Goal: Task Accomplishment & Management: Use online tool/utility

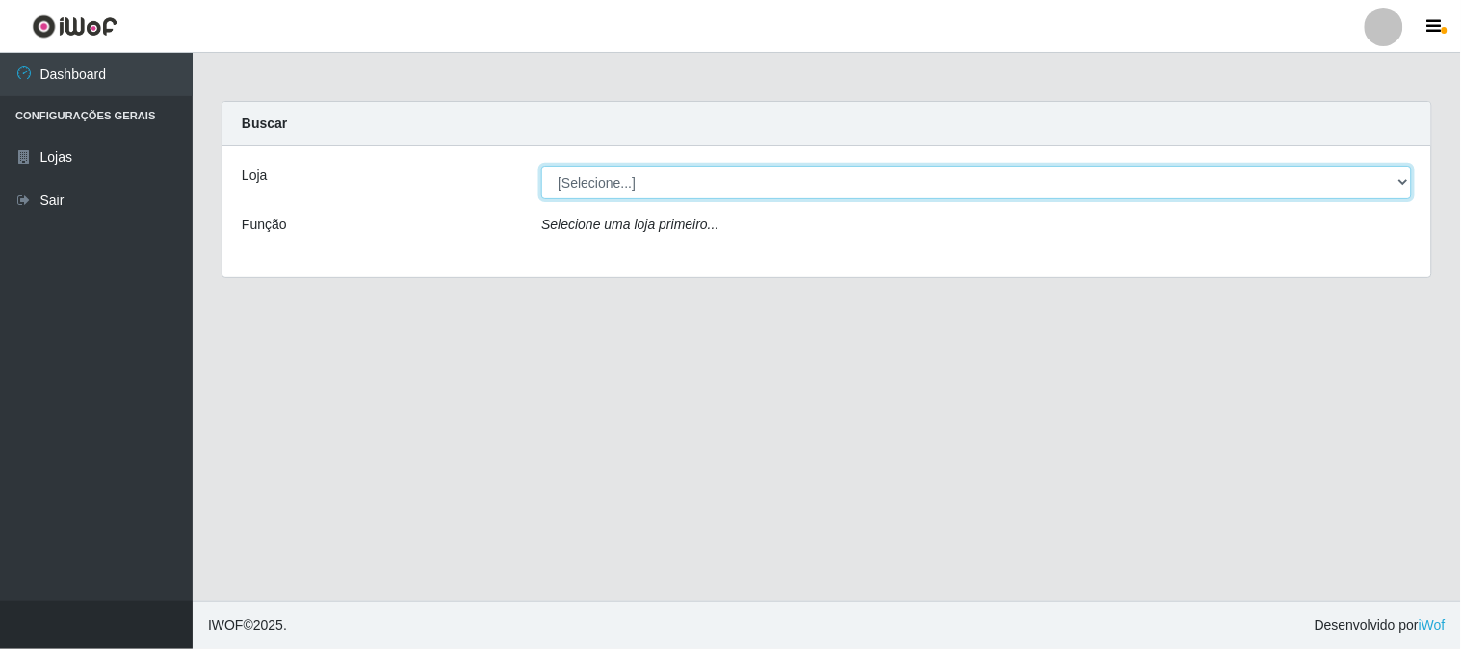
click at [632, 184] on select "[Selecione...] Rede Compras Supermercados - LOJA 1" at bounding box center [976, 183] width 871 height 34
select select "158"
click at [541, 166] on select "[Selecione...] Rede Compras Supermercados - LOJA 1" at bounding box center [976, 183] width 871 height 34
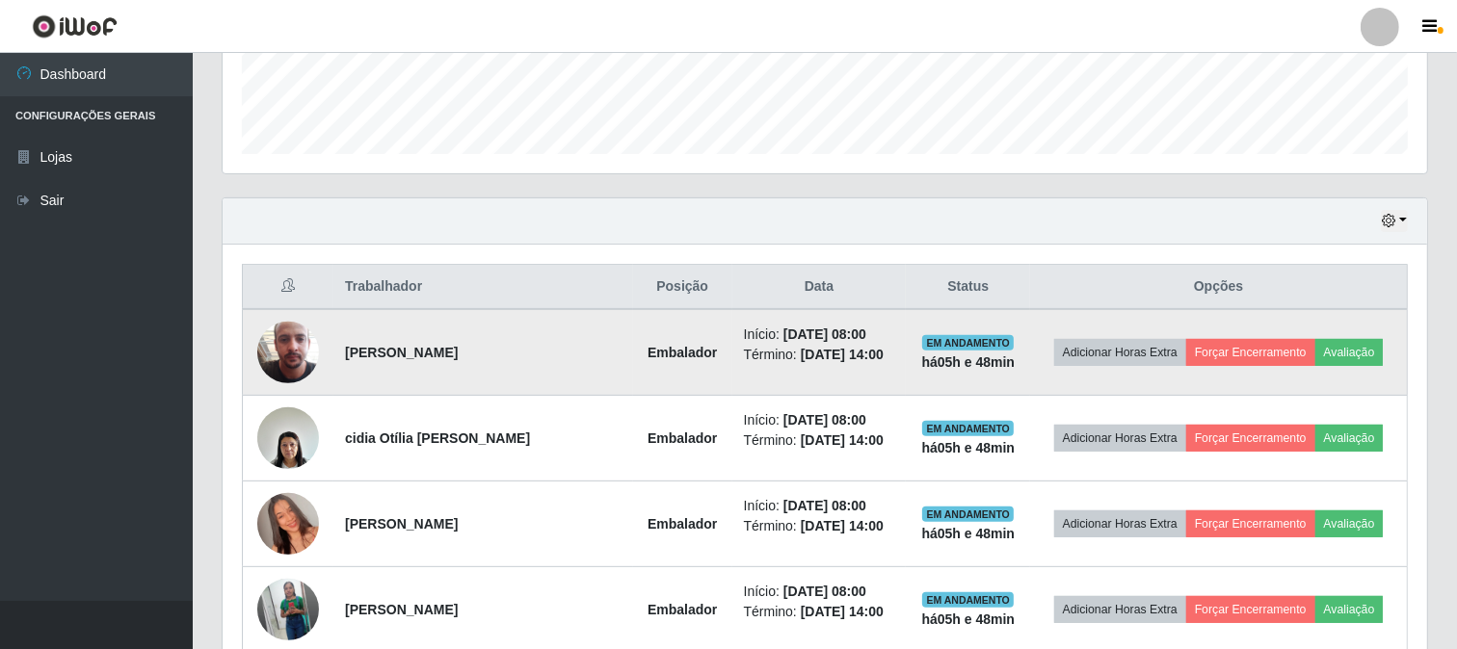
scroll to position [749, 0]
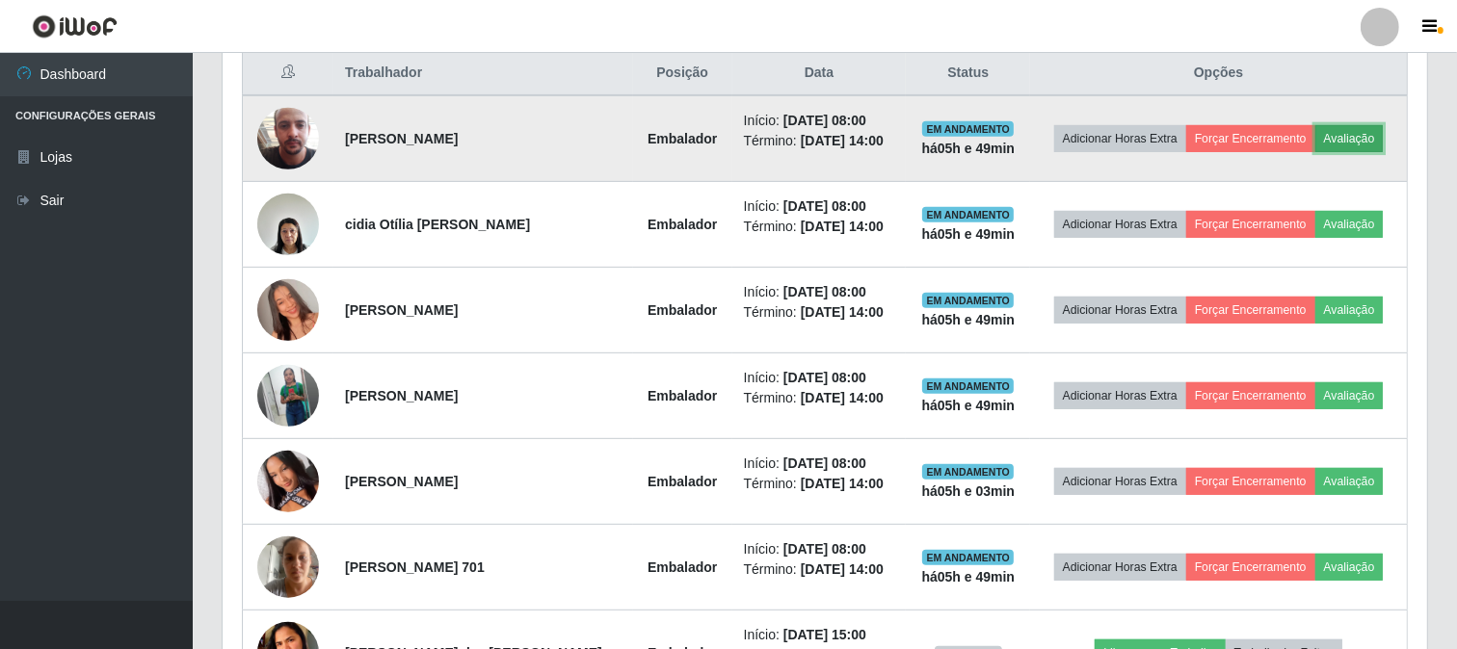
click at [1359, 136] on button "Avaliação" at bounding box center [1349, 138] width 68 height 27
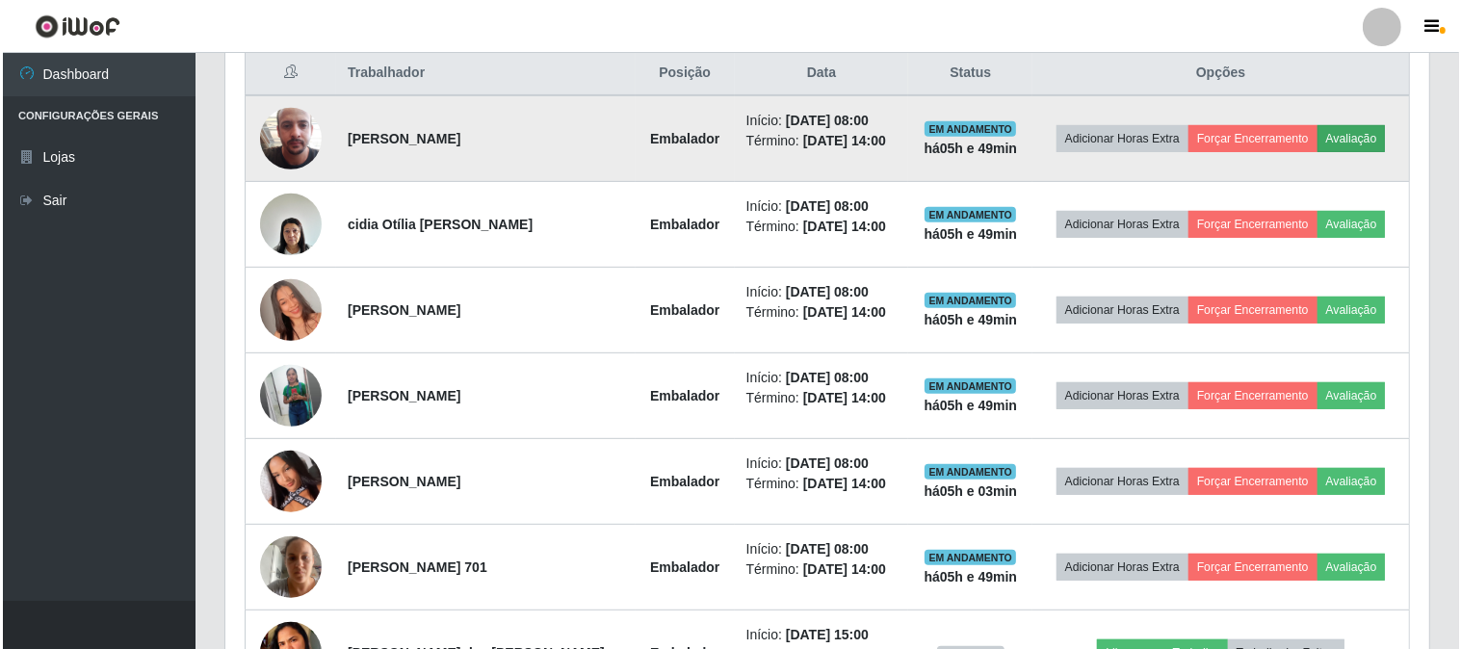
scroll to position [399, 1192]
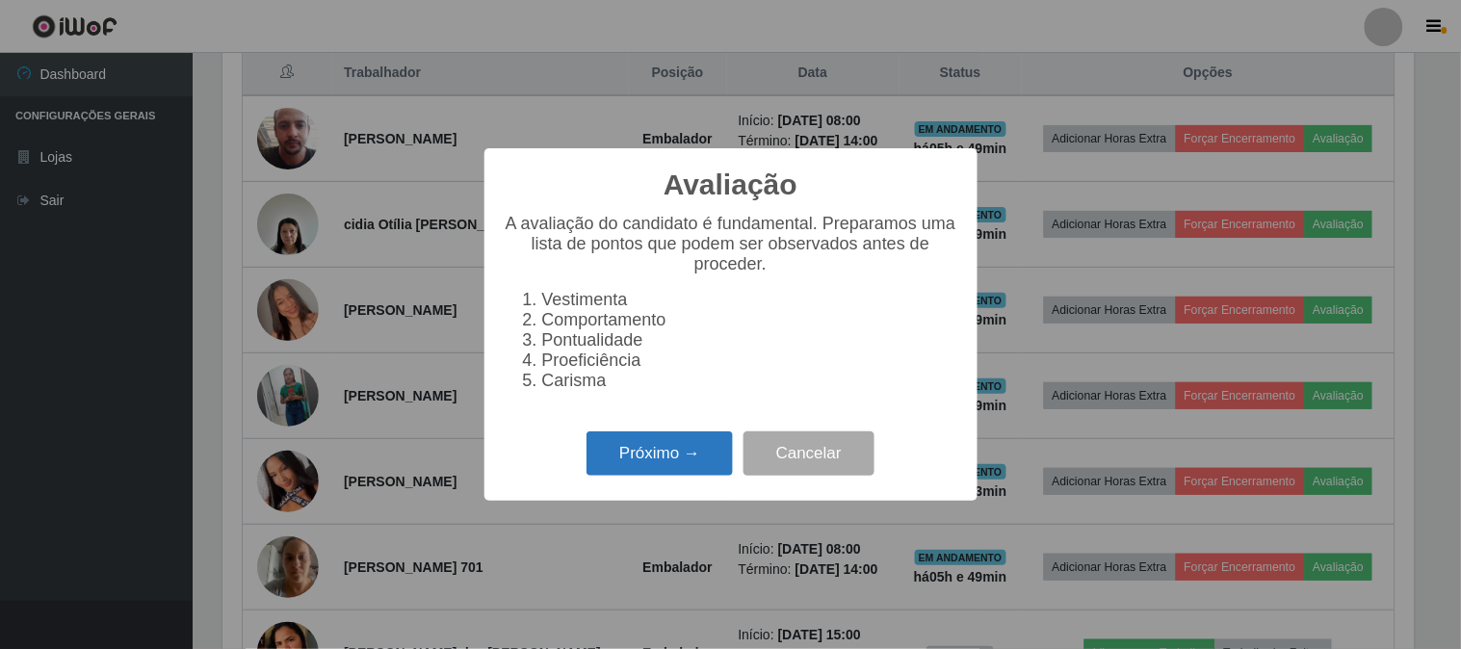
click at [694, 450] on button "Próximo →" at bounding box center [660, 454] width 146 height 45
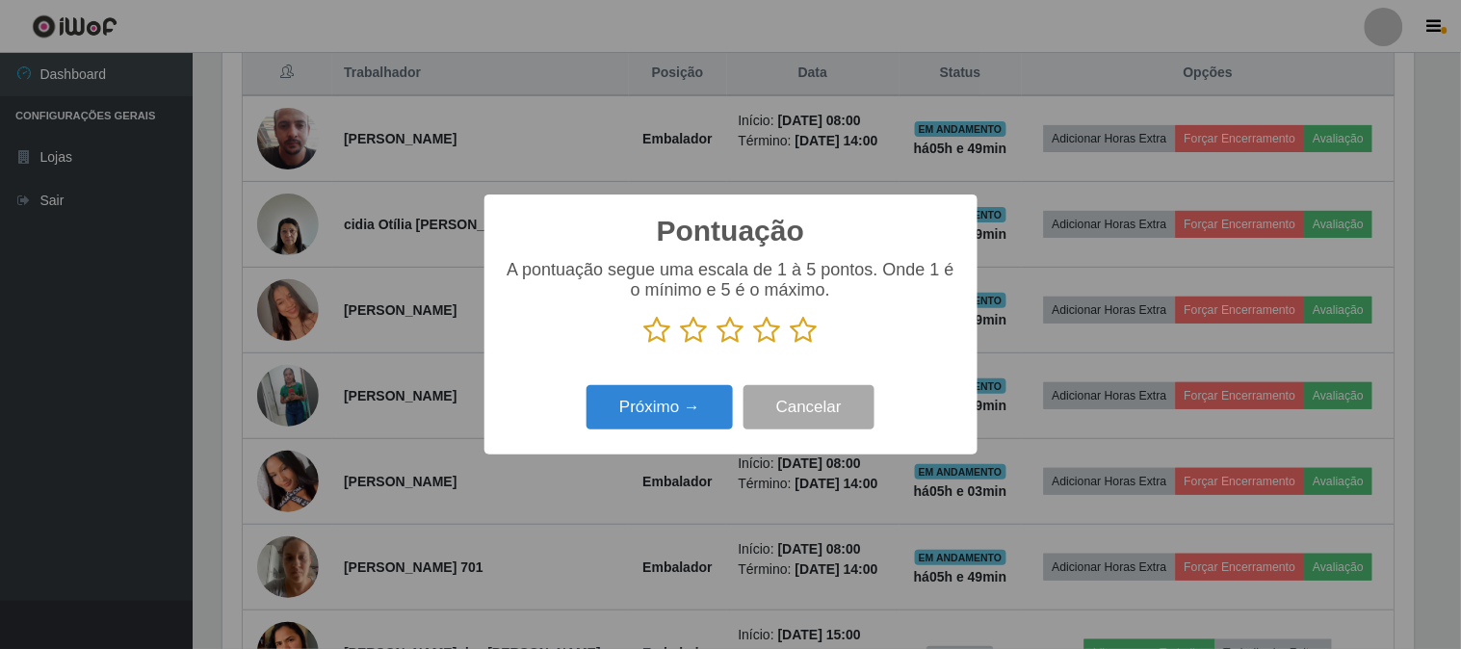
scroll to position [962966, 962173]
click at [805, 335] on icon at bounding box center [804, 330] width 27 height 29
click at [791, 345] on input "radio" at bounding box center [791, 345] width 0 height 0
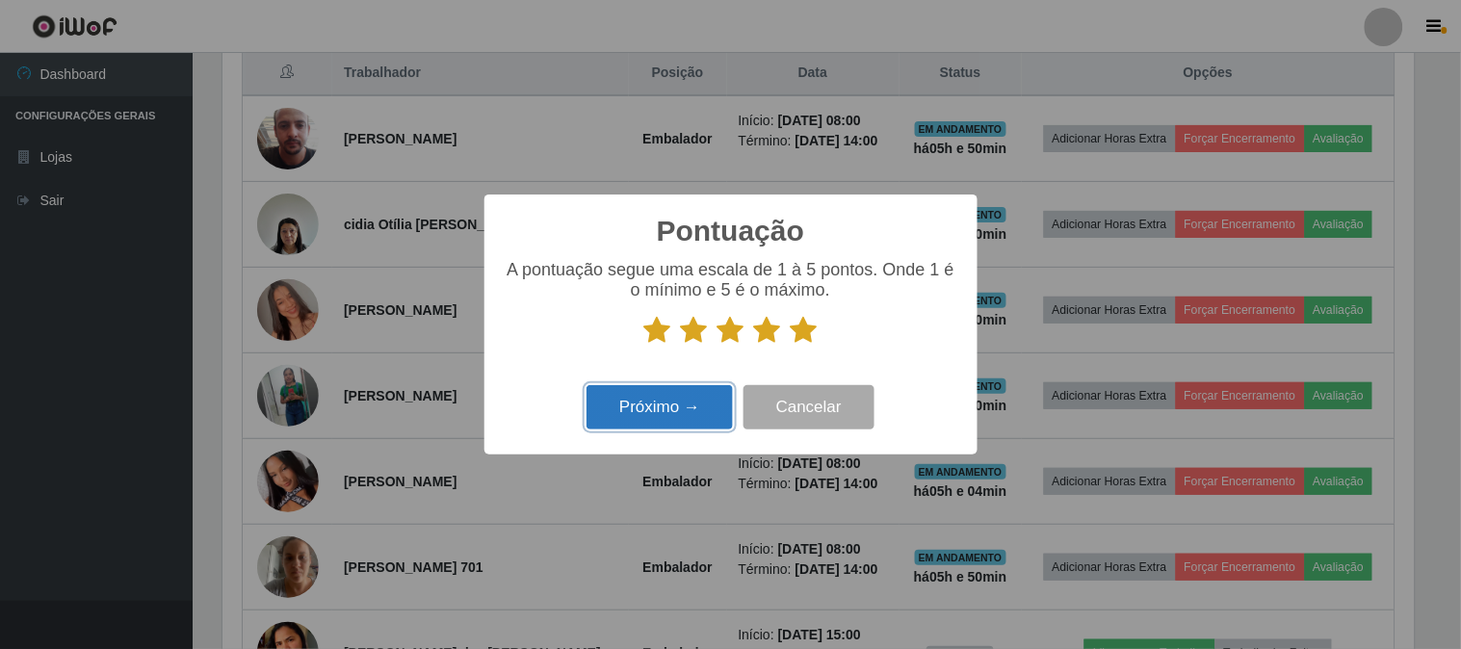
click at [691, 406] on button "Próximo →" at bounding box center [660, 407] width 146 height 45
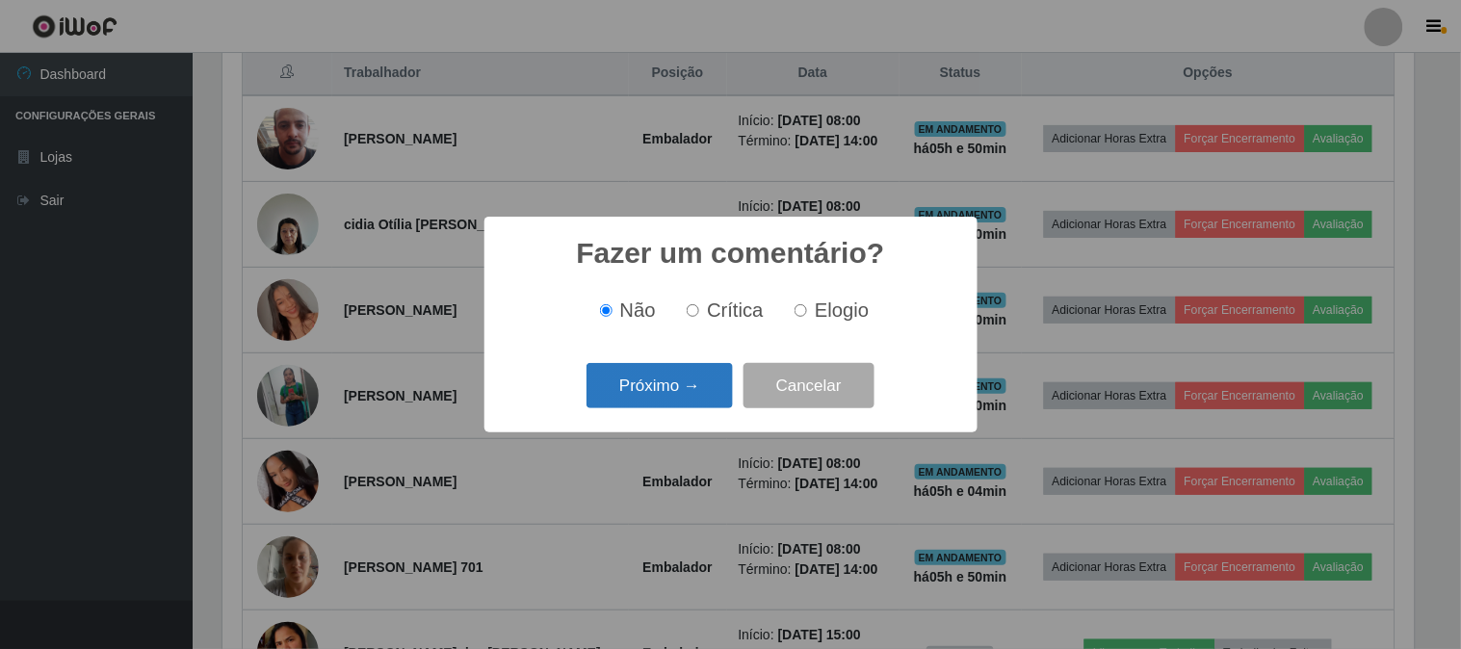
click at [690, 397] on button "Próximo →" at bounding box center [660, 385] width 146 height 45
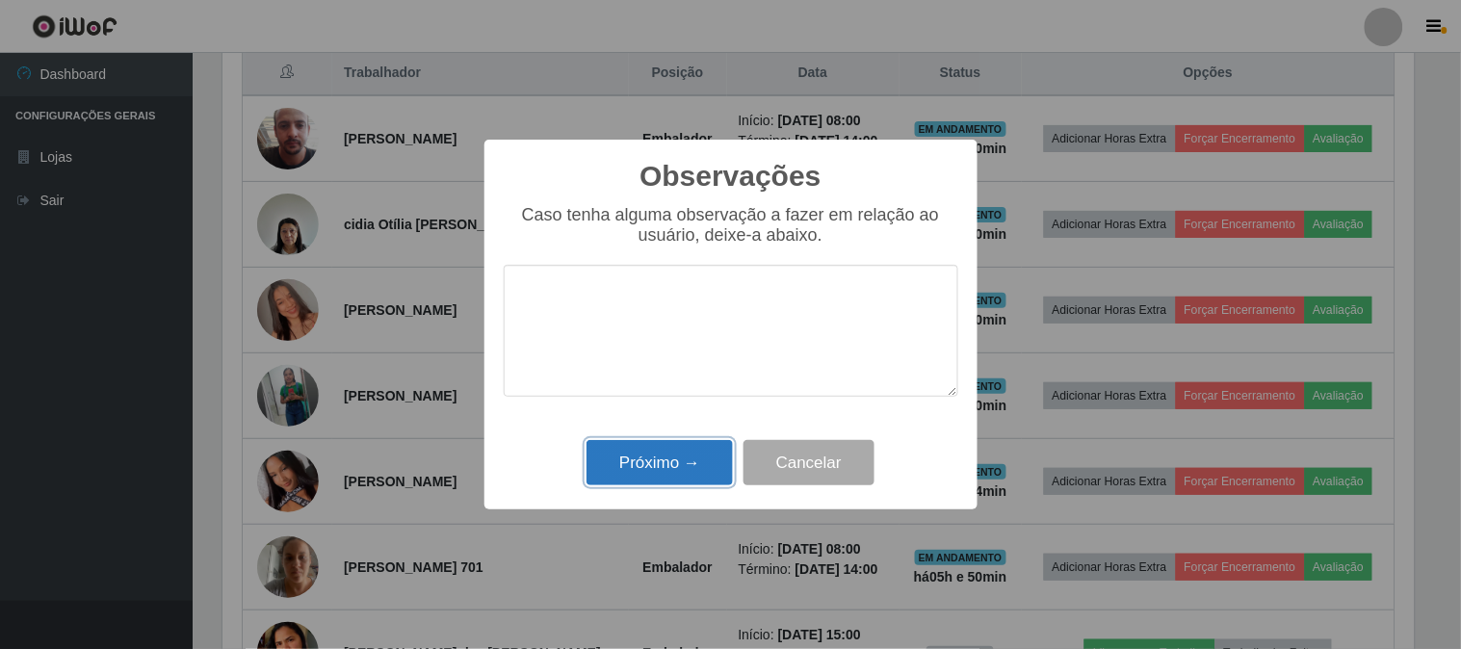
click at [656, 456] on button "Próximo →" at bounding box center [660, 462] width 146 height 45
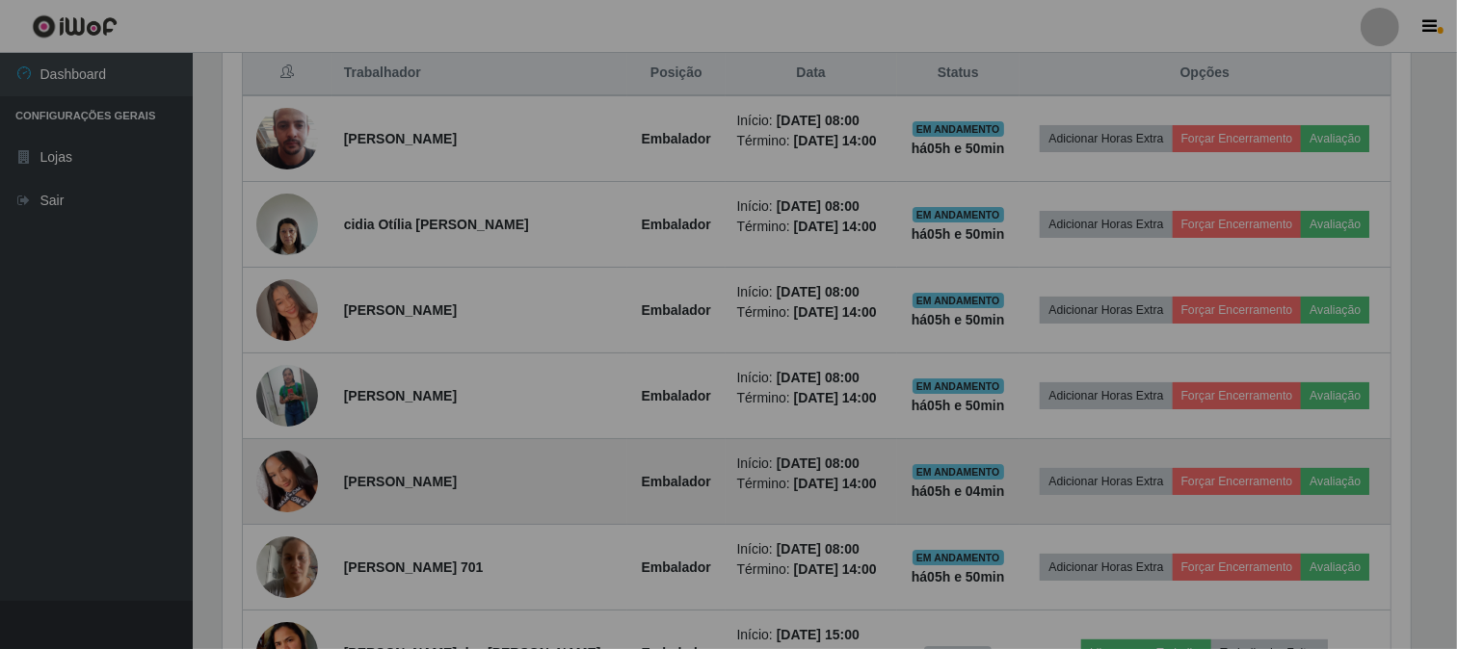
scroll to position [399, 1204]
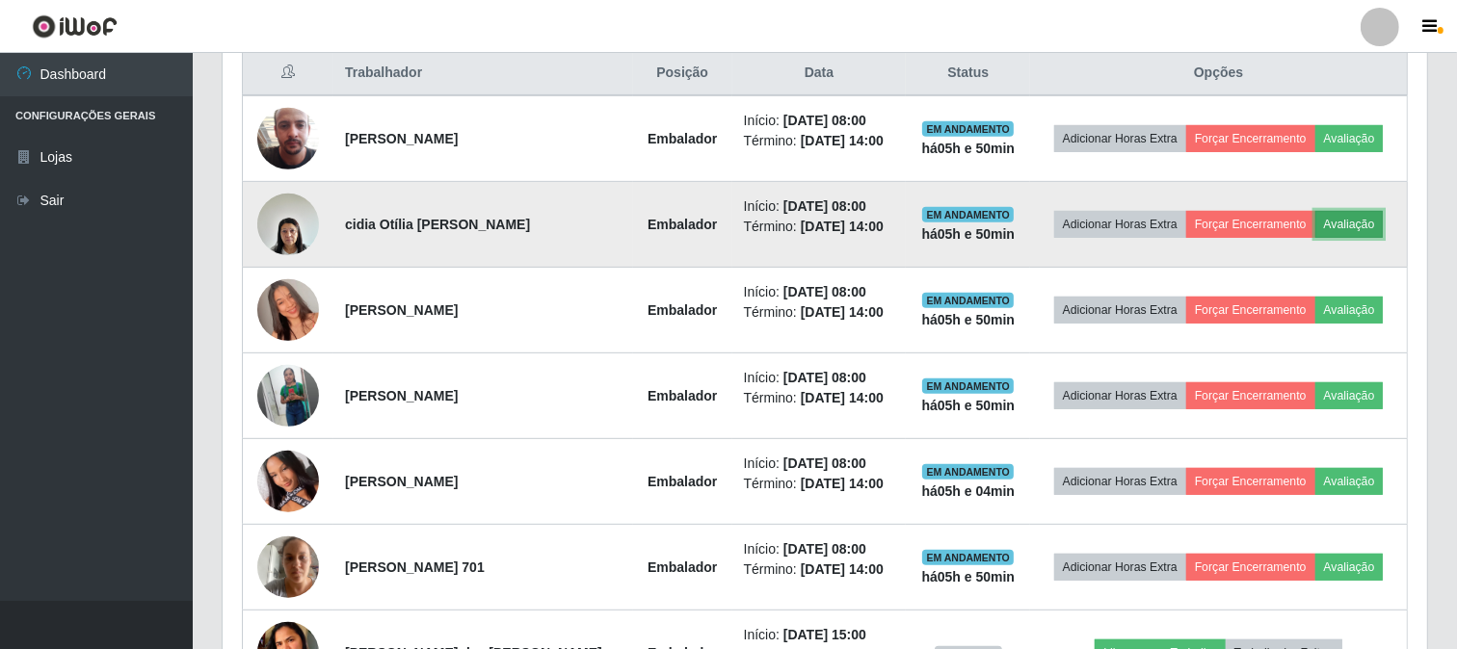
click at [1362, 219] on button "Avaliação" at bounding box center [1349, 224] width 68 height 27
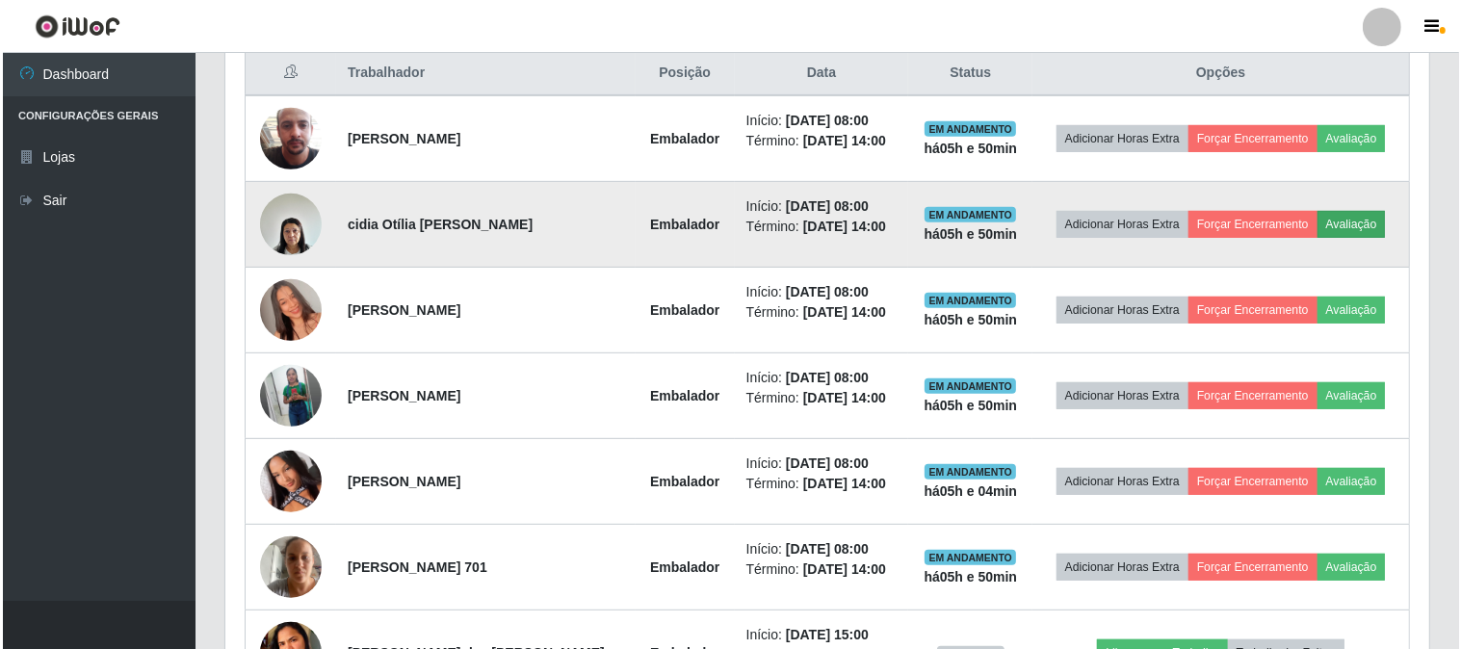
scroll to position [399, 1192]
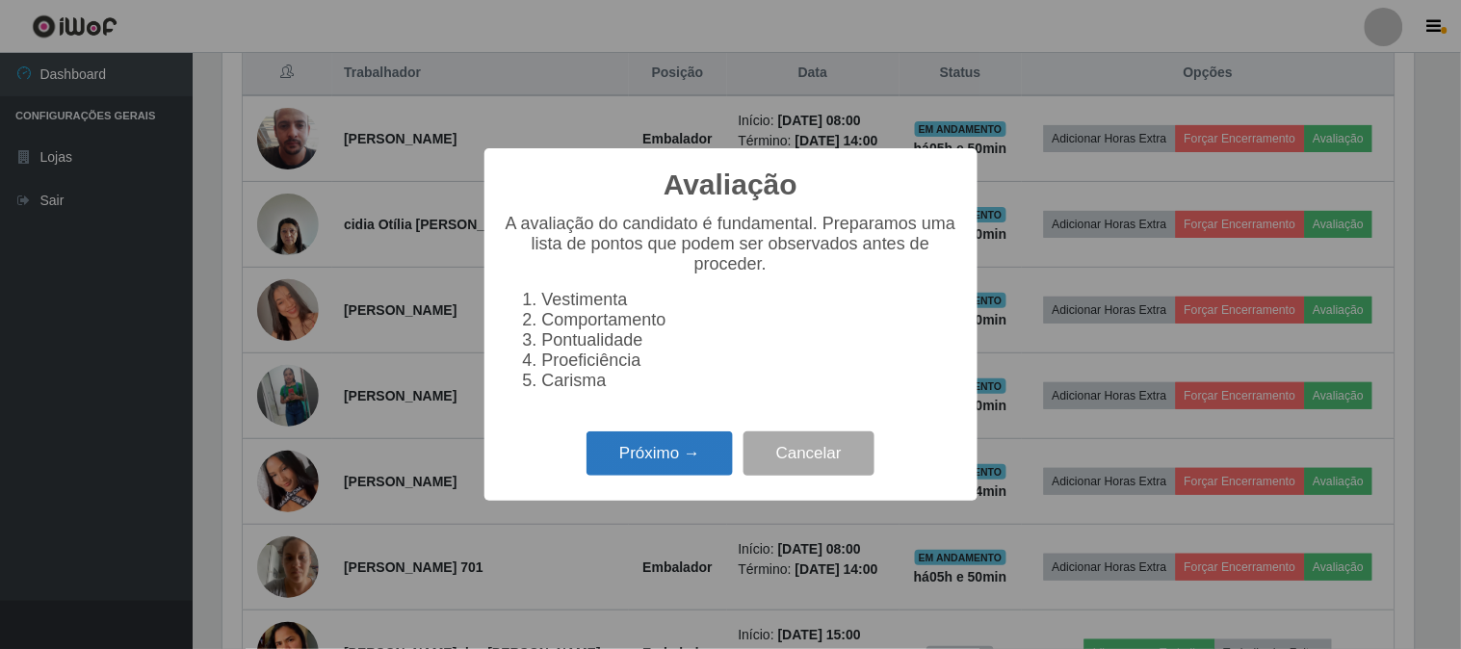
click at [667, 456] on button "Próximo →" at bounding box center [660, 454] width 146 height 45
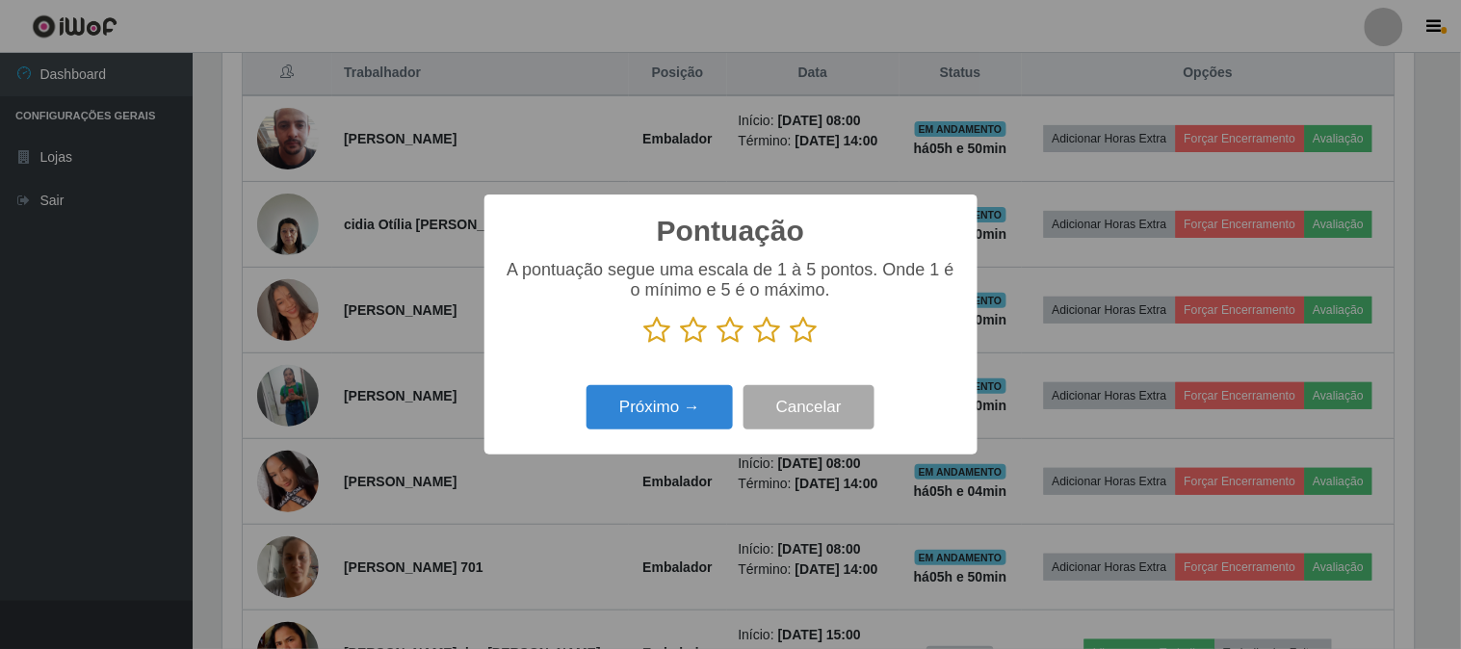
scroll to position [962966, 962173]
click at [802, 328] on icon at bounding box center [804, 330] width 27 height 29
click at [791, 345] on input "radio" at bounding box center [791, 345] width 0 height 0
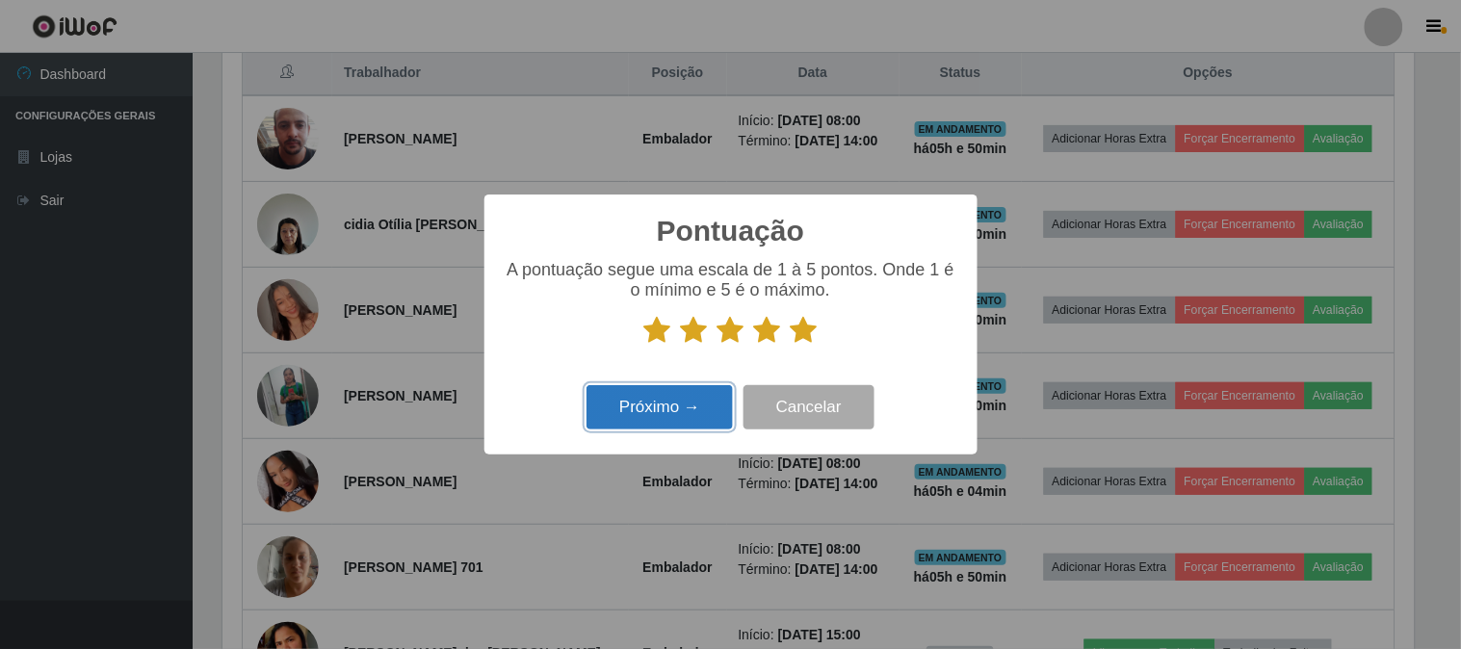
click at [647, 407] on button "Próximo →" at bounding box center [660, 407] width 146 height 45
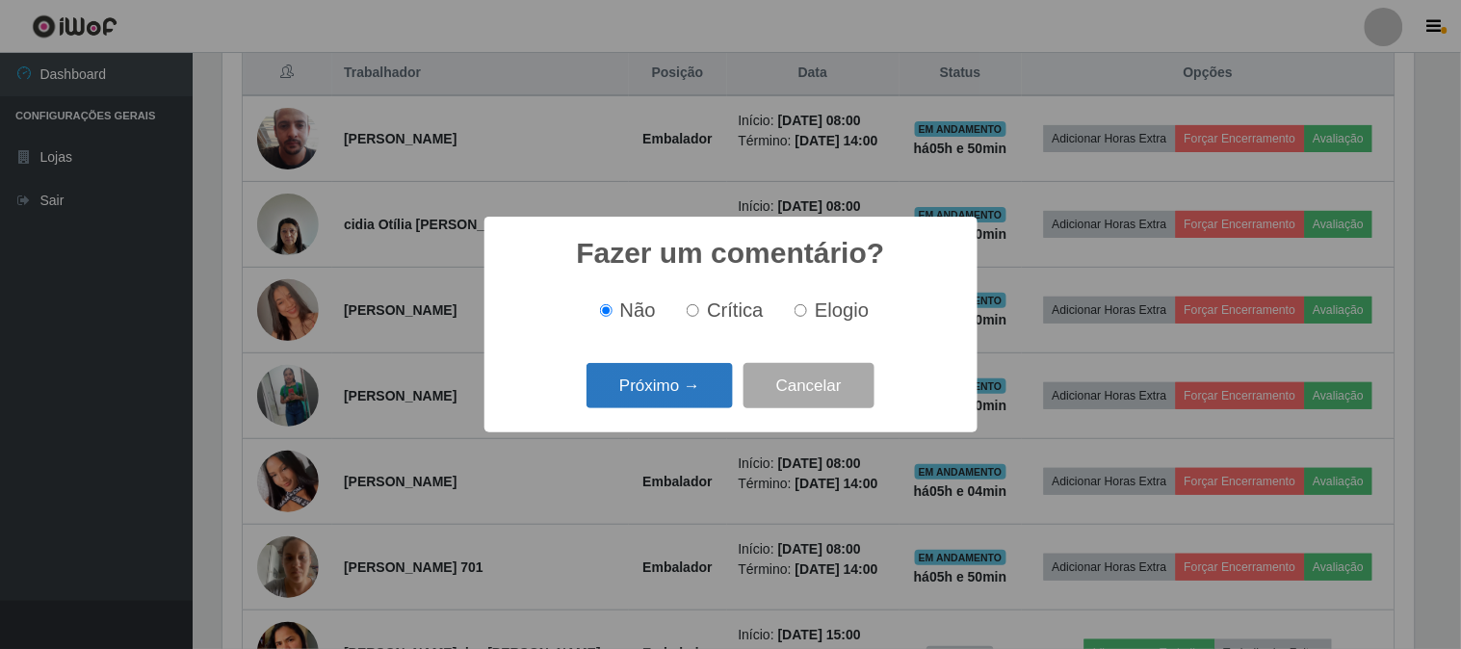
click at [660, 403] on button "Próximo →" at bounding box center [660, 385] width 146 height 45
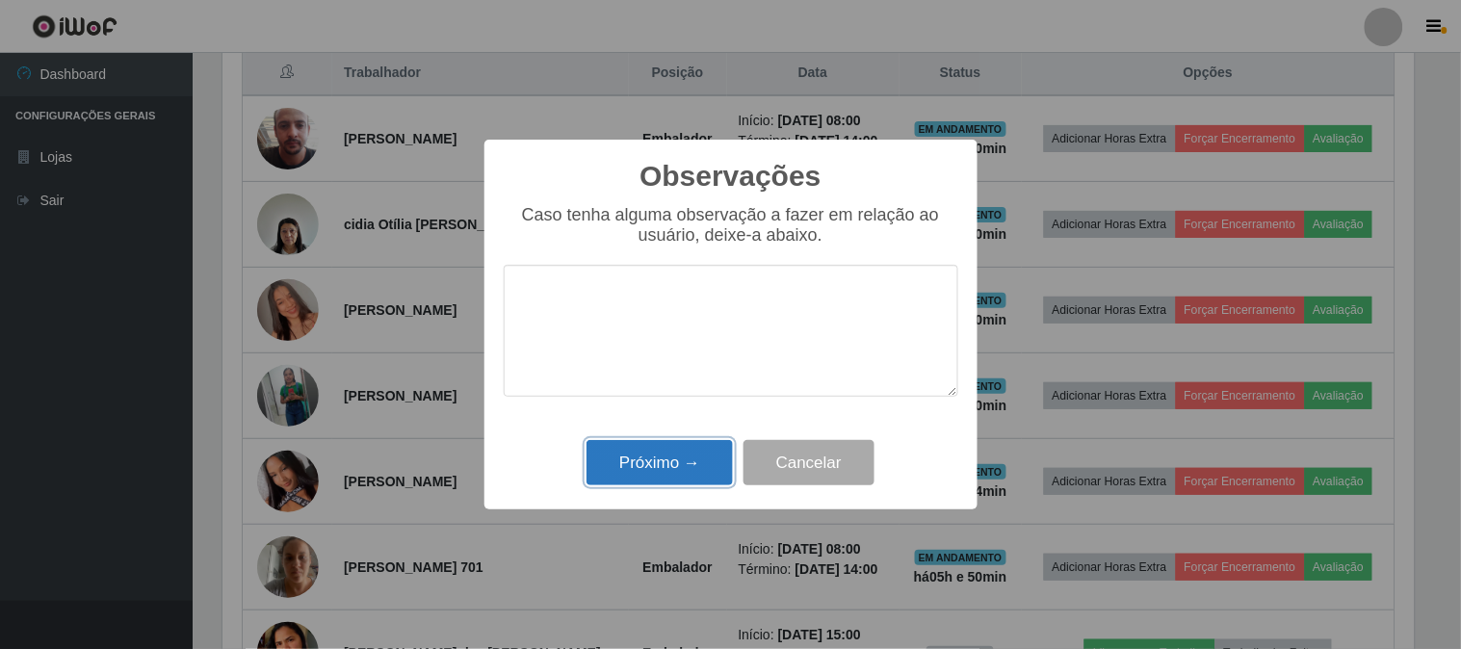
click at [666, 464] on button "Próximo →" at bounding box center [660, 462] width 146 height 45
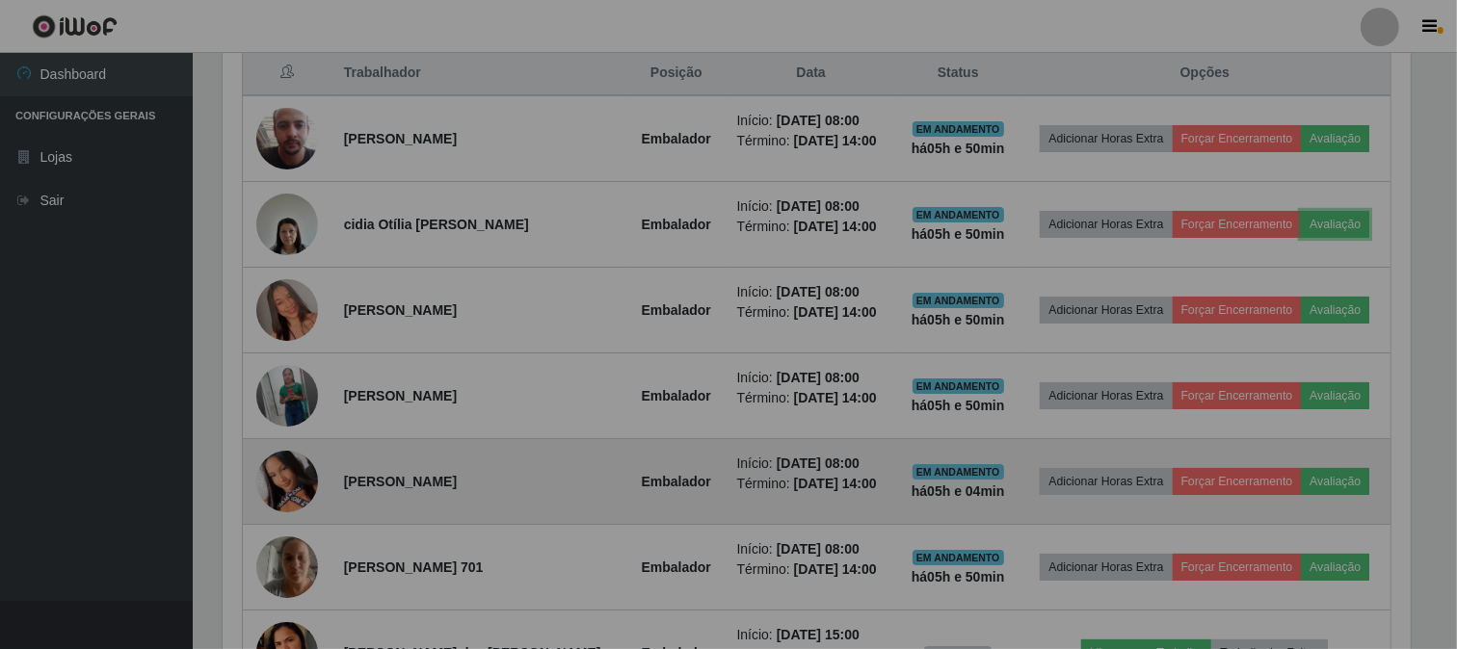
scroll to position [399, 1204]
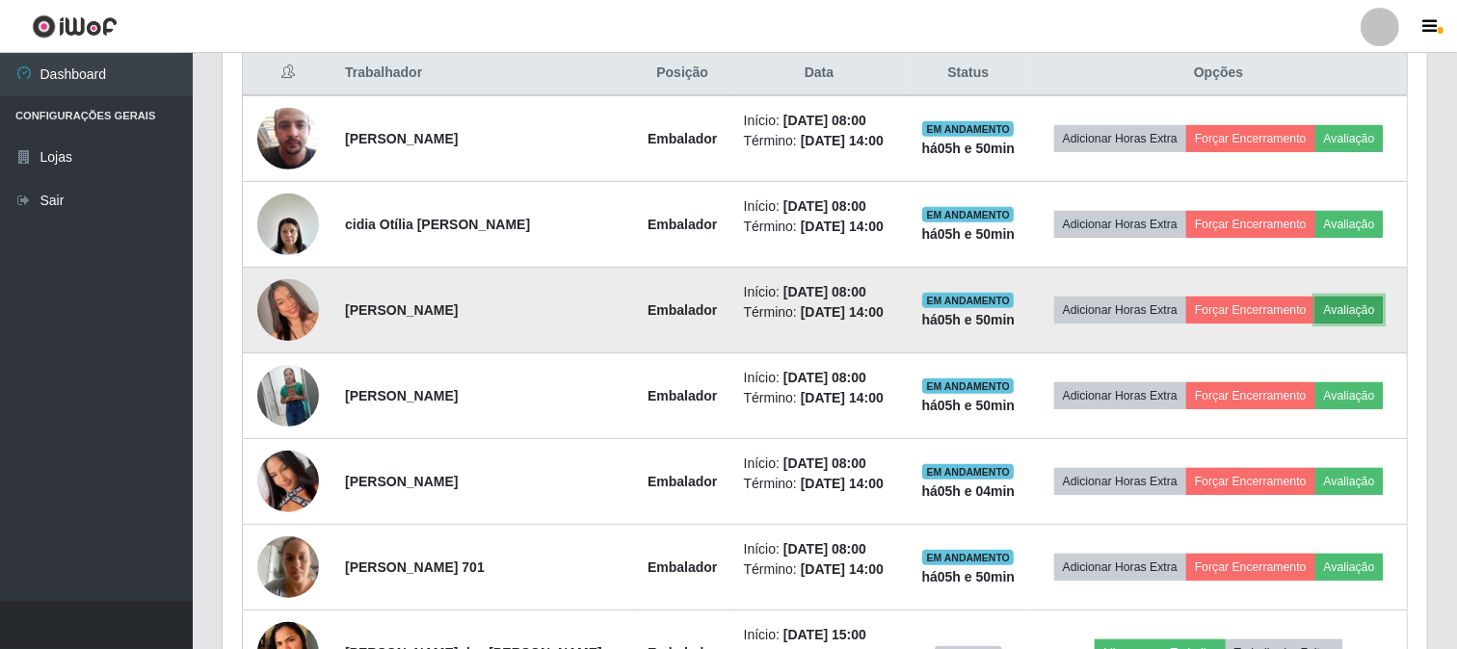
click at [1375, 310] on button "Avaliação" at bounding box center [1349, 310] width 68 height 27
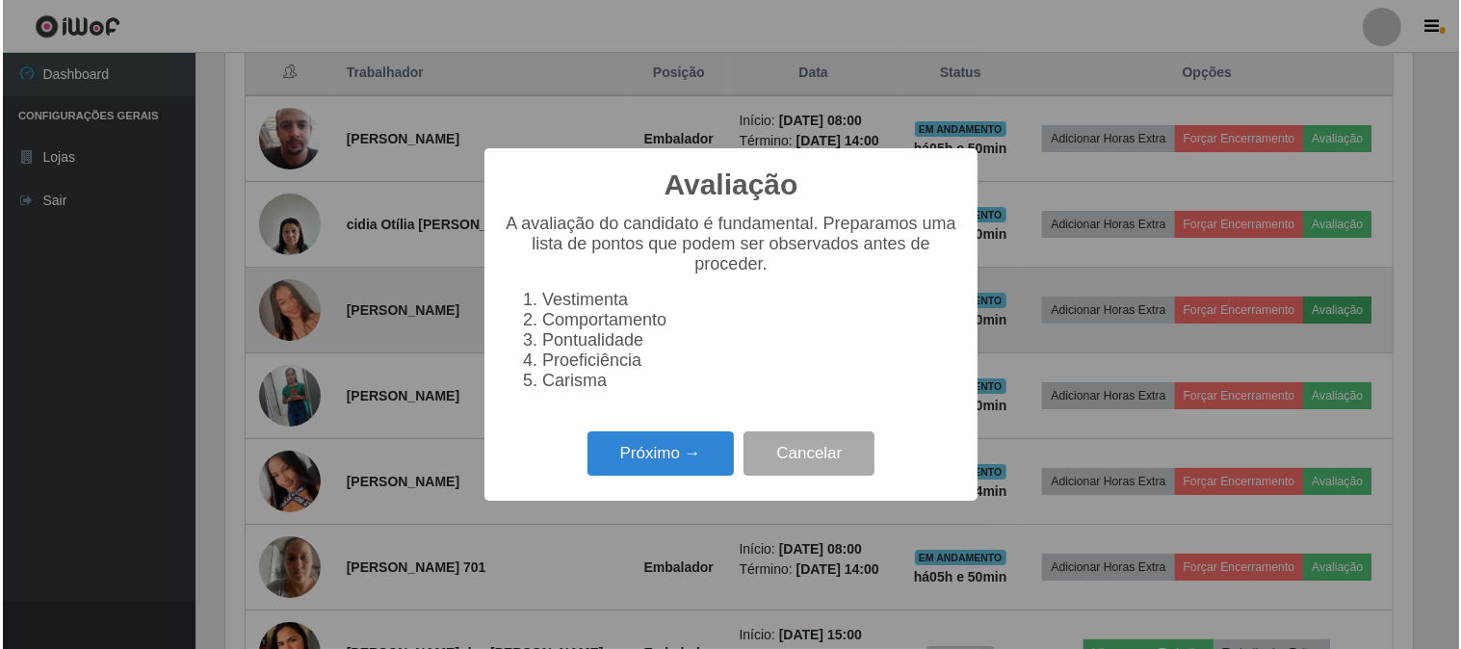
scroll to position [399, 1192]
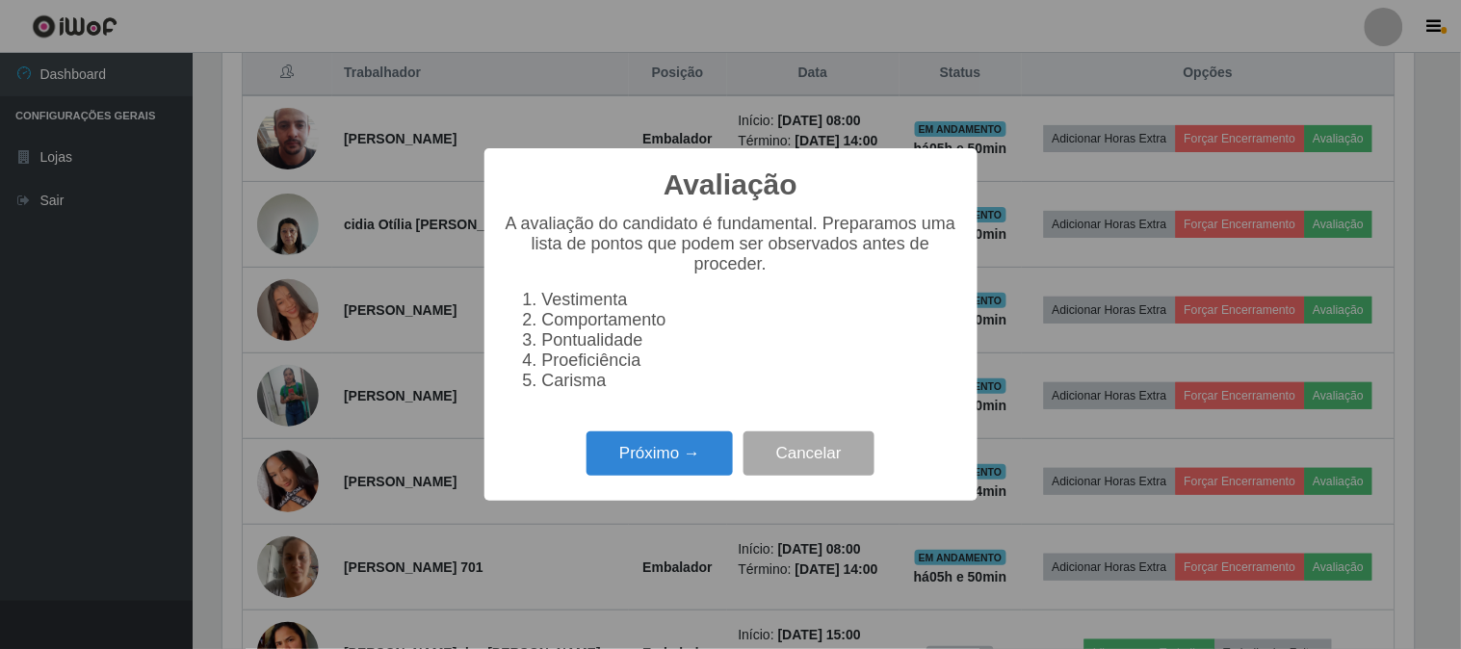
click at [649, 420] on div "Avaliação × A avaliação do candidato é fundamental. Preparamos uma lista de pon…" at bounding box center [731, 324] width 493 height 352
click at [658, 454] on button "Próximo →" at bounding box center [660, 454] width 146 height 45
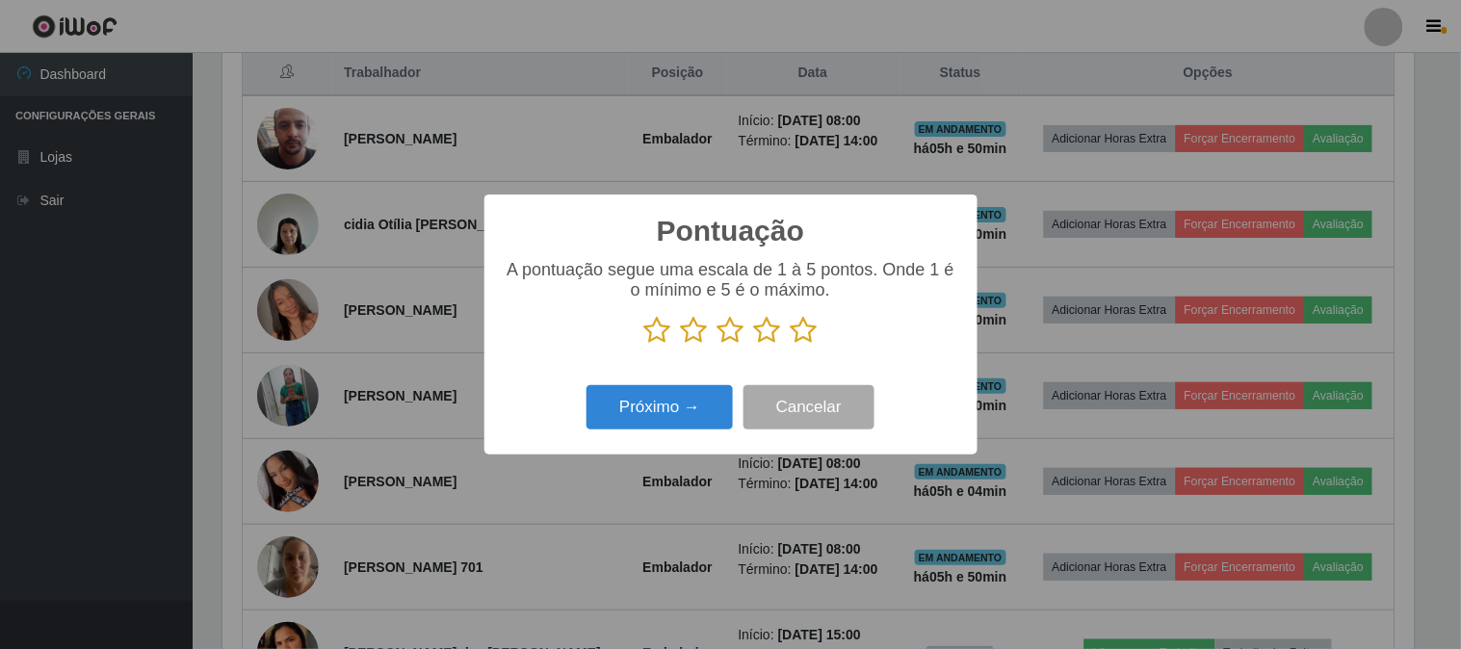
scroll to position [962966, 962173]
click at [802, 334] on icon at bounding box center [804, 330] width 27 height 29
click at [791, 345] on input "radio" at bounding box center [791, 345] width 0 height 0
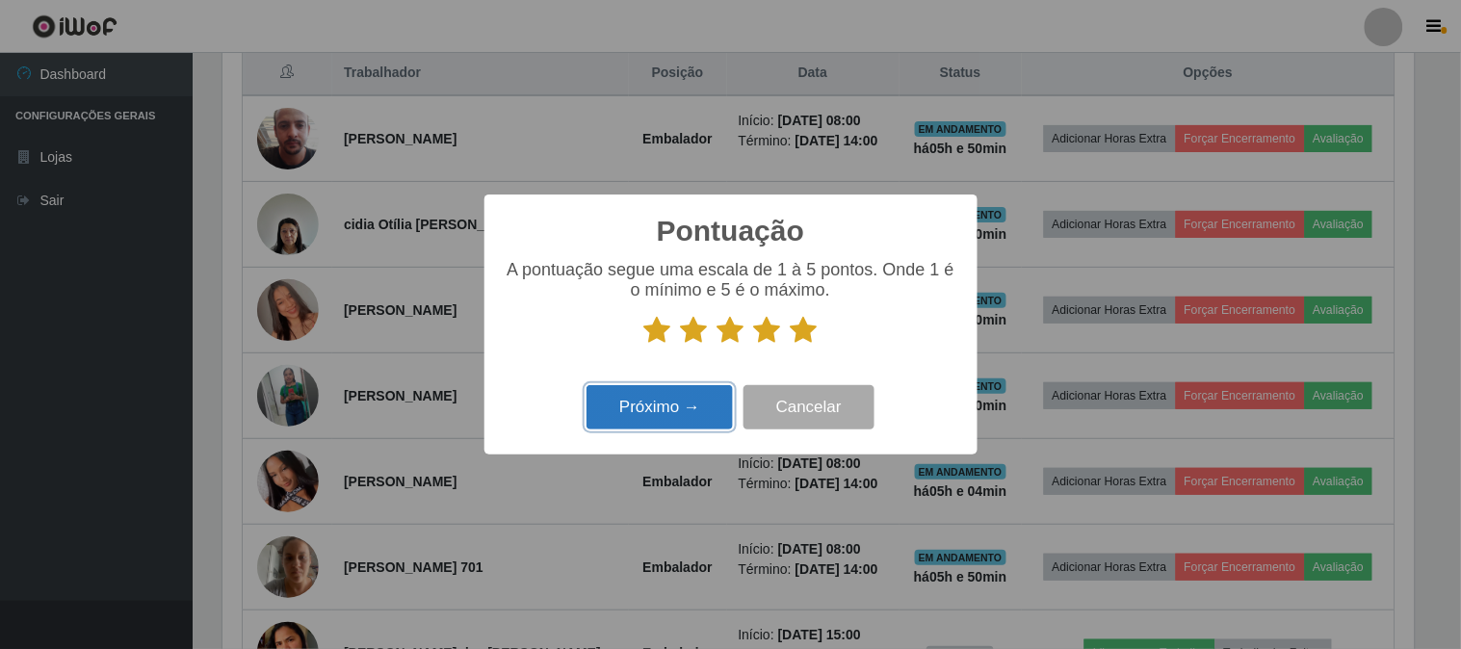
click at [686, 410] on button "Próximo →" at bounding box center [660, 407] width 146 height 45
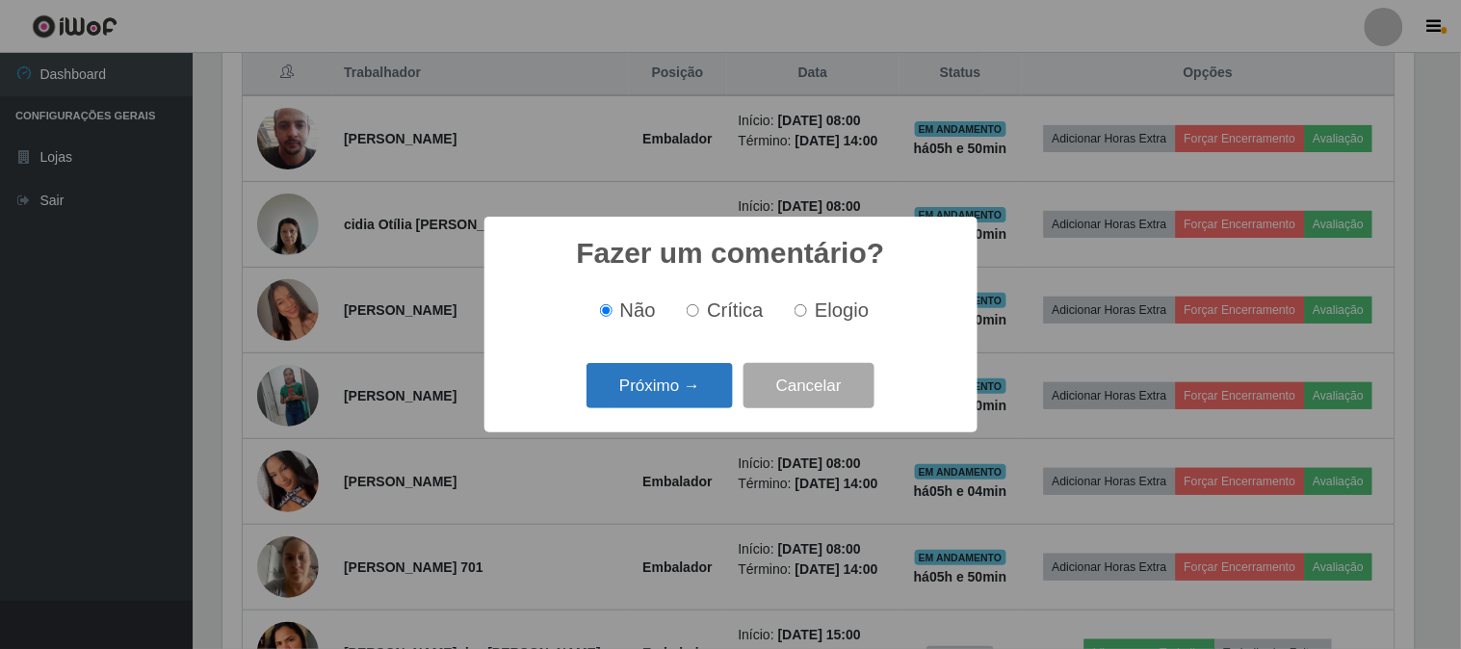
click at [691, 393] on button "Próximo →" at bounding box center [660, 385] width 146 height 45
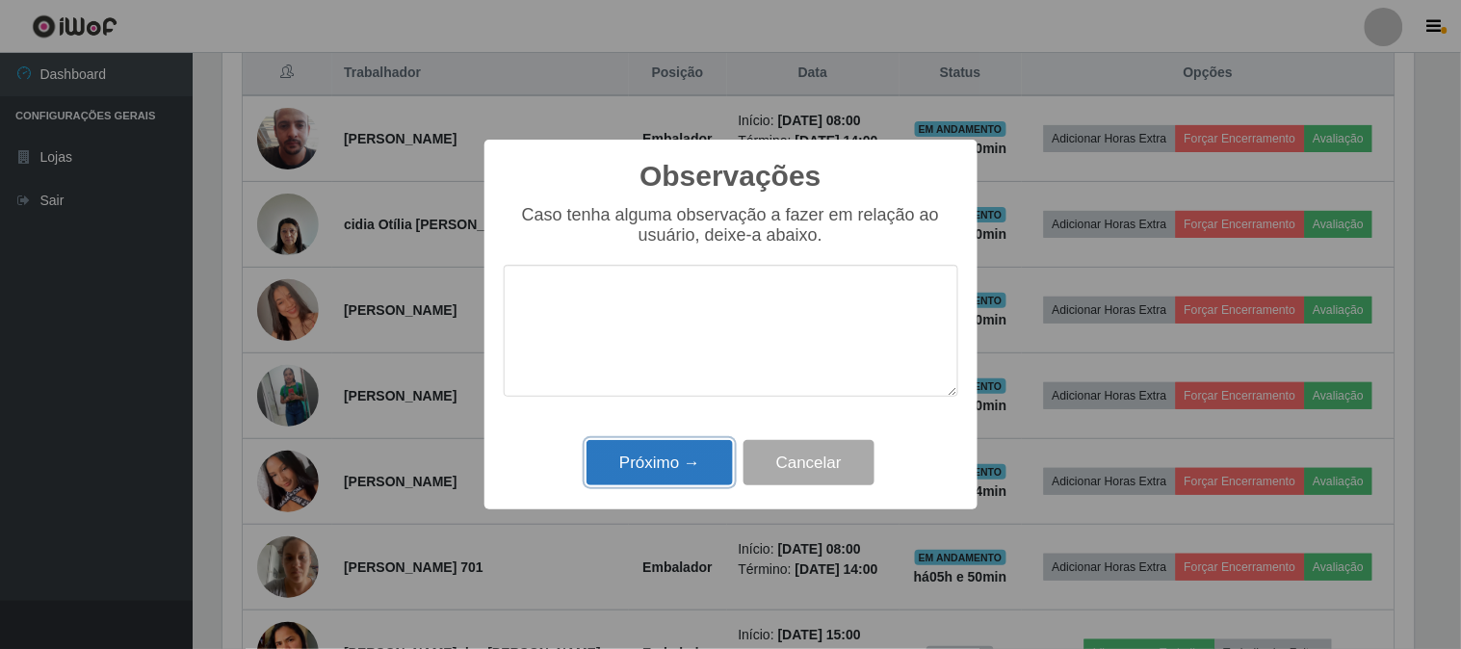
click at [705, 459] on button "Próximo →" at bounding box center [660, 462] width 146 height 45
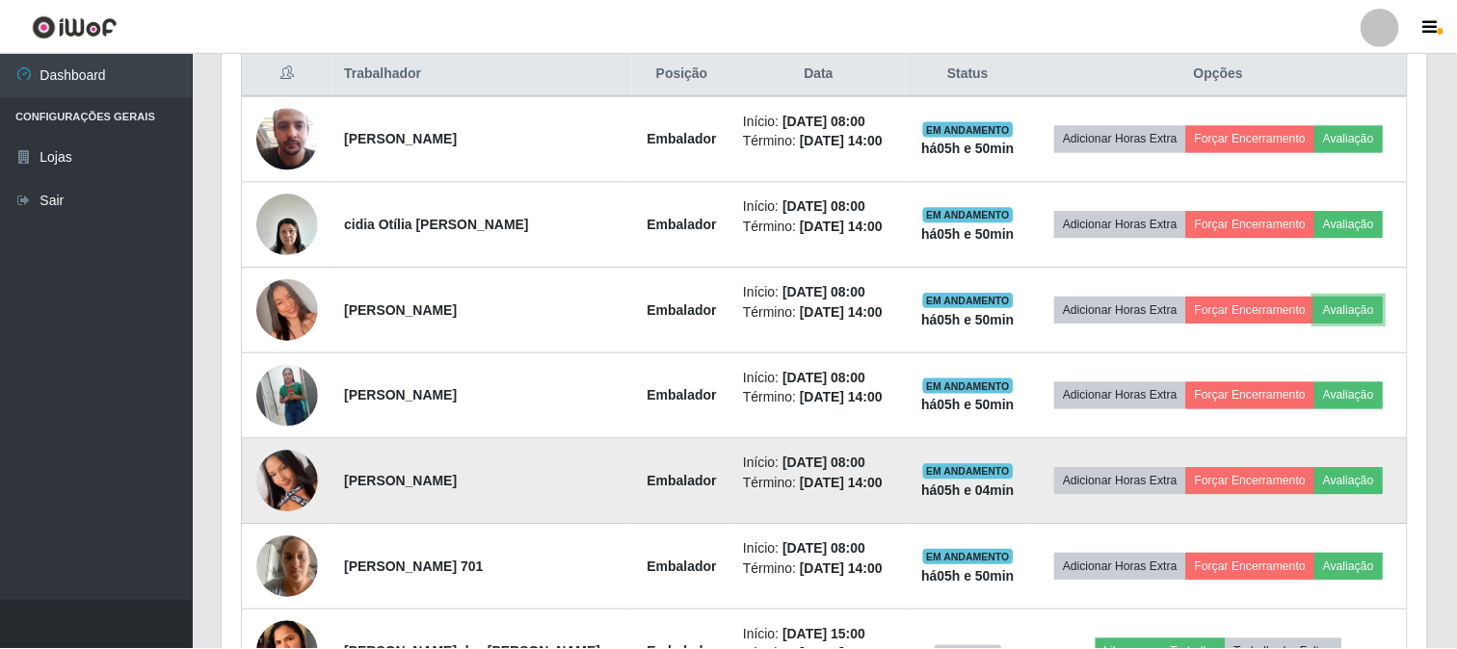
scroll to position [399, 1204]
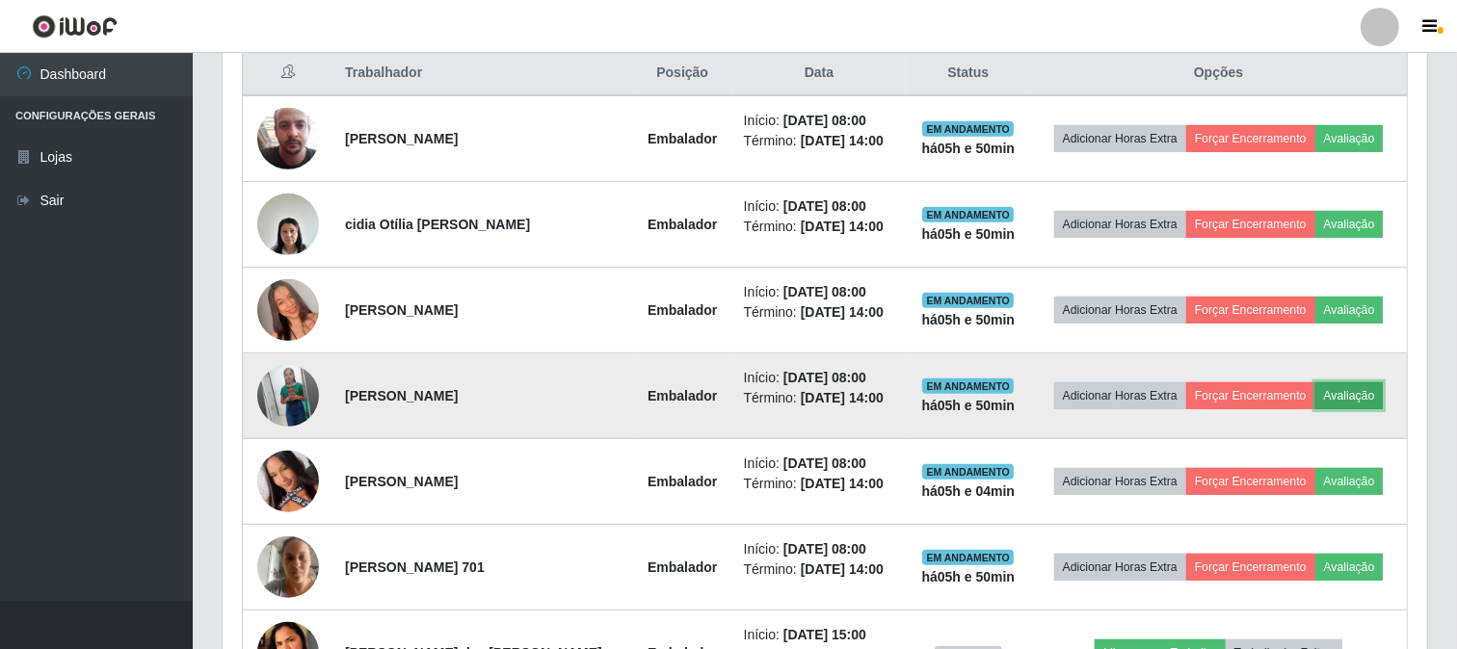
click at [1361, 393] on button "Avaliação" at bounding box center [1349, 395] width 68 height 27
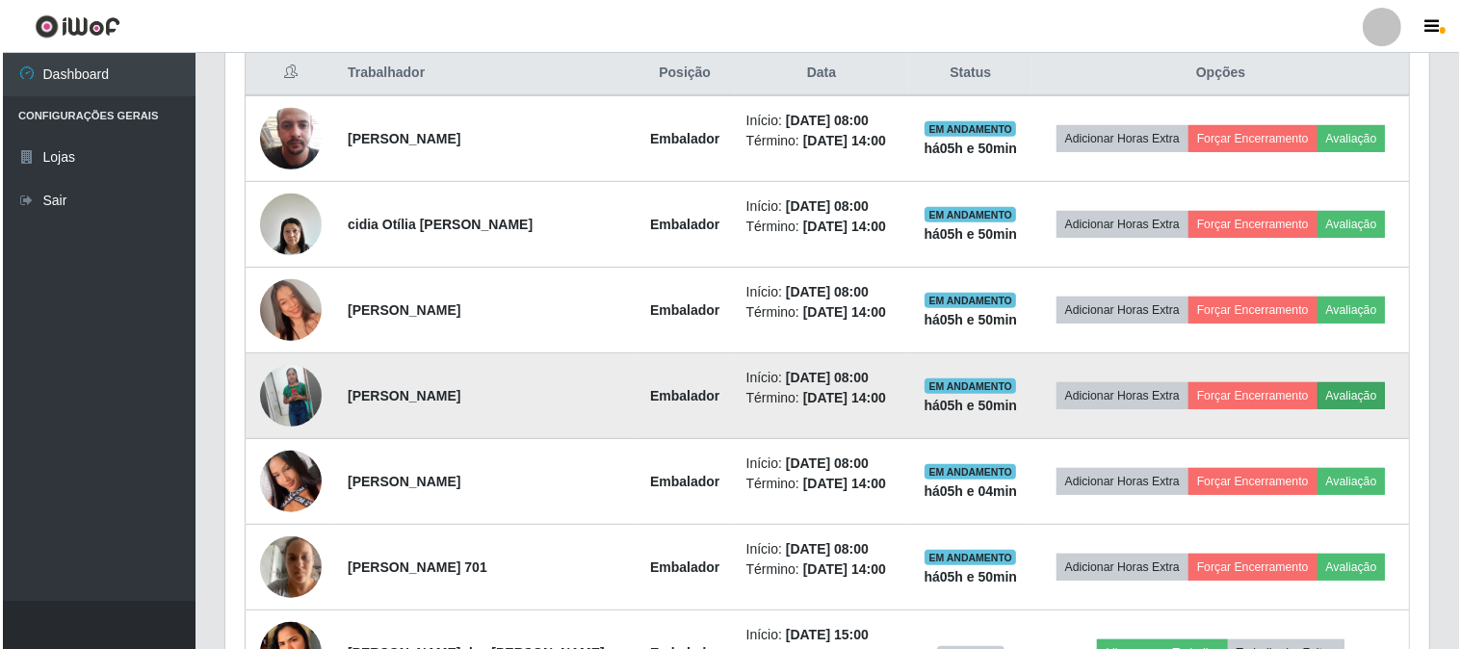
scroll to position [399, 1192]
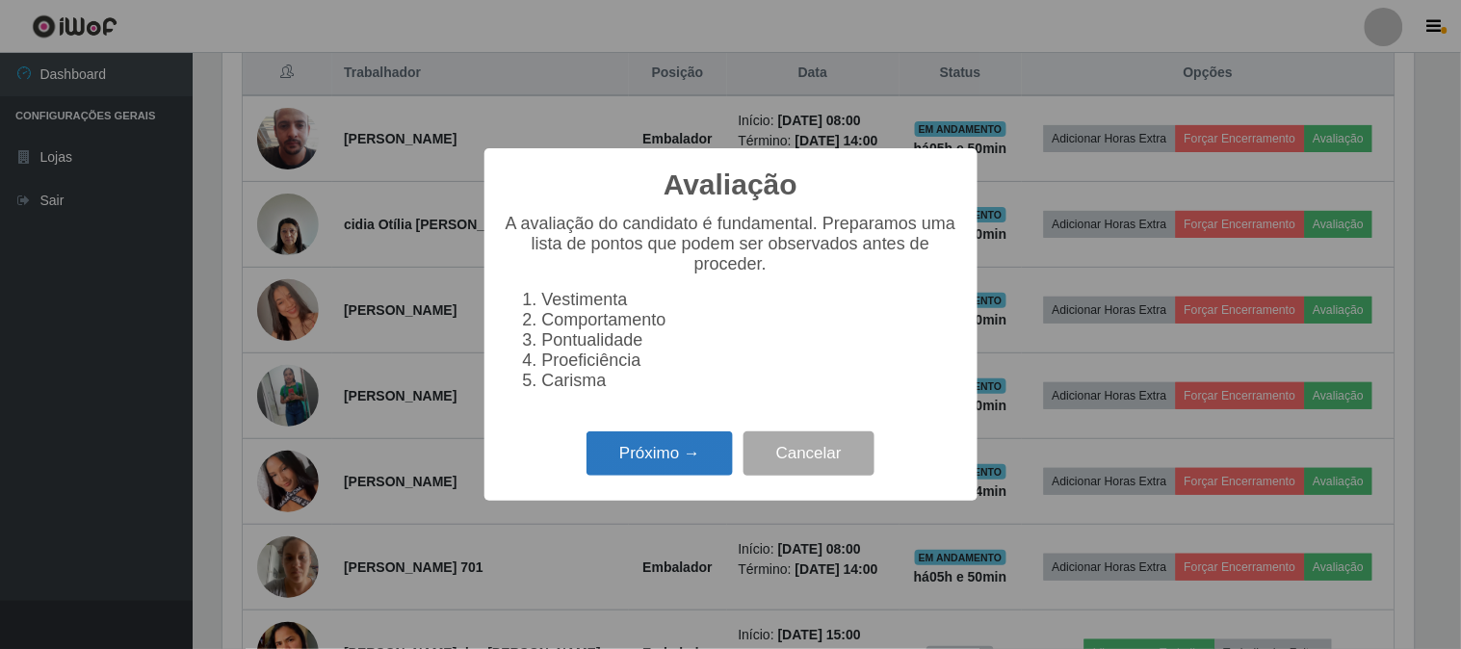
click at [660, 456] on button "Próximo →" at bounding box center [660, 454] width 146 height 45
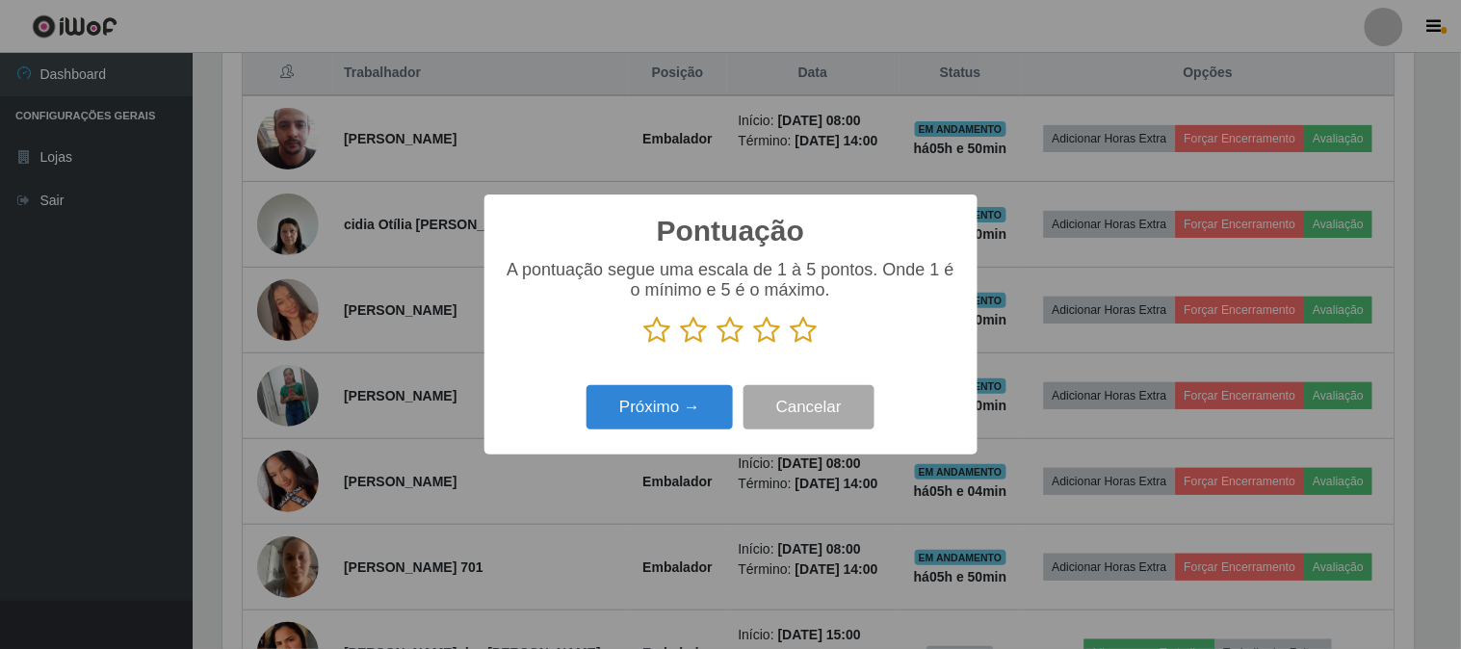
scroll to position [962966, 962173]
click at [796, 332] on icon at bounding box center [804, 330] width 27 height 29
click at [791, 345] on input "radio" at bounding box center [791, 345] width 0 height 0
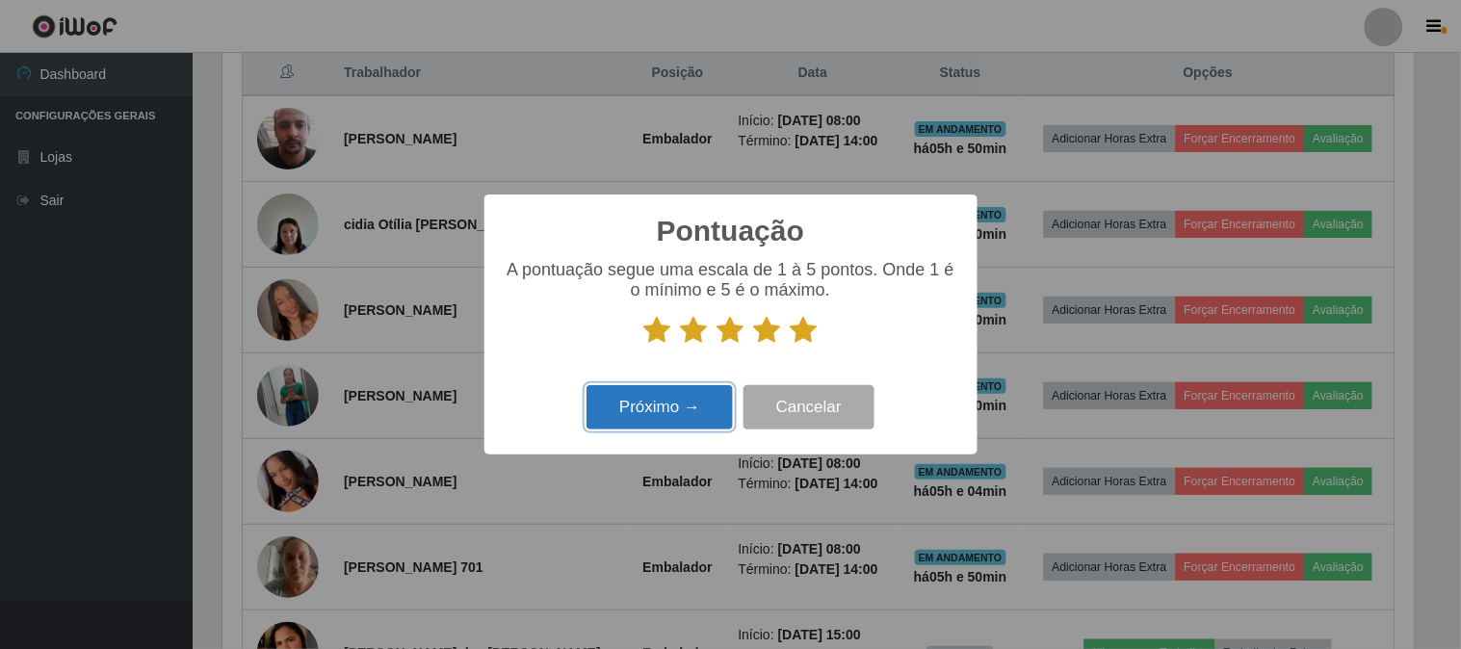
click at [684, 405] on button "Próximo →" at bounding box center [660, 407] width 146 height 45
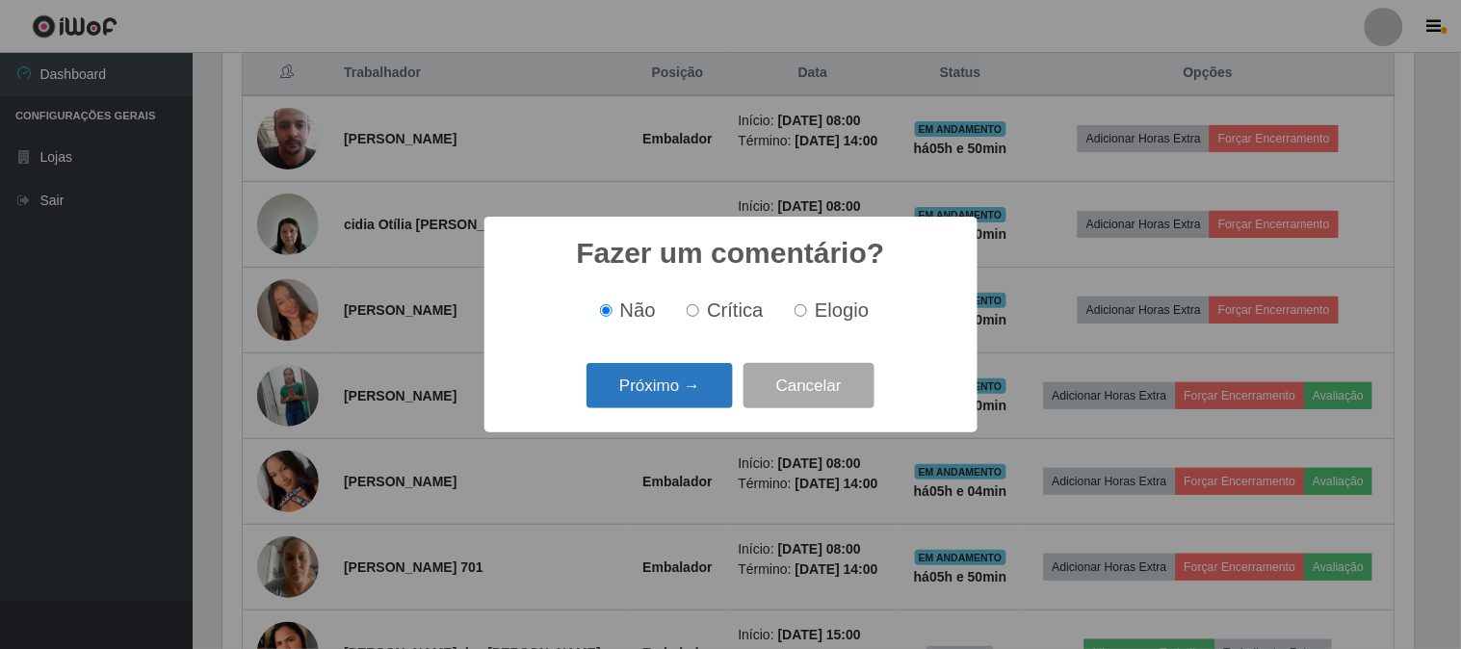
click at [688, 387] on button "Próximo →" at bounding box center [660, 385] width 146 height 45
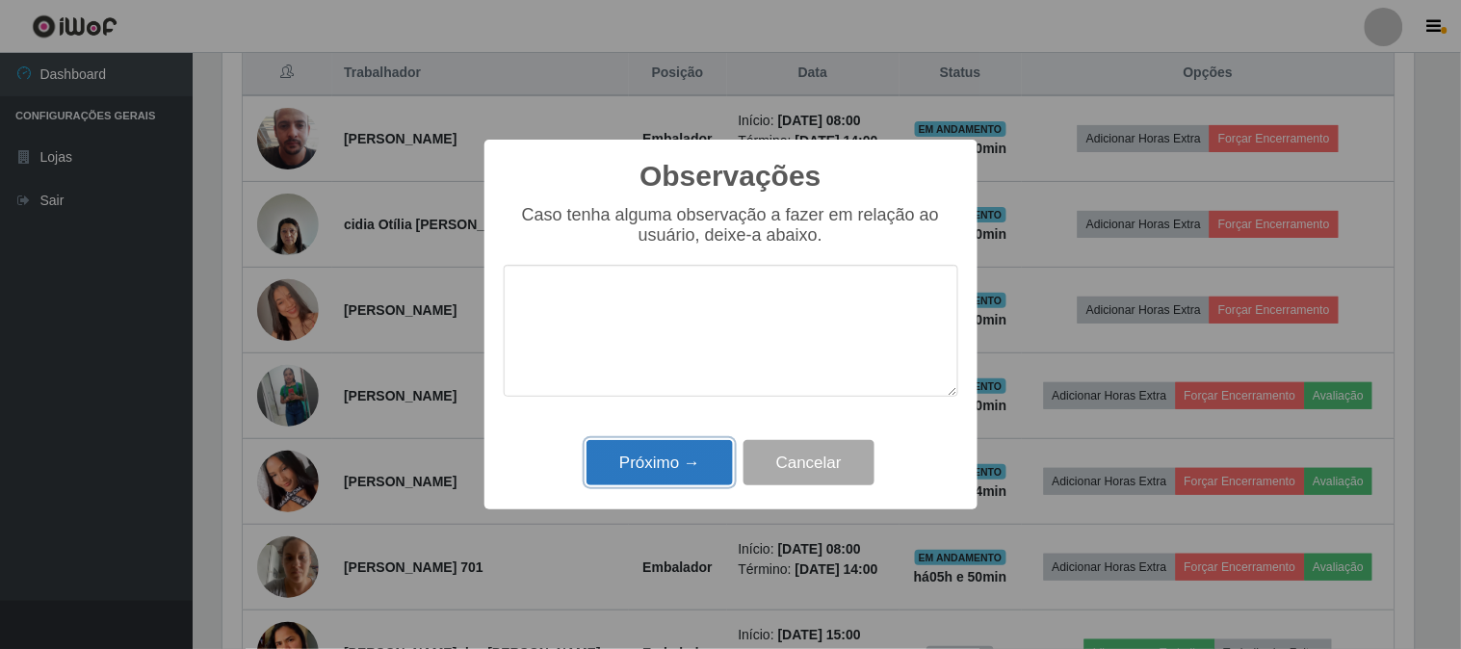
click at [671, 463] on button "Próximo →" at bounding box center [660, 462] width 146 height 45
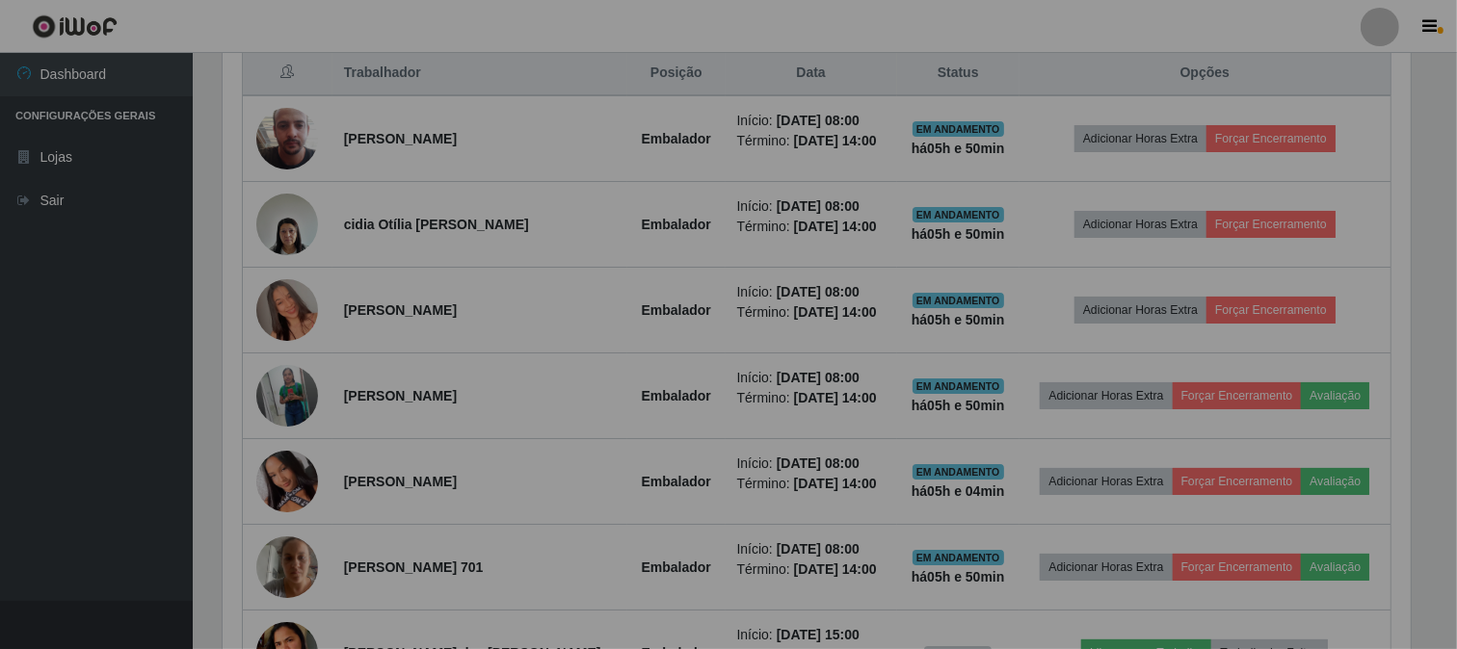
scroll to position [399, 1204]
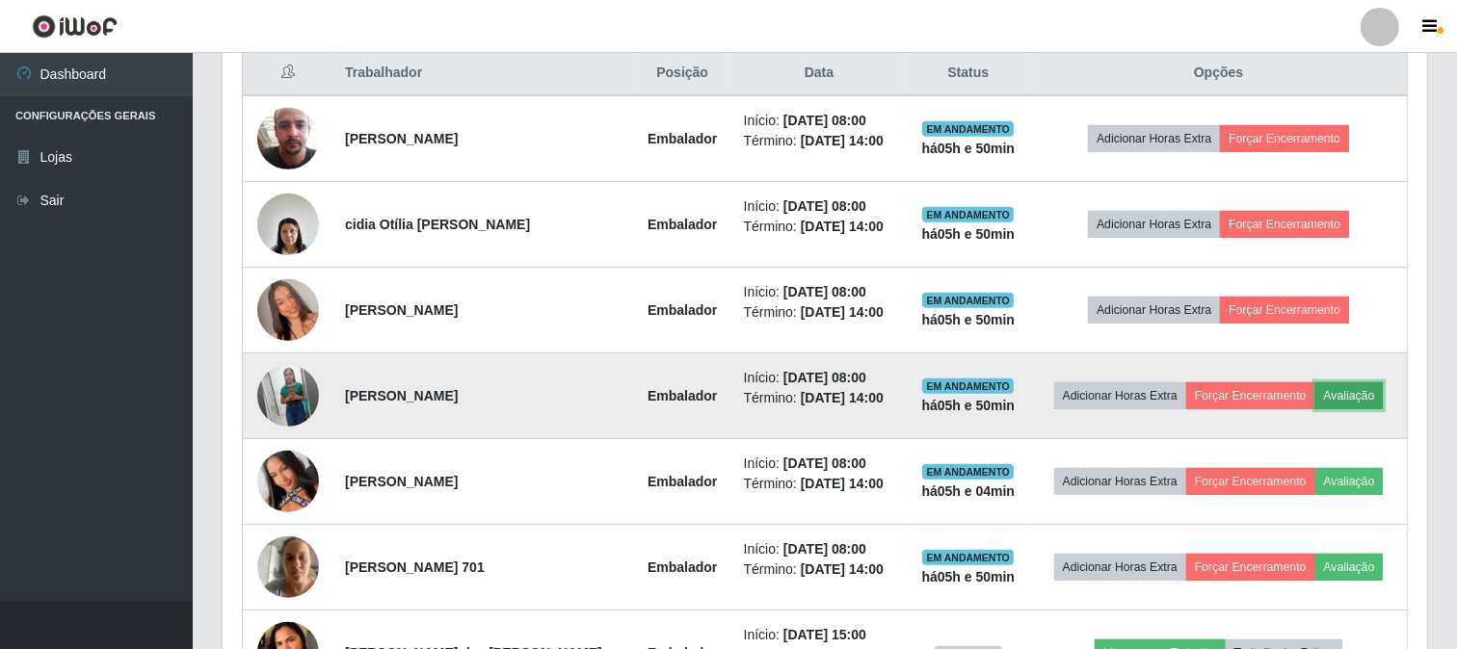
click at [1343, 399] on button "Avaliação" at bounding box center [1349, 395] width 68 height 27
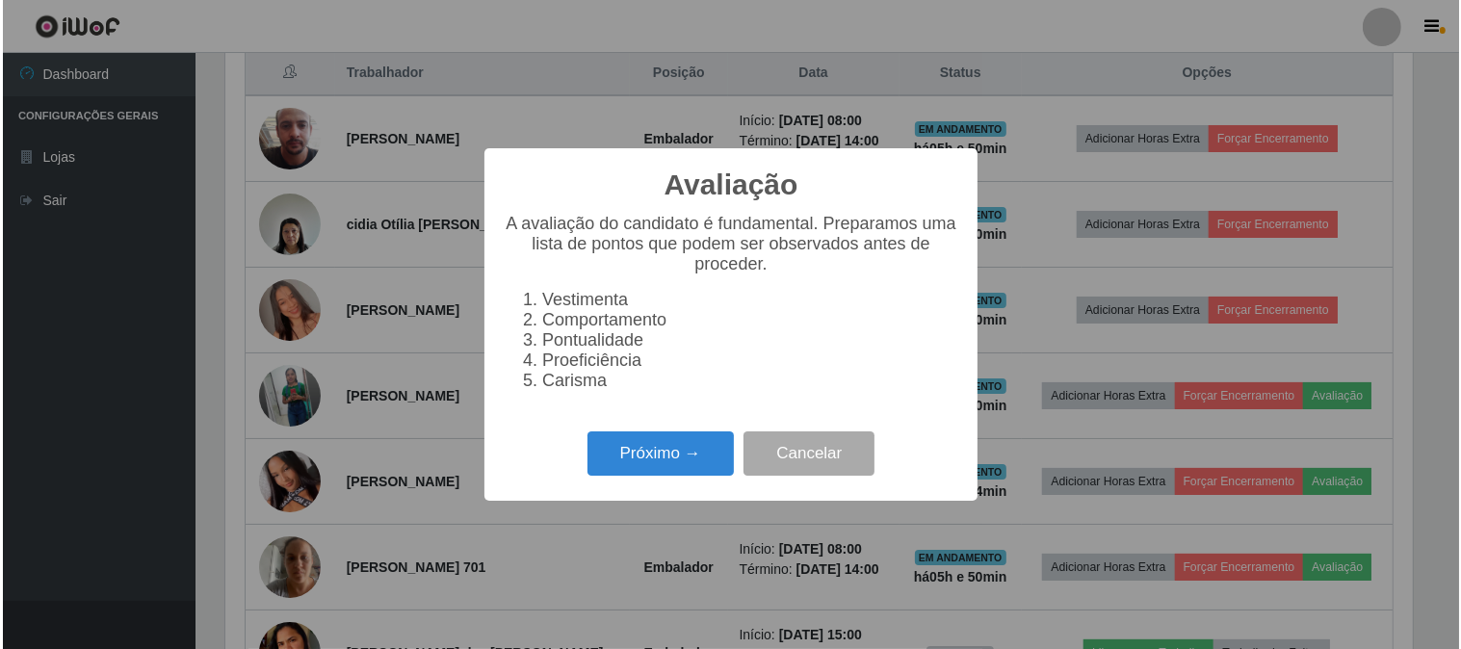
scroll to position [399, 1192]
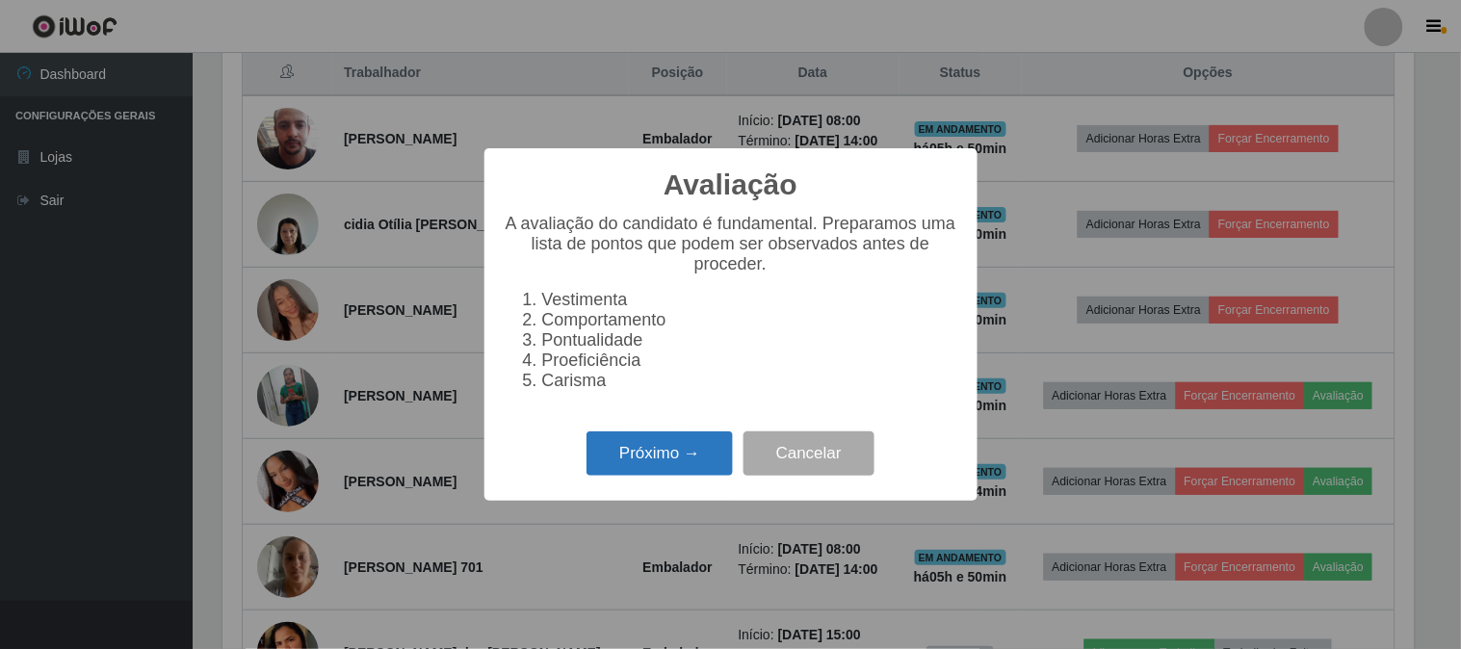
click at [680, 440] on button "Próximo →" at bounding box center [660, 454] width 146 height 45
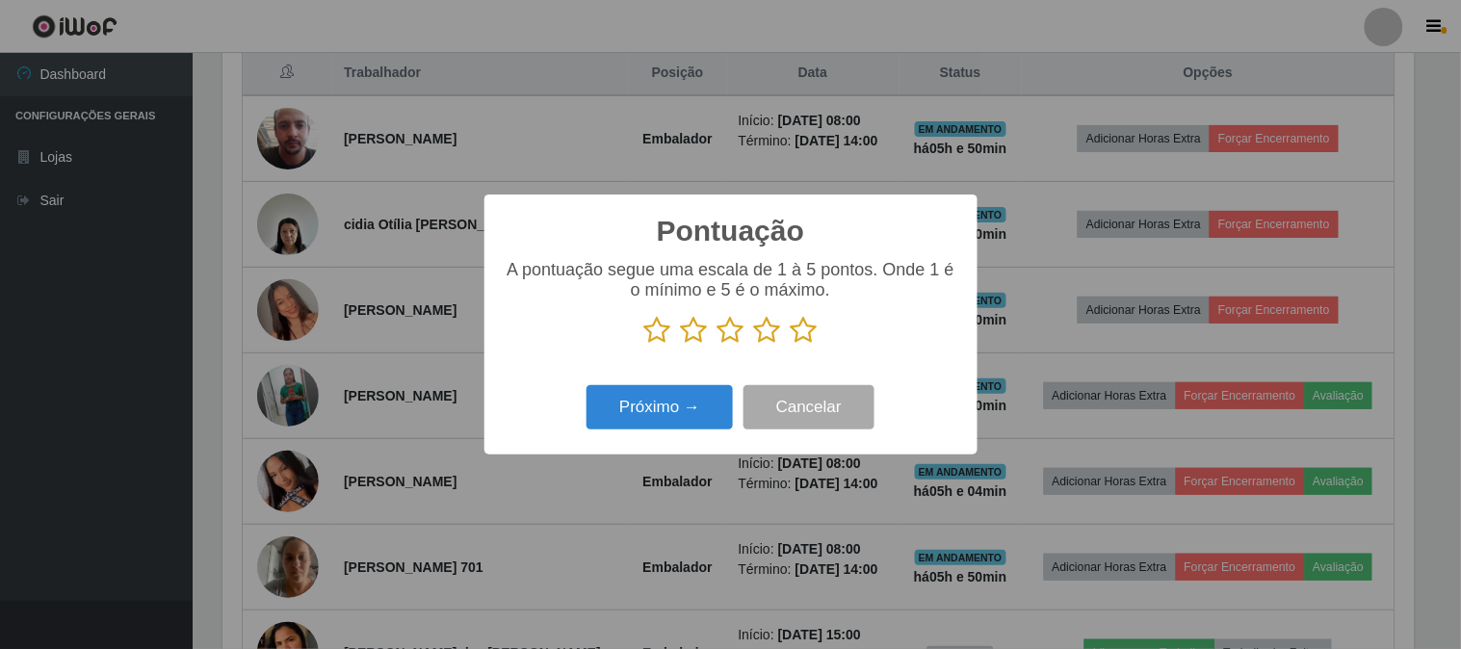
scroll to position [962966, 962173]
click at [803, 338] on icon at bounding box center [804, 330] width 27 height 29
click at [791, 345] on input "radio" at bounding box center [791, 345] width 0 height 0
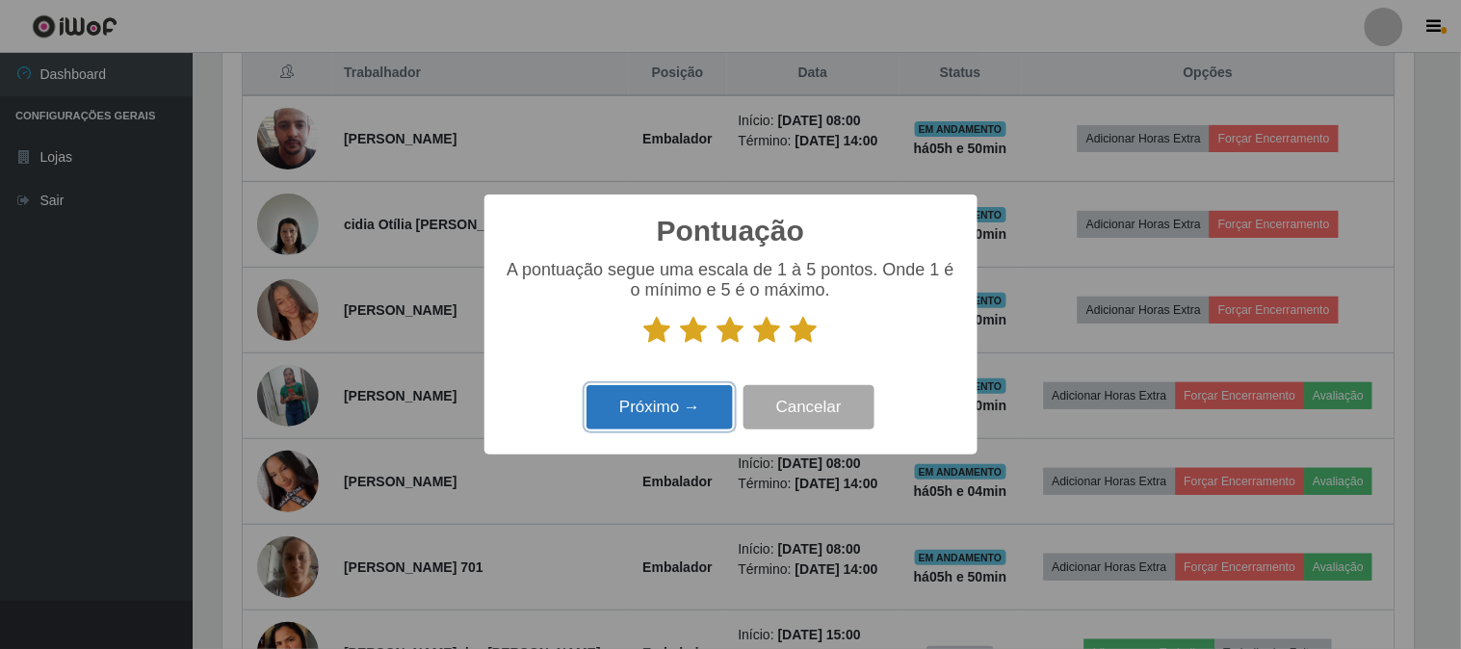
click at [656, 405] on button "Próximo →" at bounding box center [660, 407] width 146 height 45
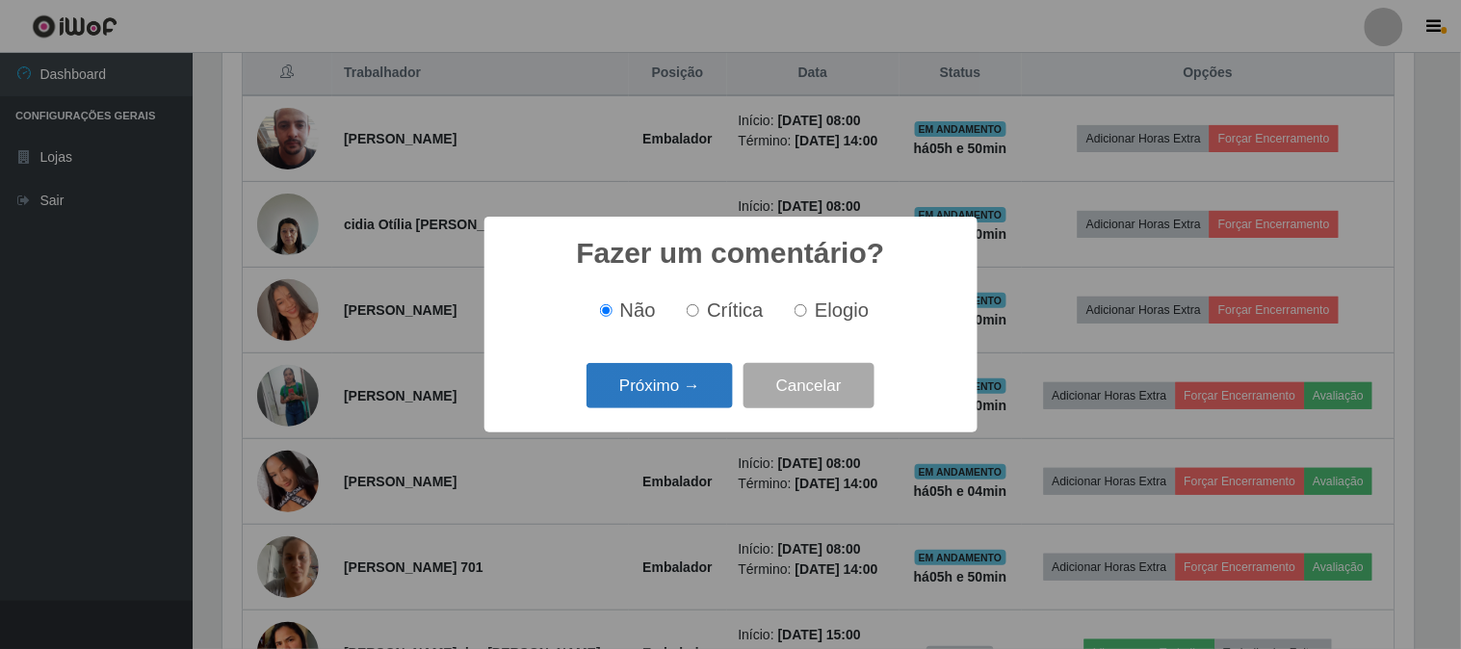
click at [667, 381] on button "Próximo →" at bounding box center [660, 385] width 146 height 45
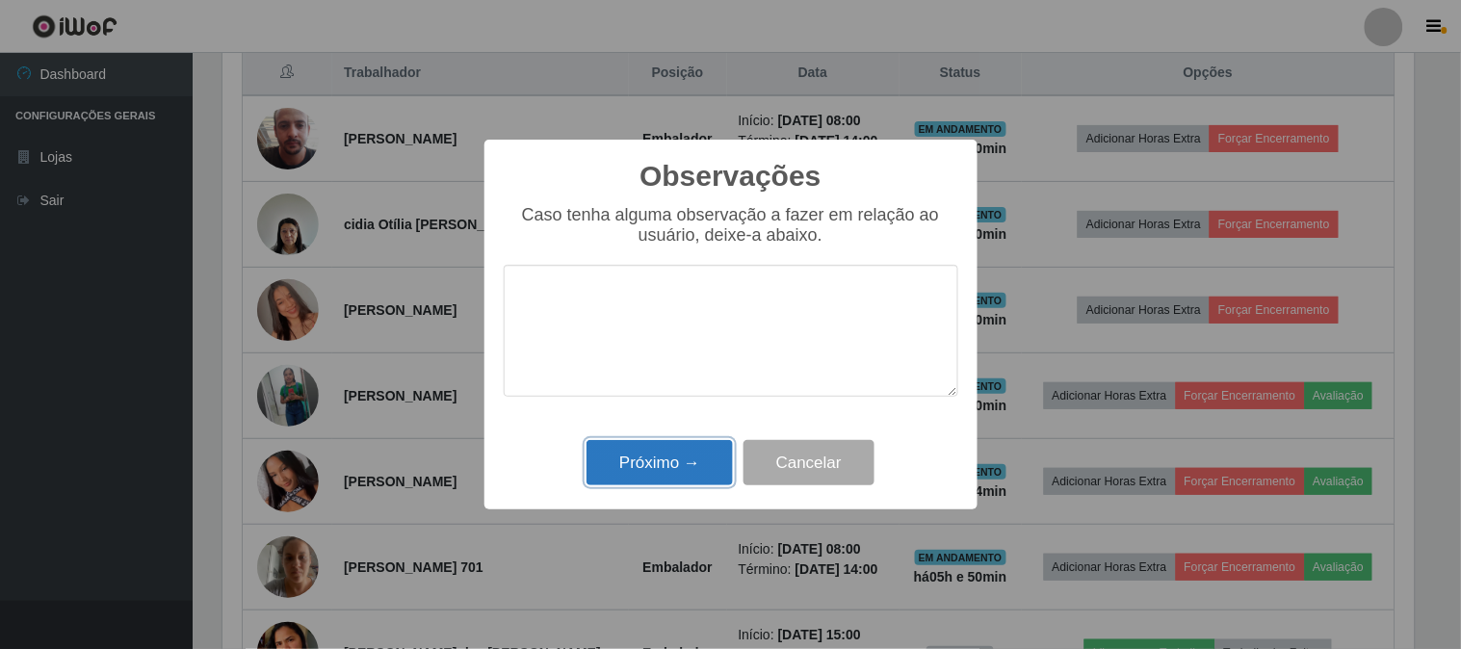
click at [662, 462] on button "Próximo →" at bounding box center [660, 462] width 146 height 45
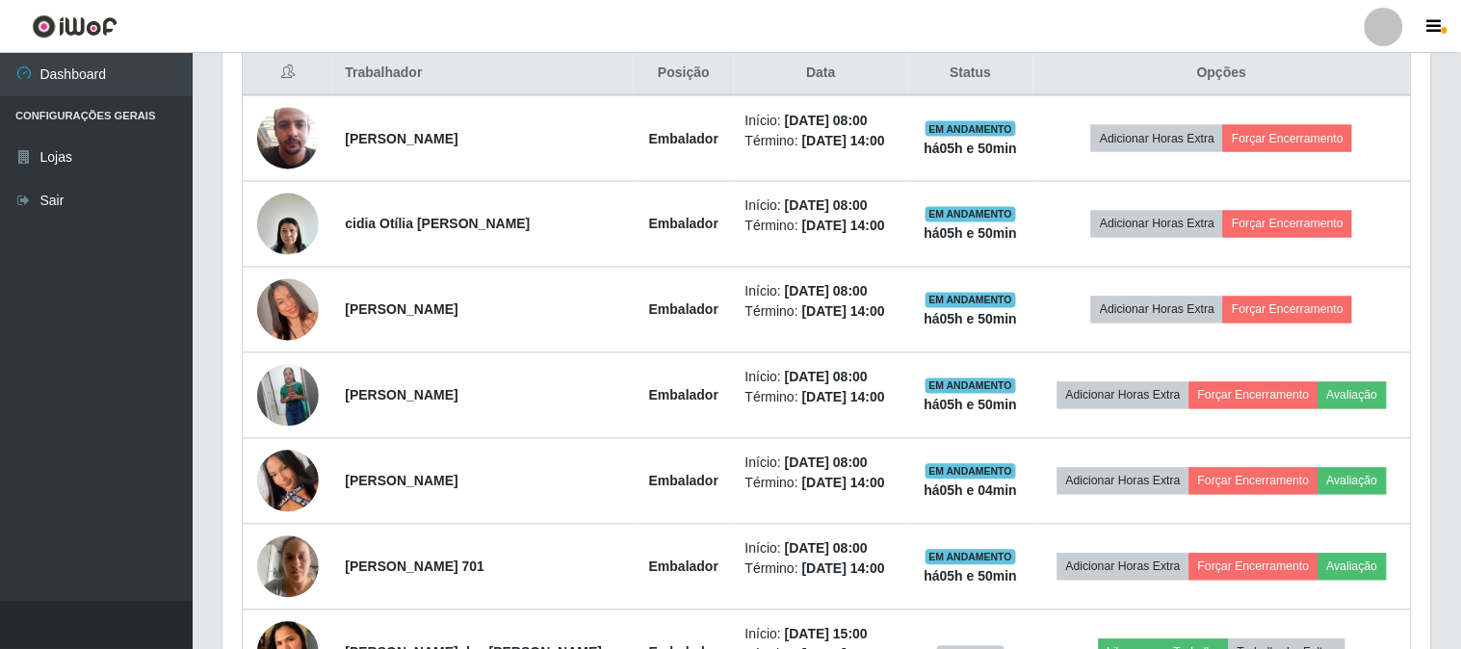
scroll to position [399, 1204]
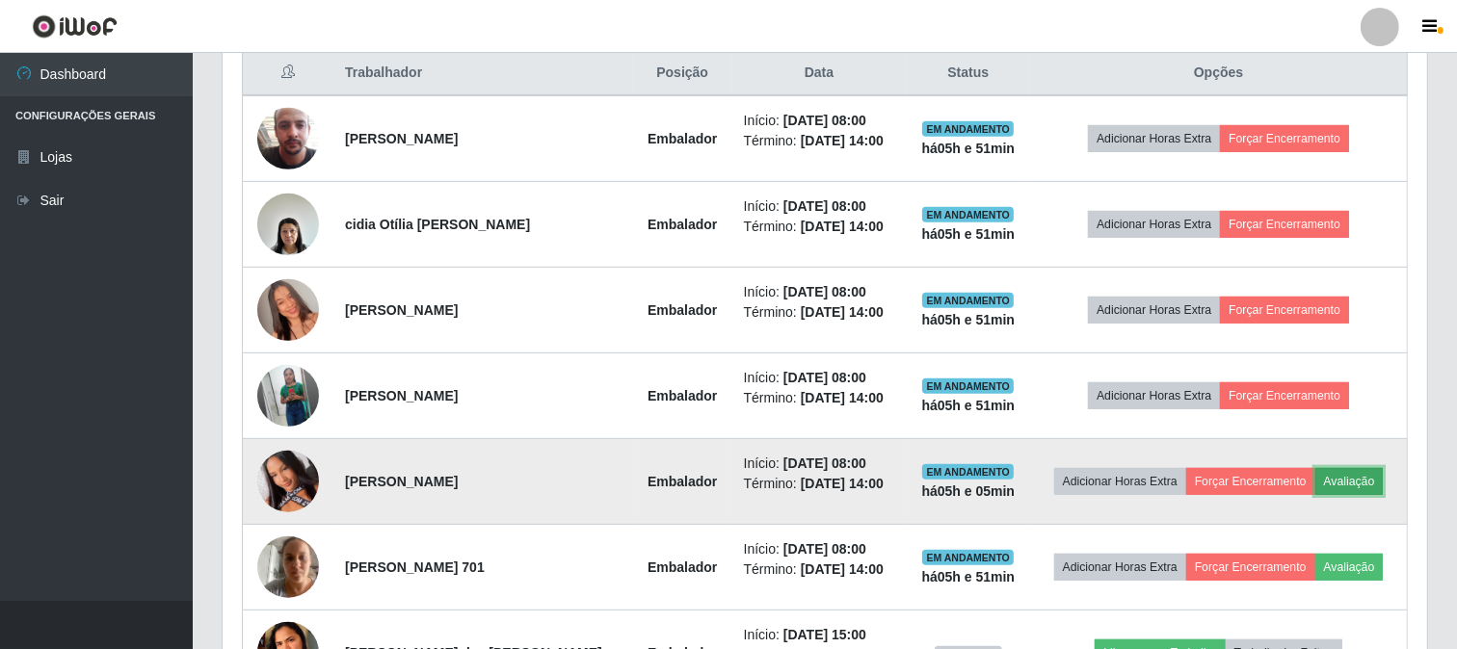
click at [1381, 476] on button "Avaliação" at bounding box center [1349, 481] width 68 height 27
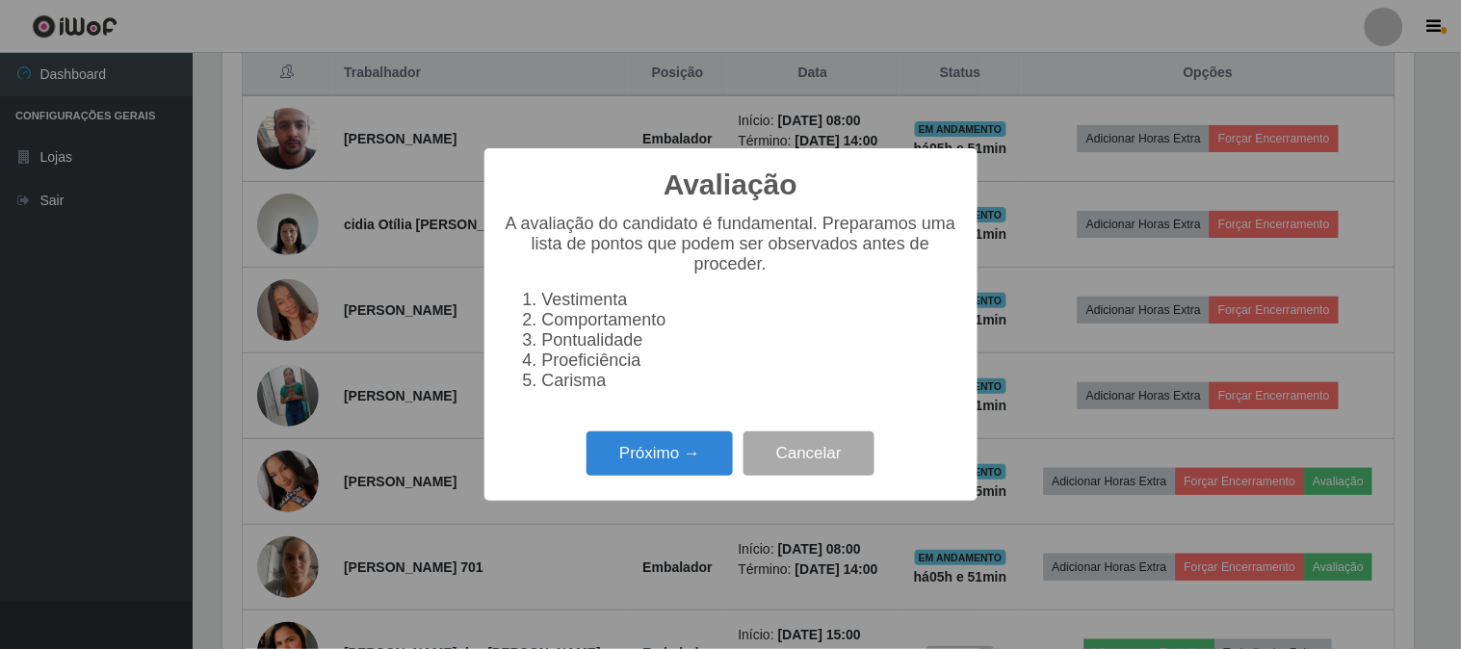
scroll to position [399, 1192]
click at [642, 453] on button "Próximo →" at bounding box center [660, 454] width 146 height 45
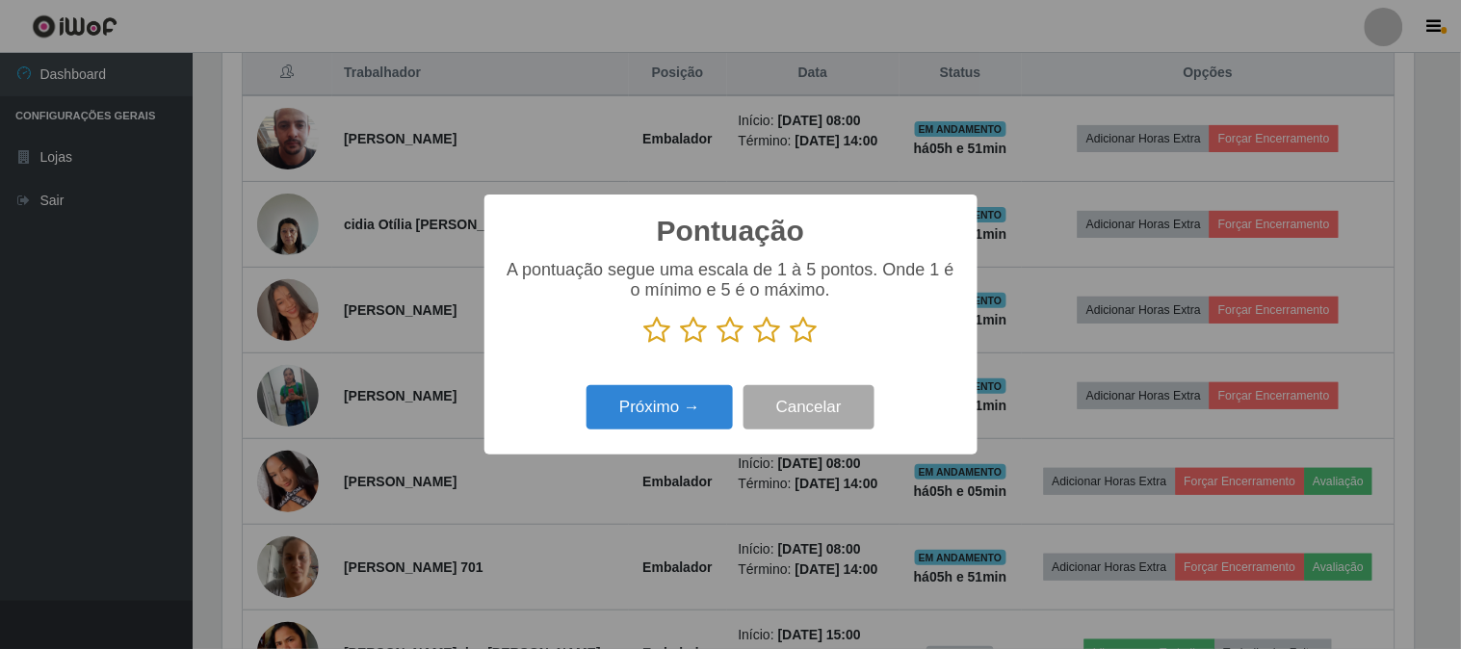
click at [768, 333] on icon at bounding box center [767, 330] width 27 height 29
click at [754, 345] on input "radio" at bounding box center [754, 345] width 0 height 0
click at [658, 407] on button "Próximo →" at bounding box center [660, 407] width 146 height 45
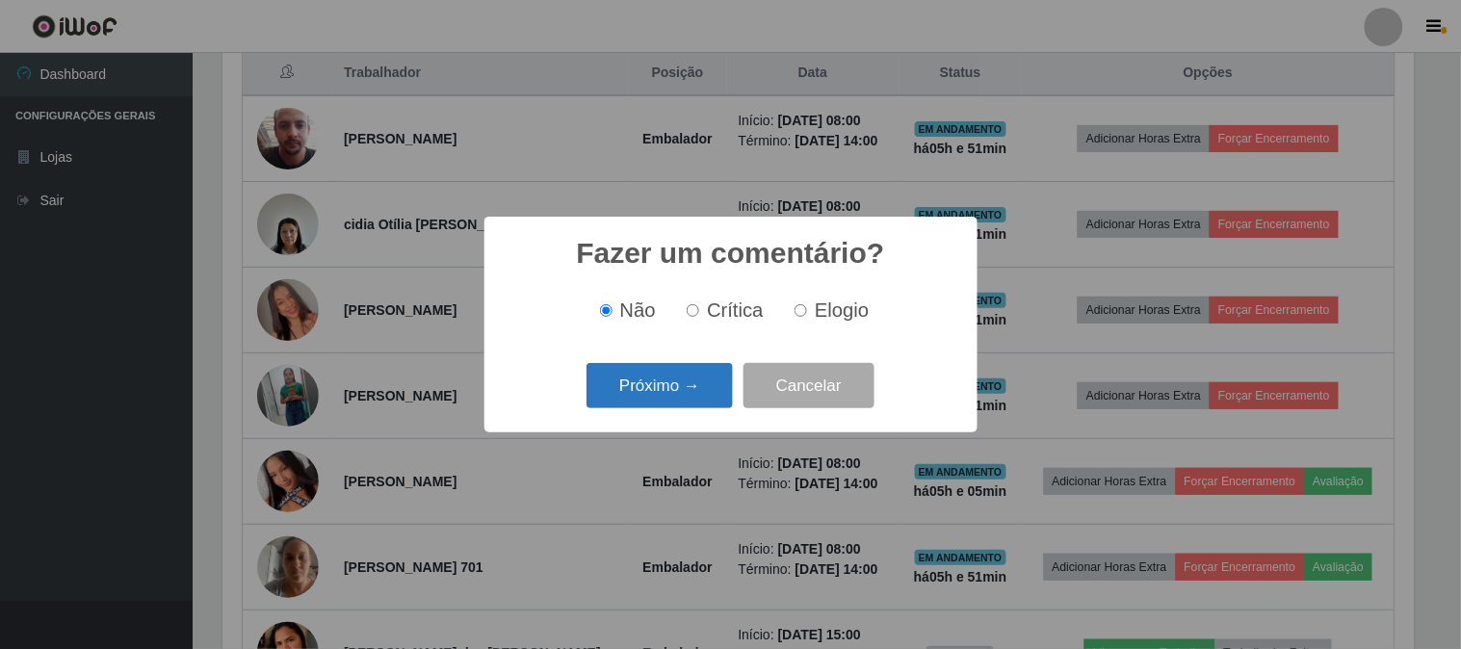
click at [676, 388] on button "Próximo →" at bounding box center [660, 385] width 146 height 45
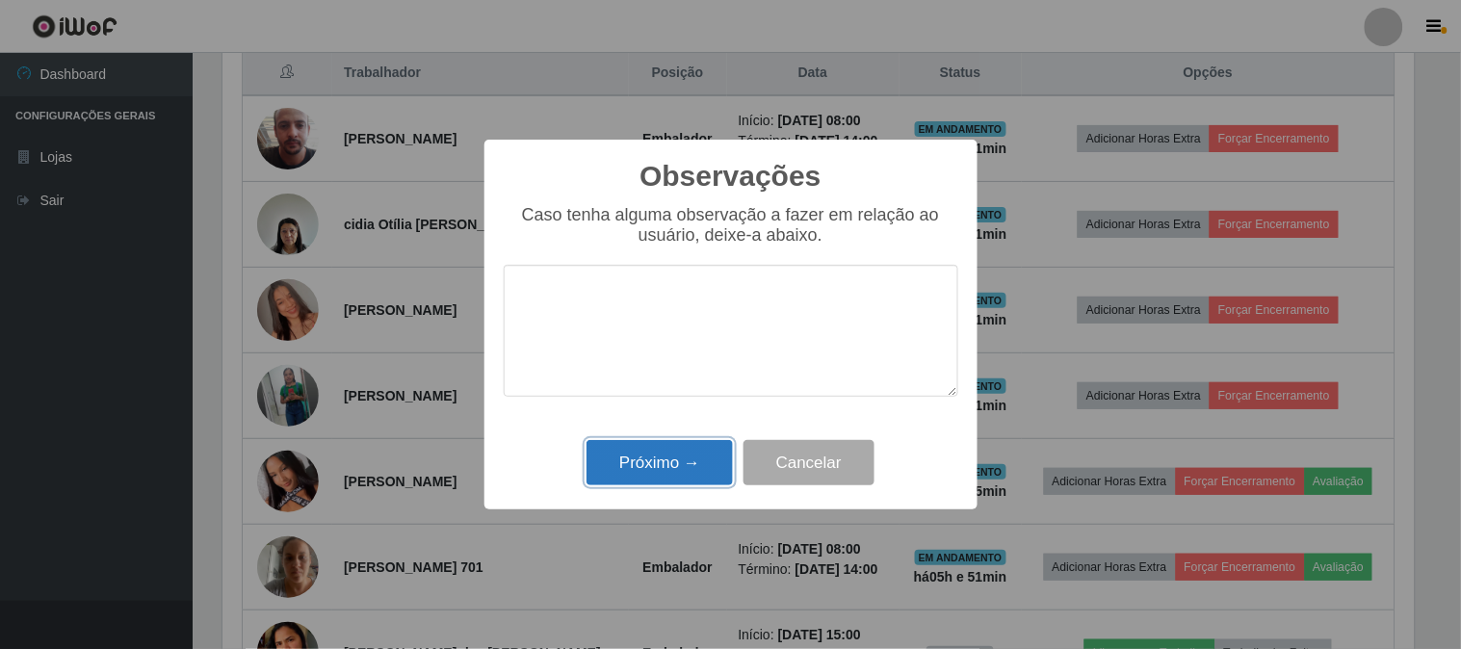
click at [648, 459] on button "Próximo →" at bounding box center [660, 462] width 146 height 45
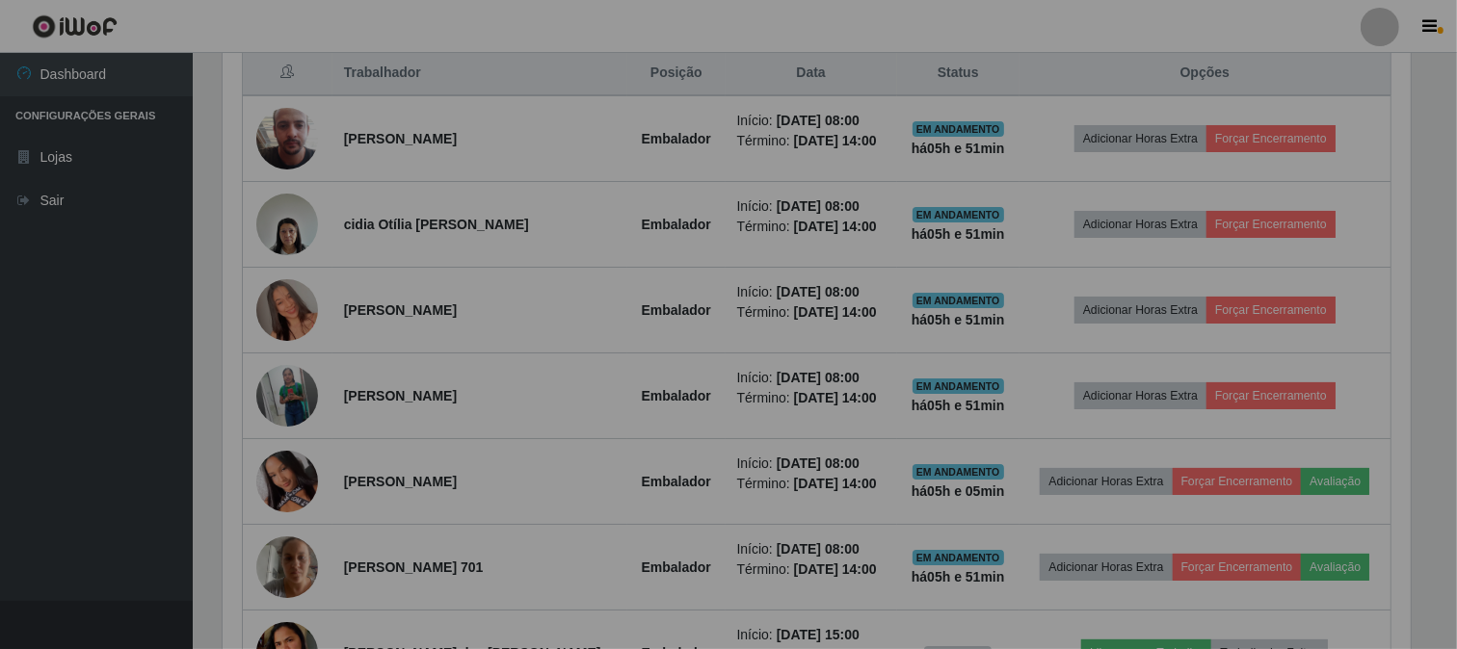
scroll to position [399, 1204]
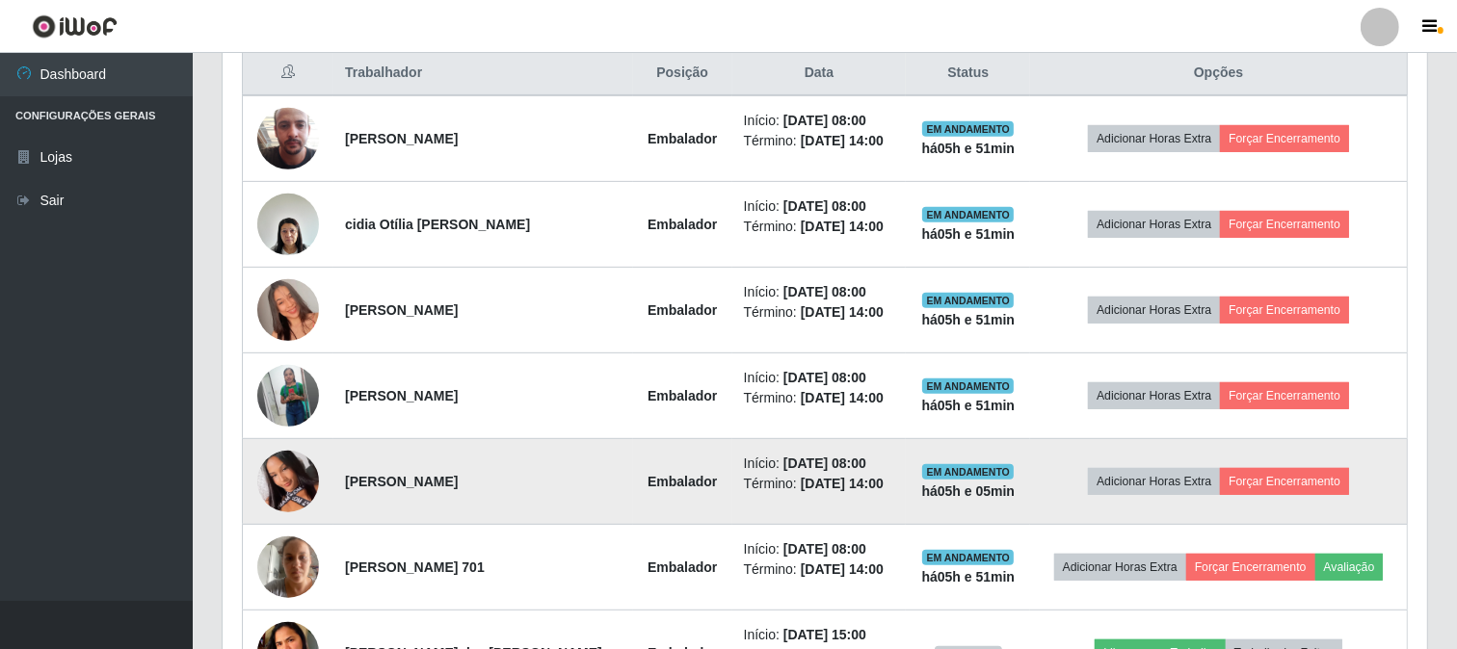
click at [283, 487] on img at bounding box center [288, 481] width 62 height 137
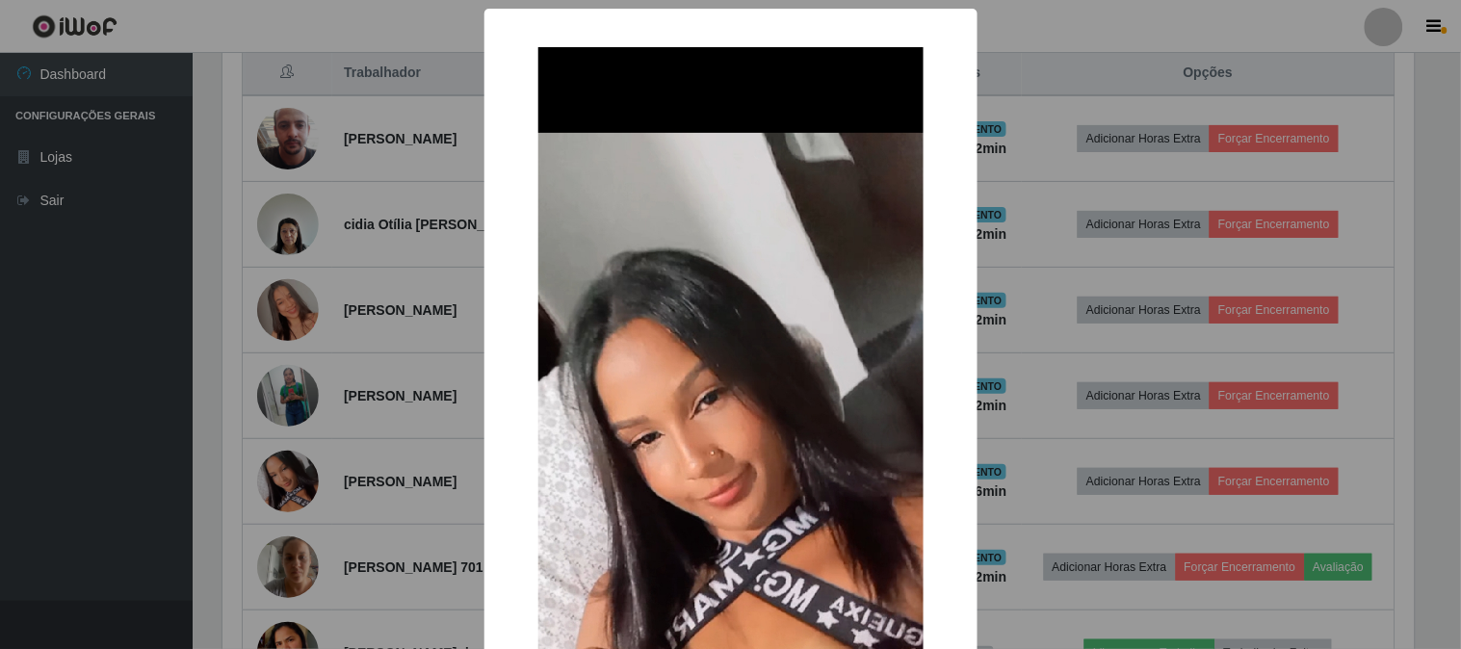
click at [1023, 479] on div "× OK Cancel" at bounding box center [730, 324] width 1461 height 649
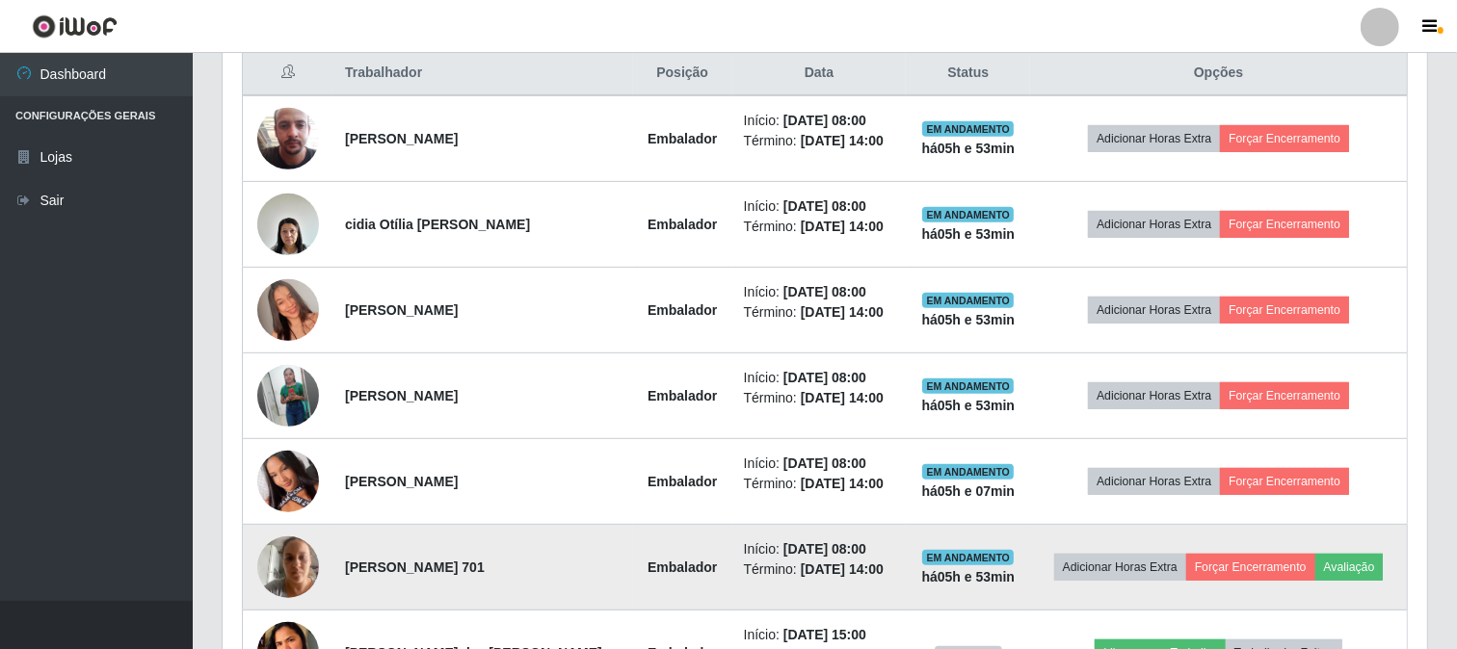
scroll to position [855, 0]
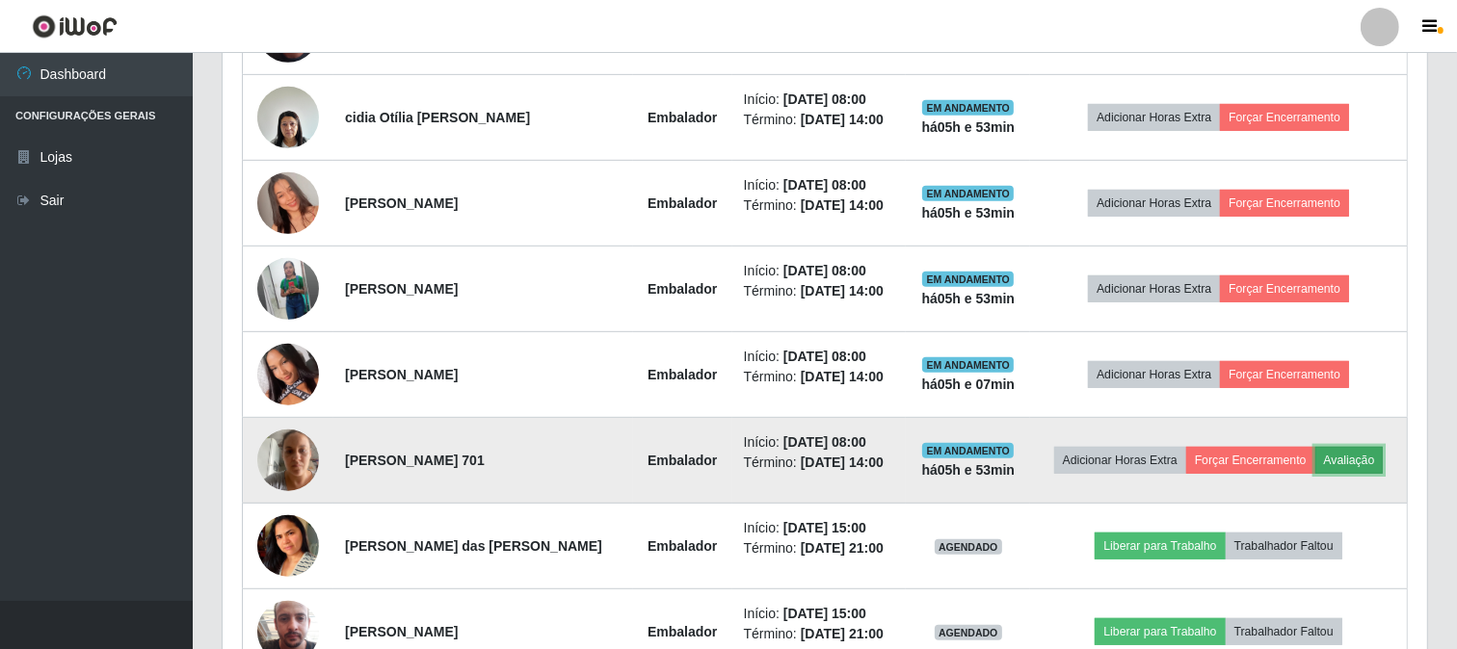
click at [1359, 457] on button "Avaliação" at bounding box center [1349, 460] width 68 height 27
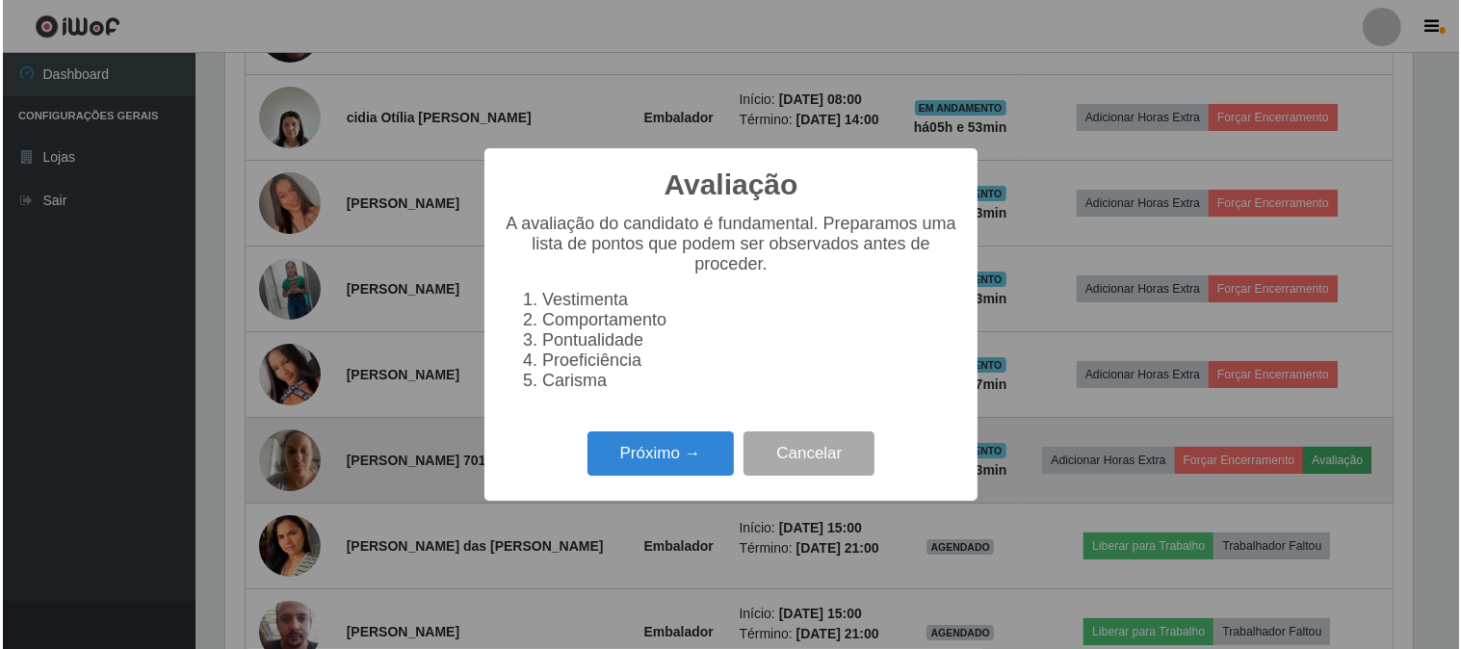
scroll to position [399, 1192]
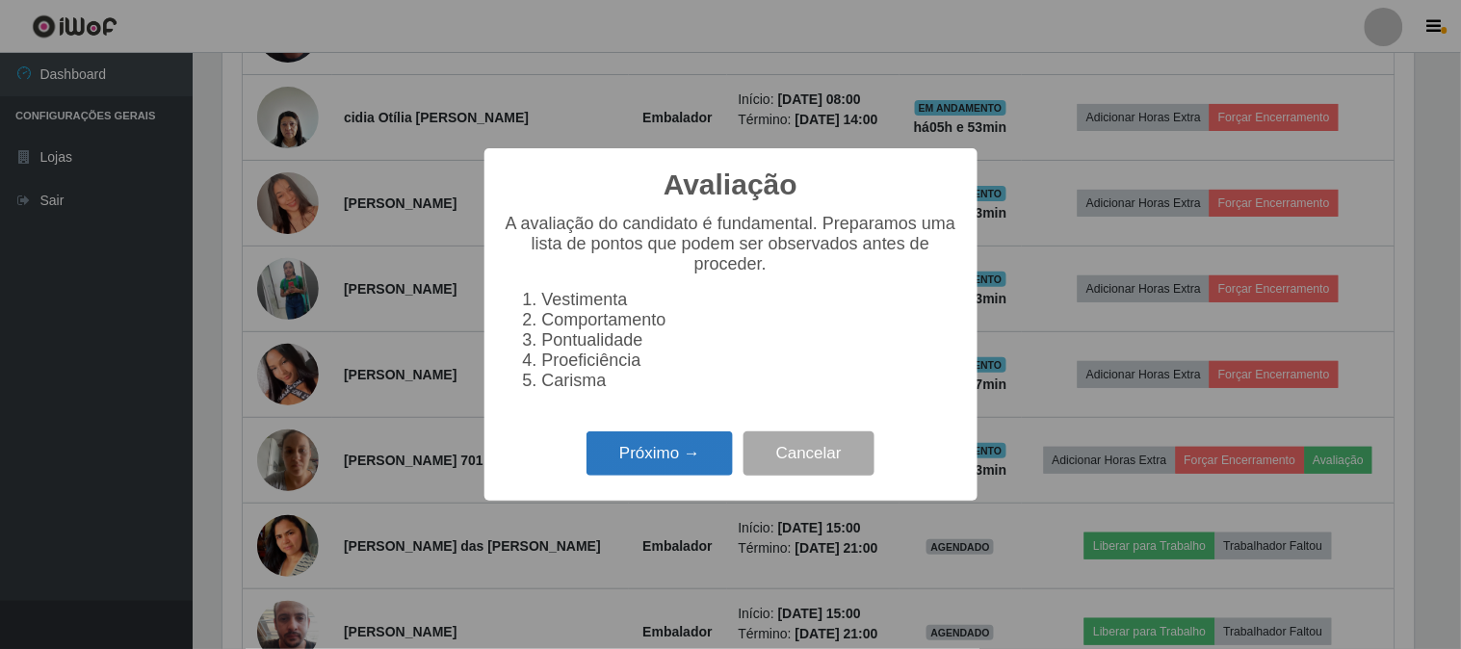
click at [669, 447] on button "Próximo →" at bounding box center [660, 454] width 146 height 45
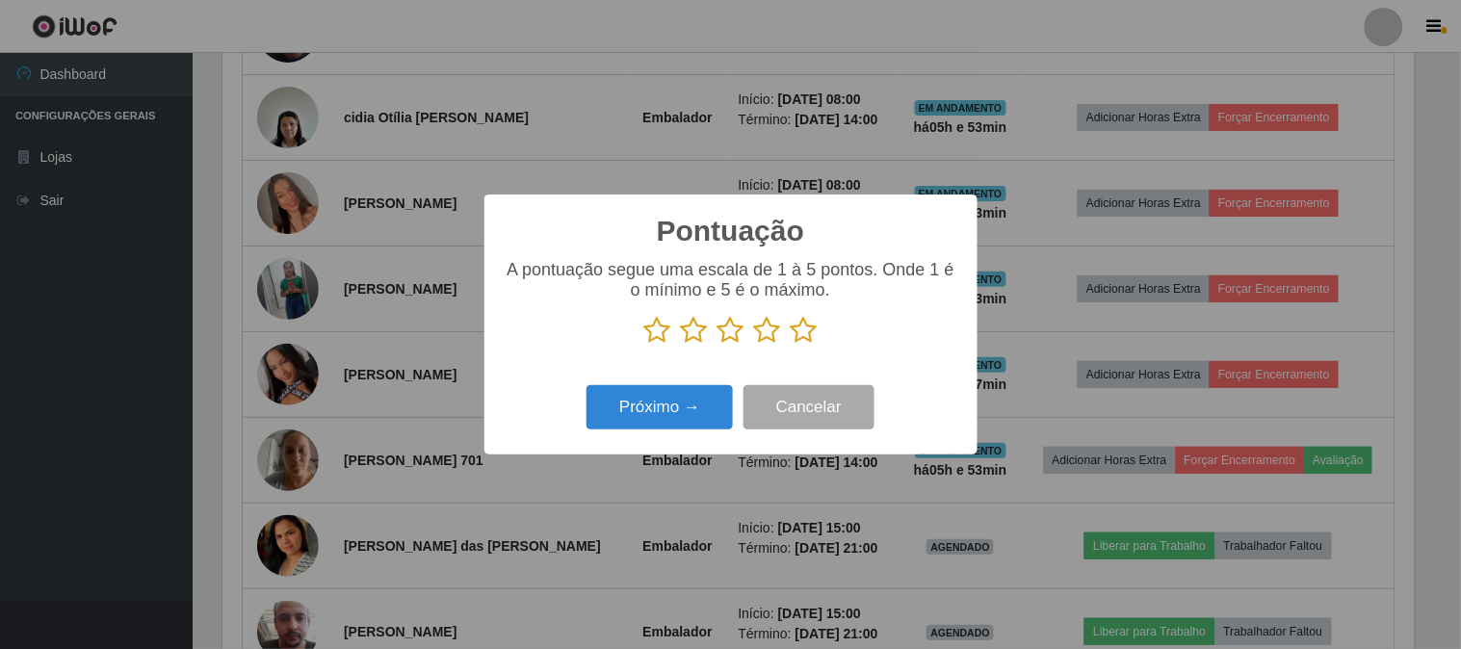
click at [729, 332] on icon at bounding box center [731, 330] width 27 height 29
click at [718, 345] on input "radio" at bounding box center [718, 345] width 0 height 0
click at [766, 330] on icon at bounding box center [767, 330] width 27 height 29
click at [754, 345] on input "radio" at bounding box center [754, 345] width 0 height 0
click at [795, 329] on icon at bounding box center [804, 330] width 27 height 29
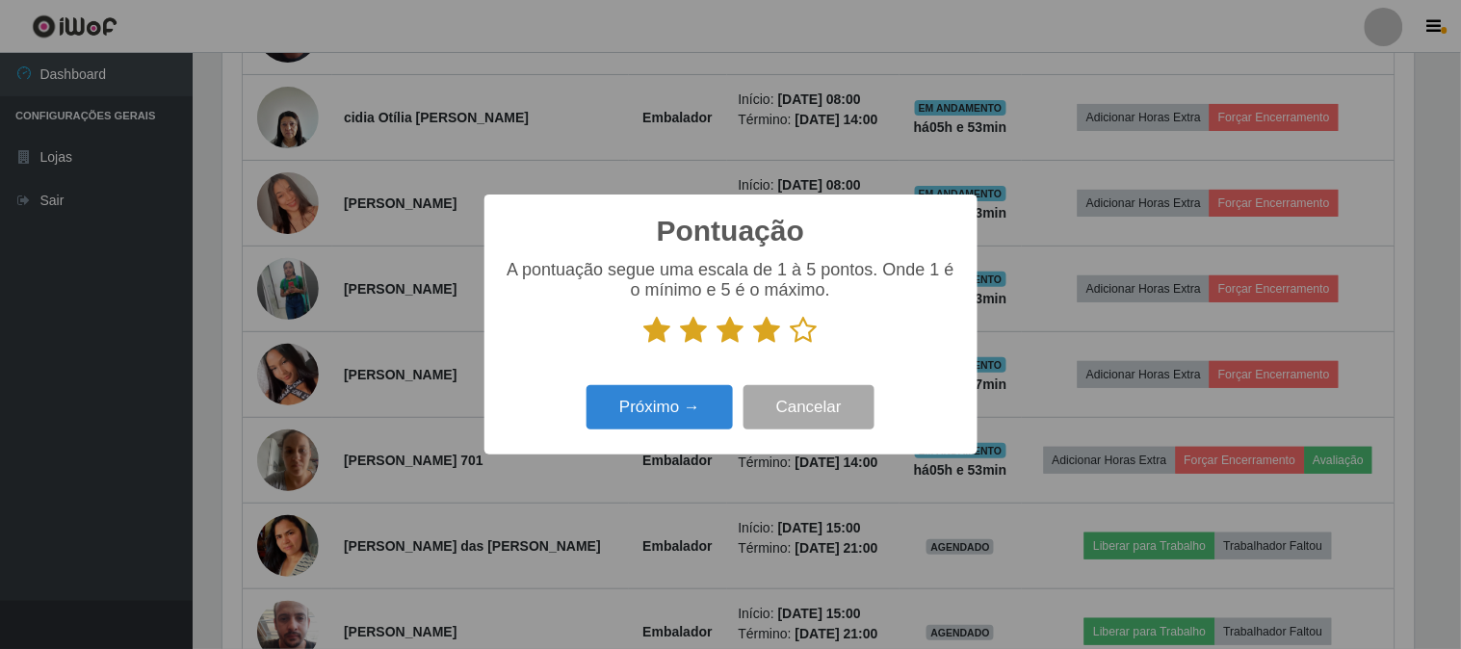
click at [791, 345] on input "radio" at bounding box center [791, 345] width 0 height 0
click at [682, 407] on button "Próximo →" at bounding box center [660, 407] width 146 height 45
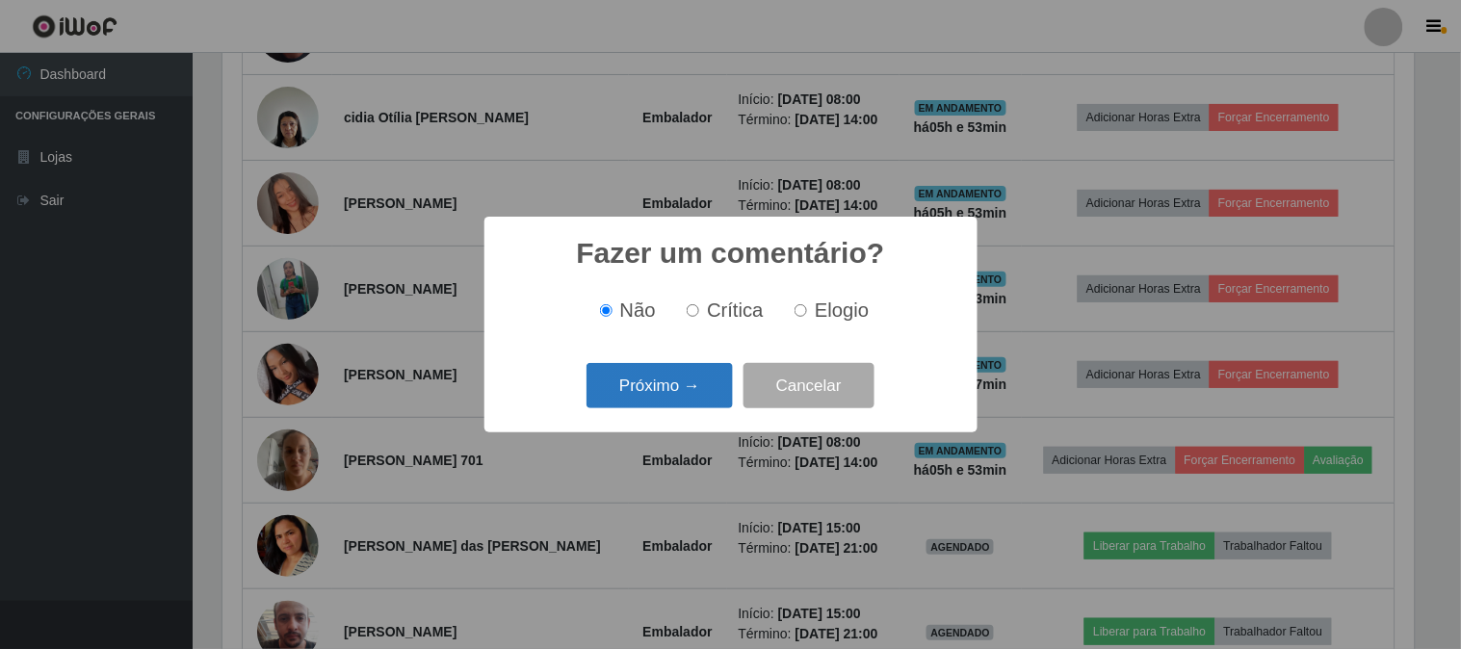
click at [675, 382] on button "Próximo →" at bounding box center [660, 385] width 146 height 45
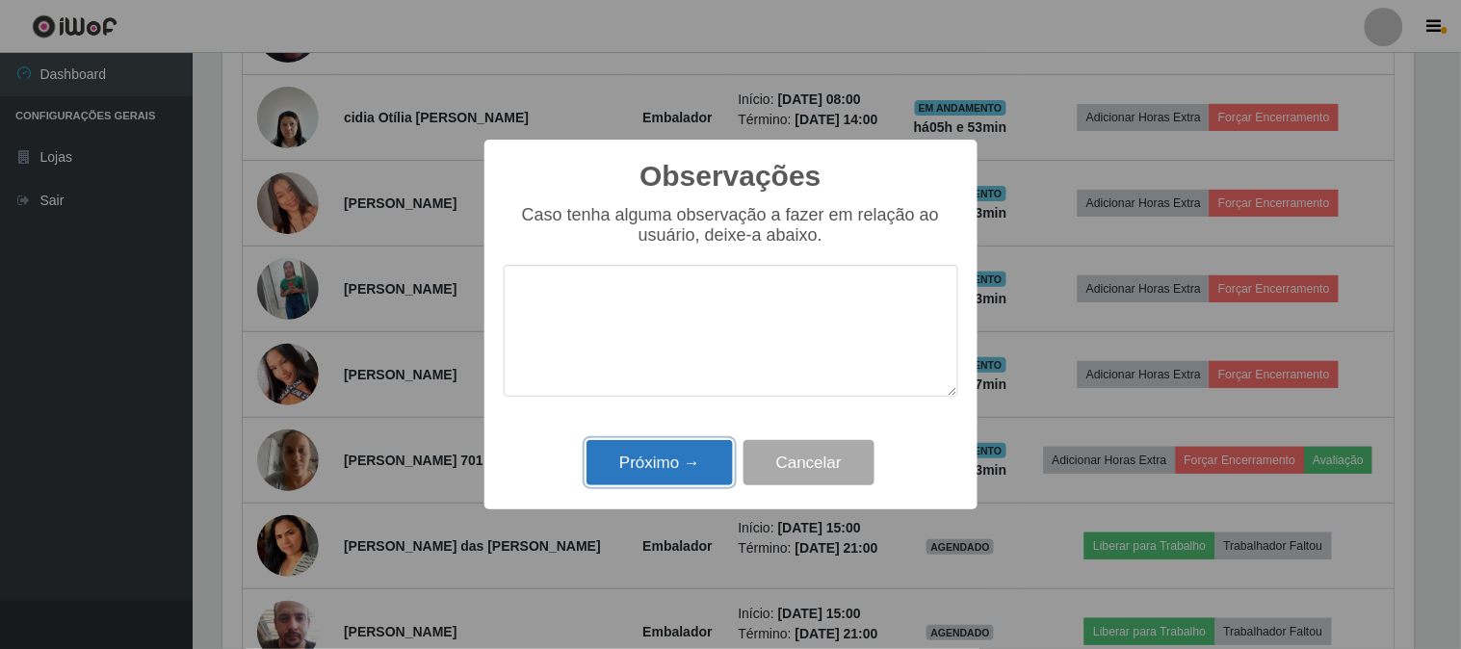
click at [662, 463] on button "Próximo →" at bounding box center [660, 462] width 146 height 45
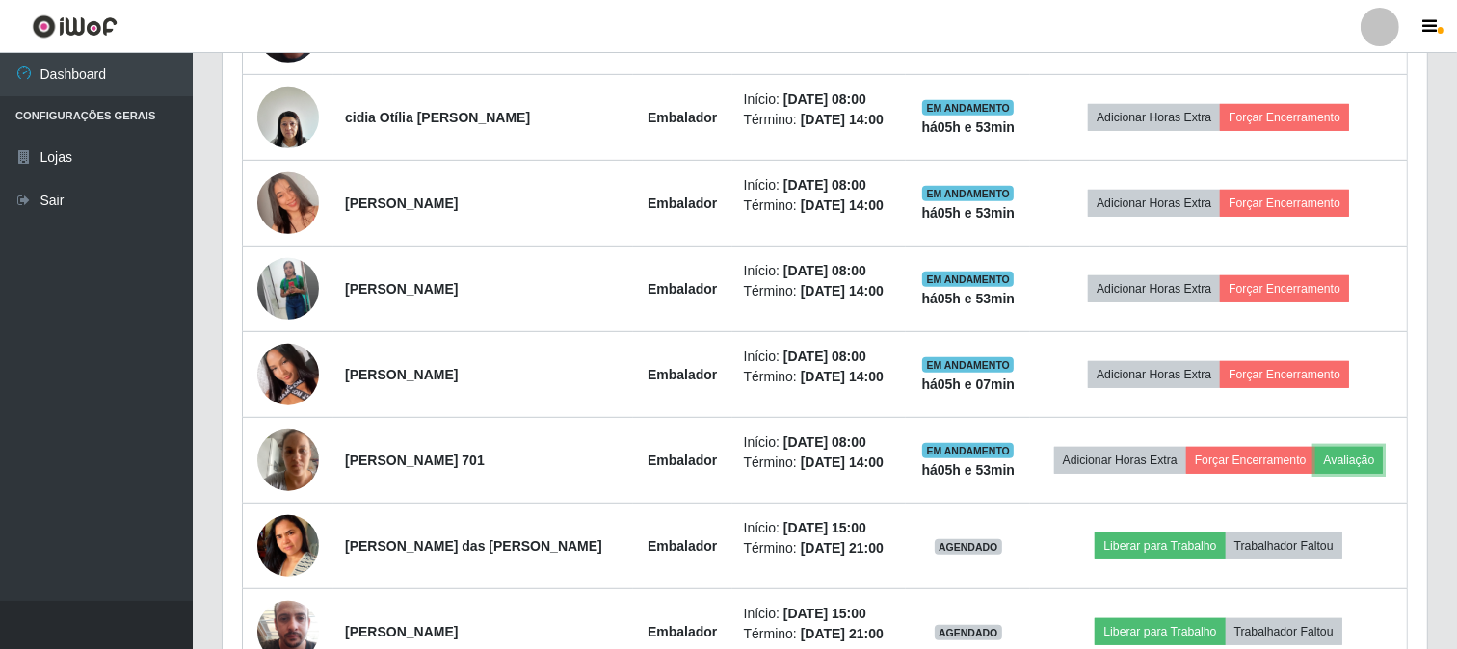
scroll to position [399, 1204]
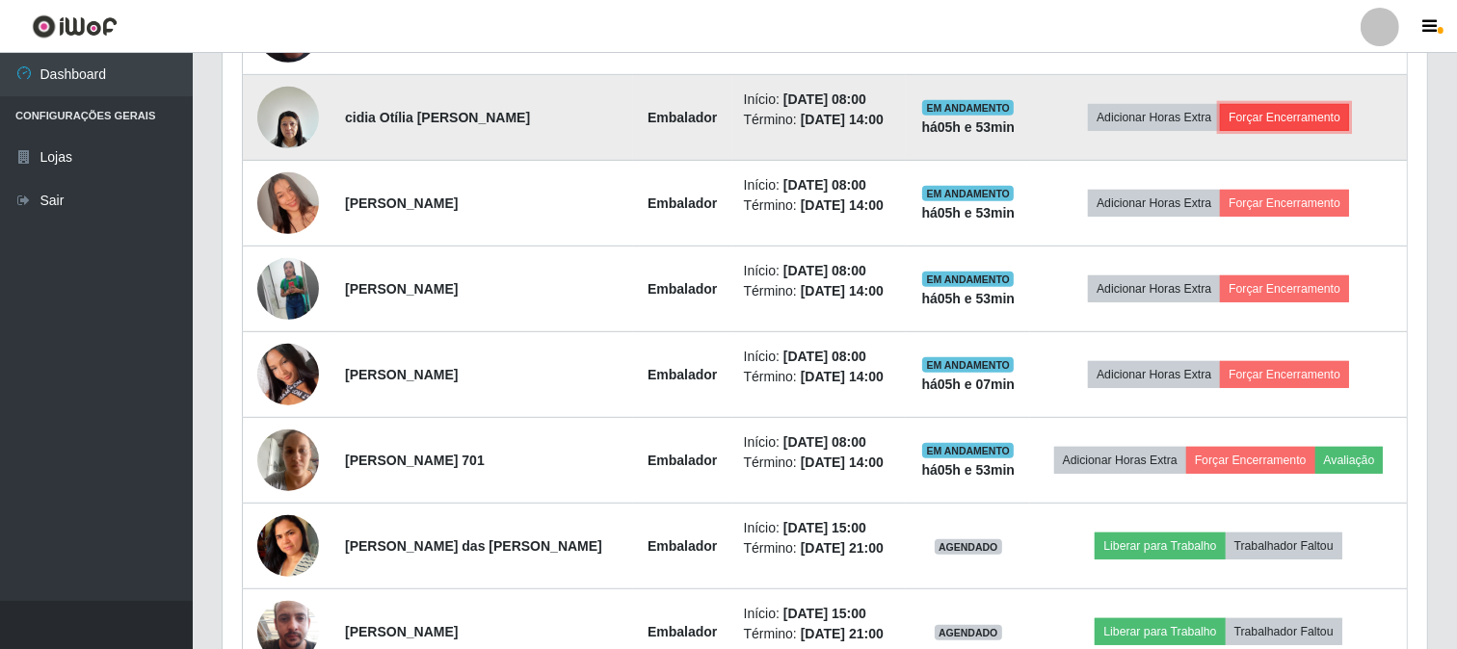
click at [1320, 118] on button "Forçar Encerramento" at bounding box center [1284, 117] width 129 height 27
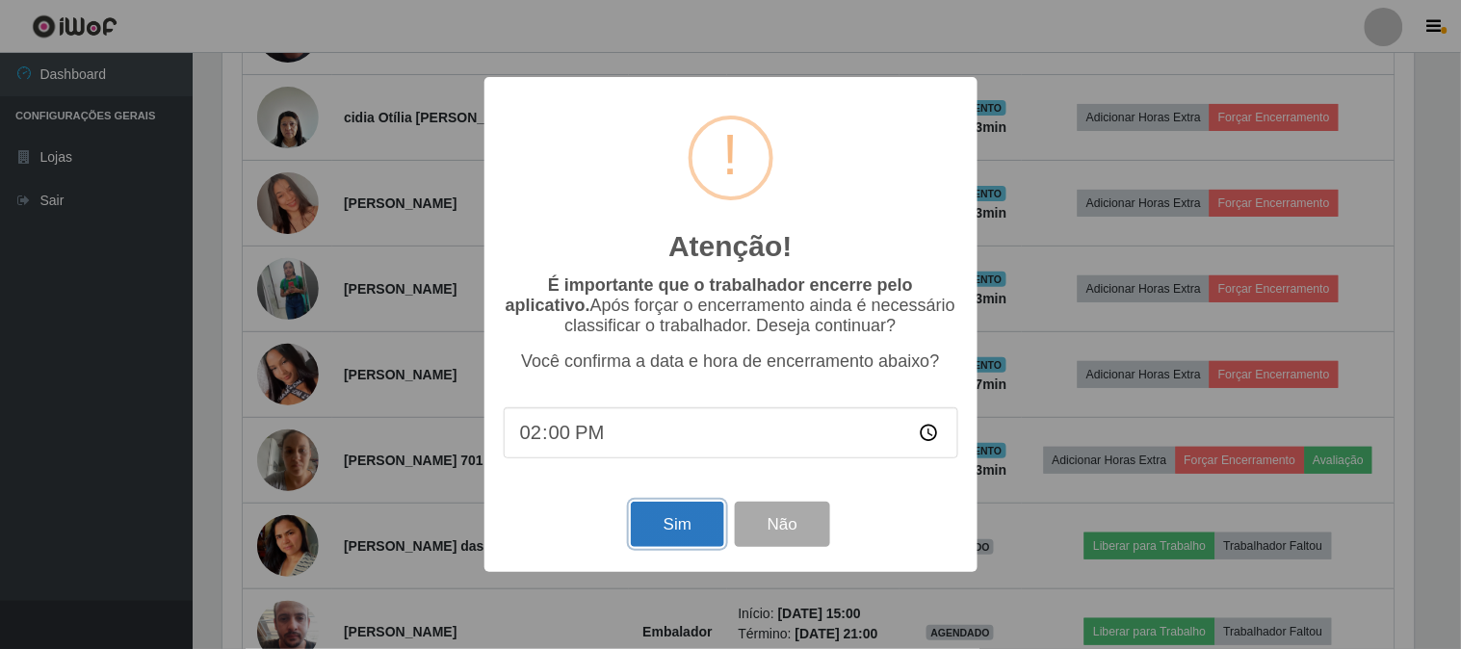
click at [697, 528] on button "Sim" at bounding box center [677, 524] width 93 height 45
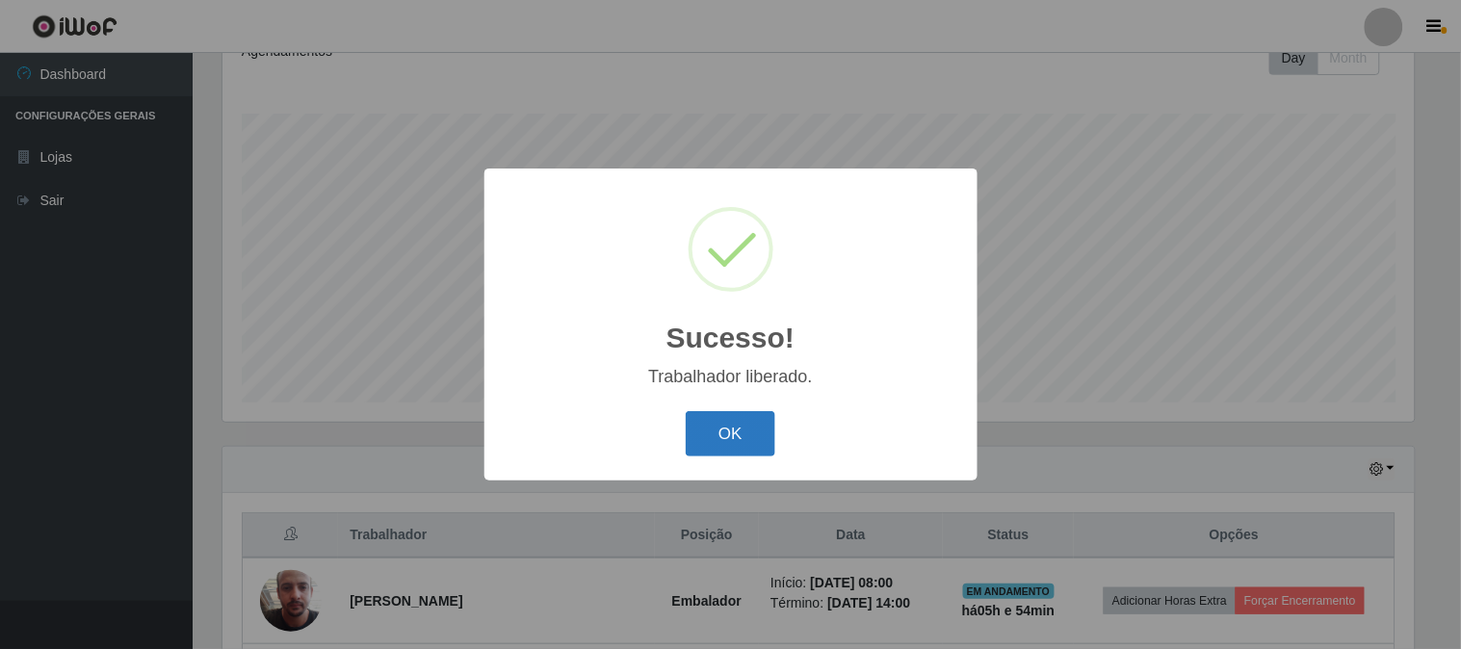
click at [708, 435] on button "OK" at bounding box center [731, 433] width 90 height 45
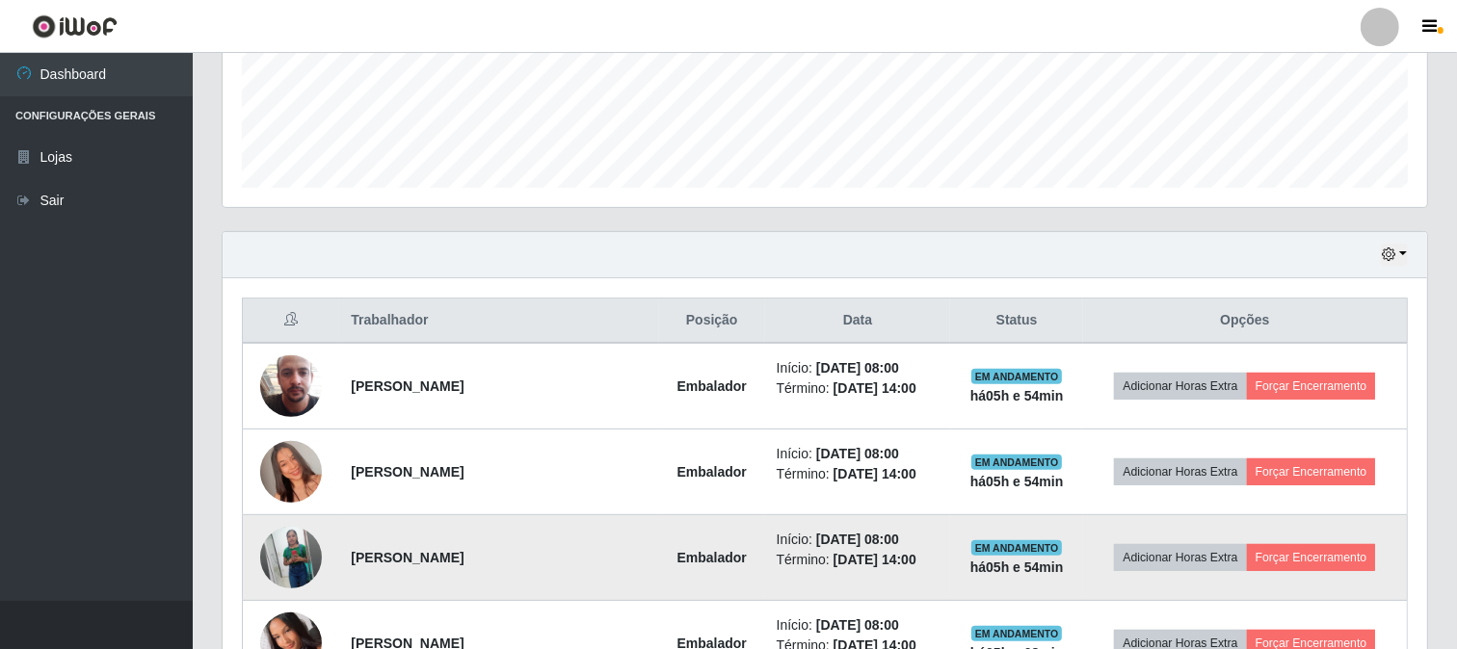
scroll to position [608, 0]
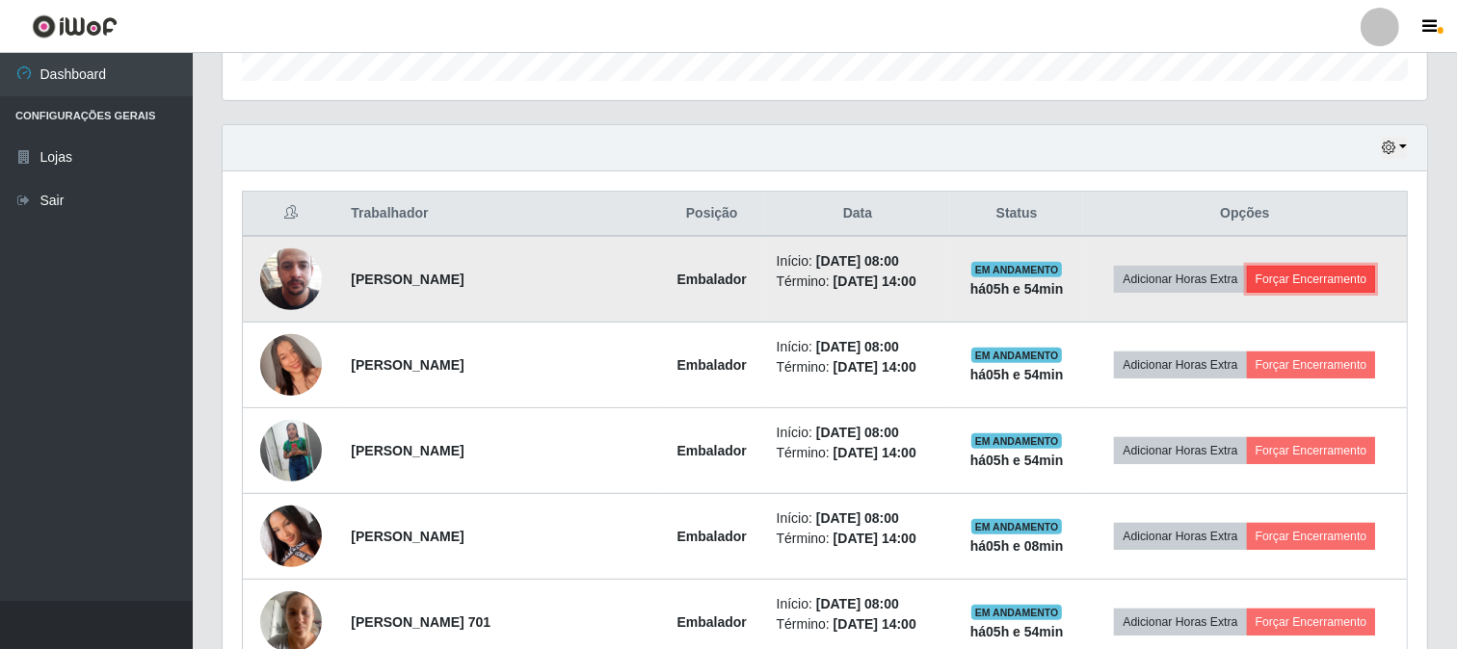
click at [1289, 279] on button "Forçar Encerramento" at bounding box center [1311, 279] width 129 height 27
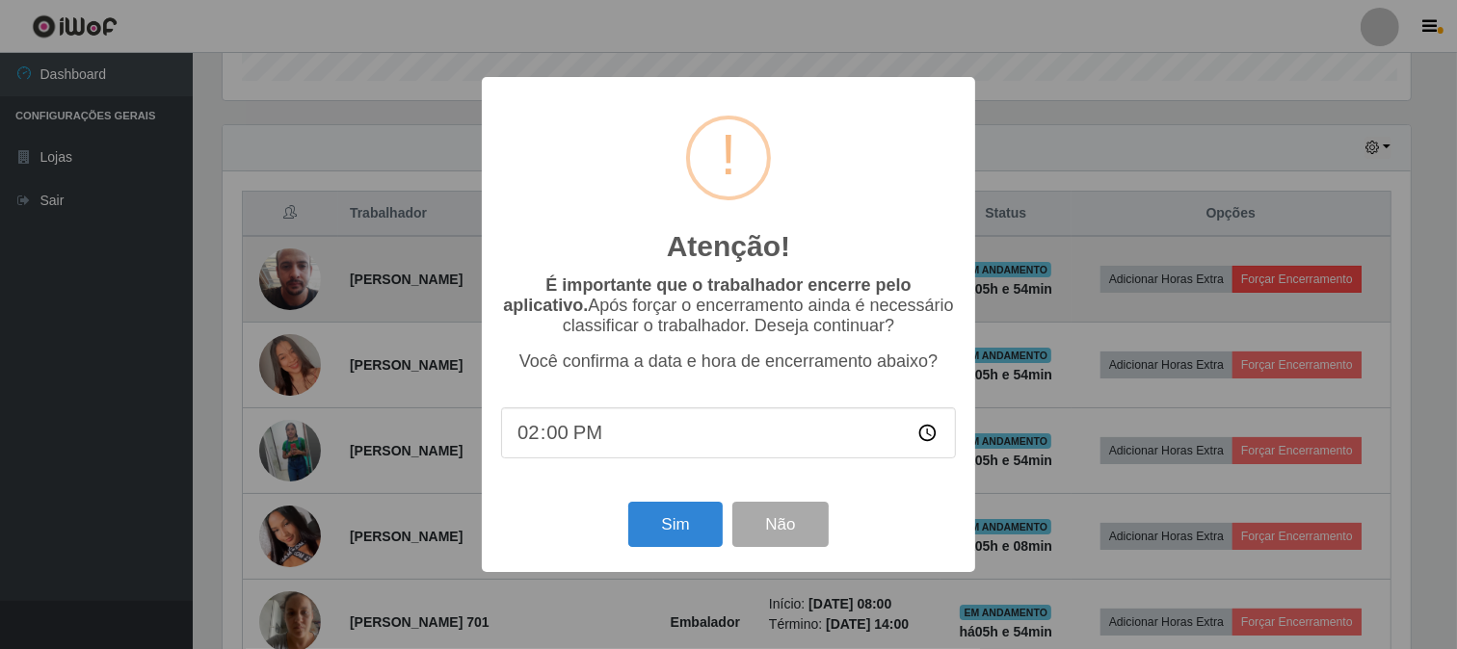
scroll to position [399, 1192]
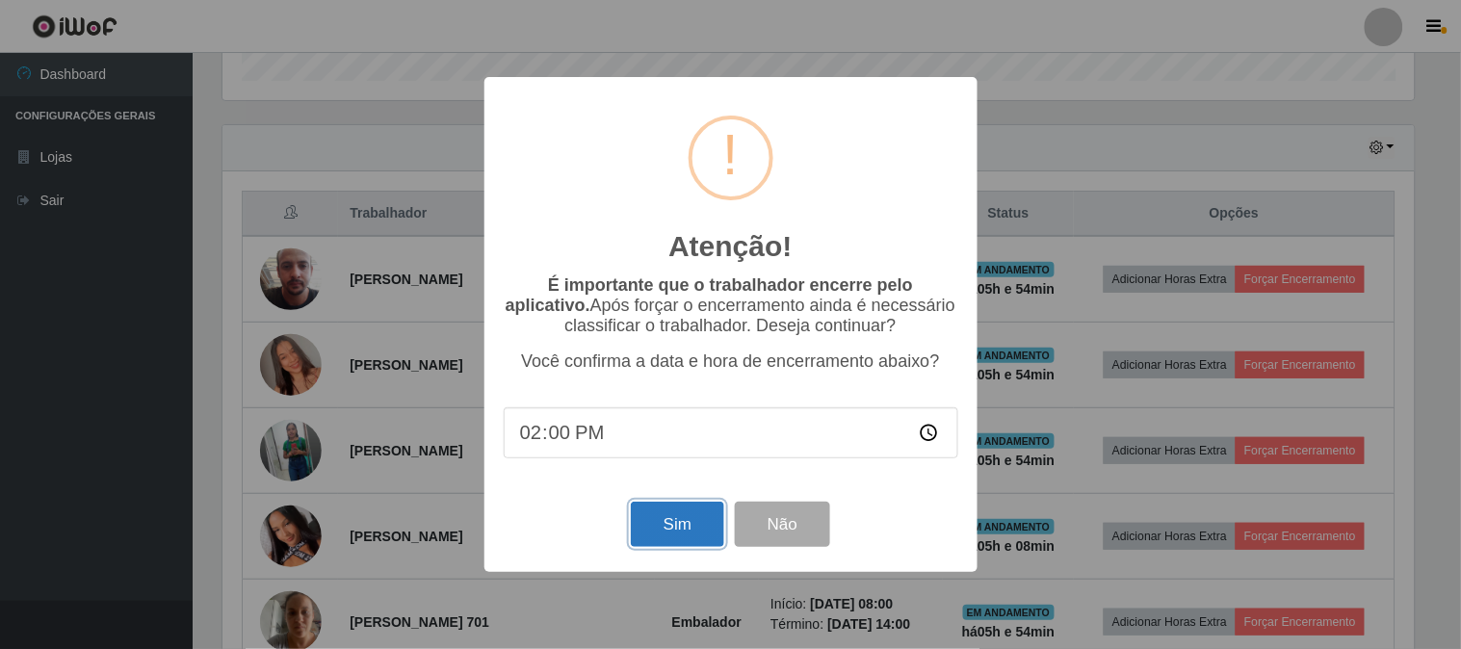
click at [695, 524] on button "Sim" at bounding box center [677, 524] width 93 height 45
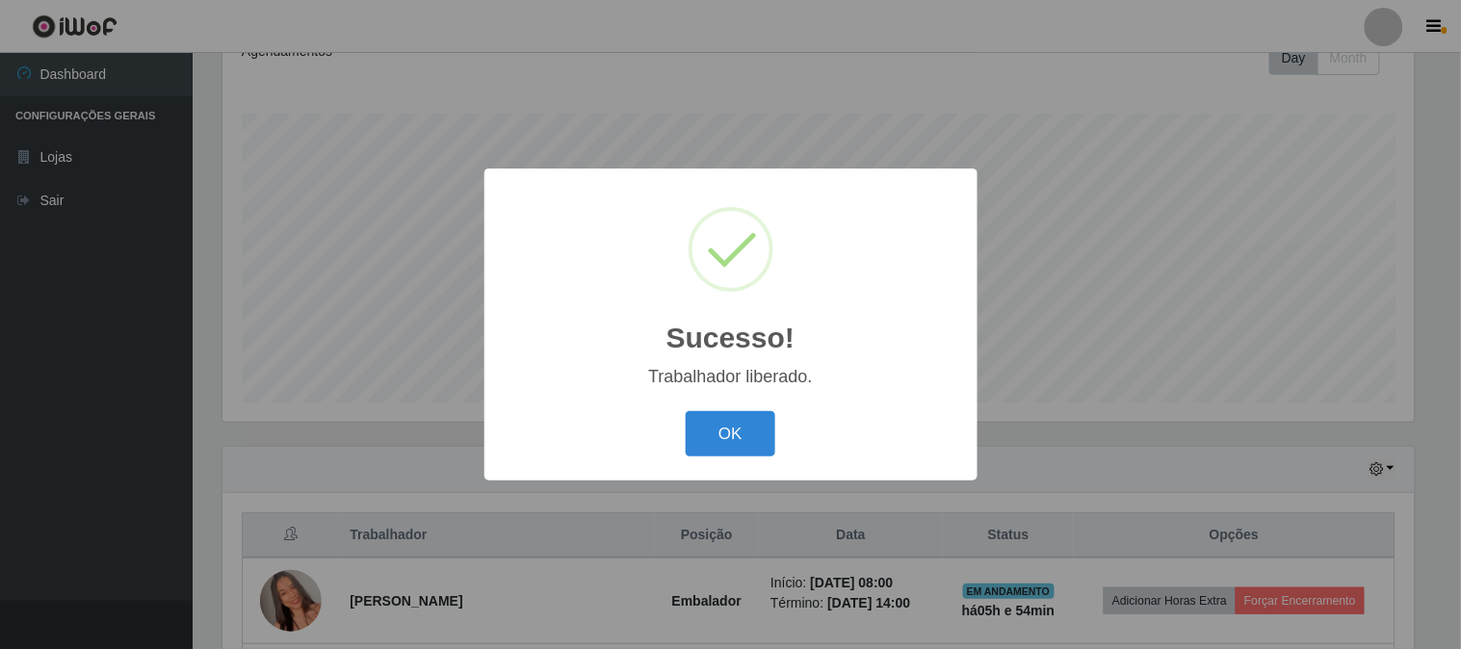
drag, startPoint x: 759, startPoint y: 418, endPoint x: 773, endPoint y: 419, distance: 13.5
click at [763, 418] on button "OK" at bounding box center [731, 433] width 90 height 45
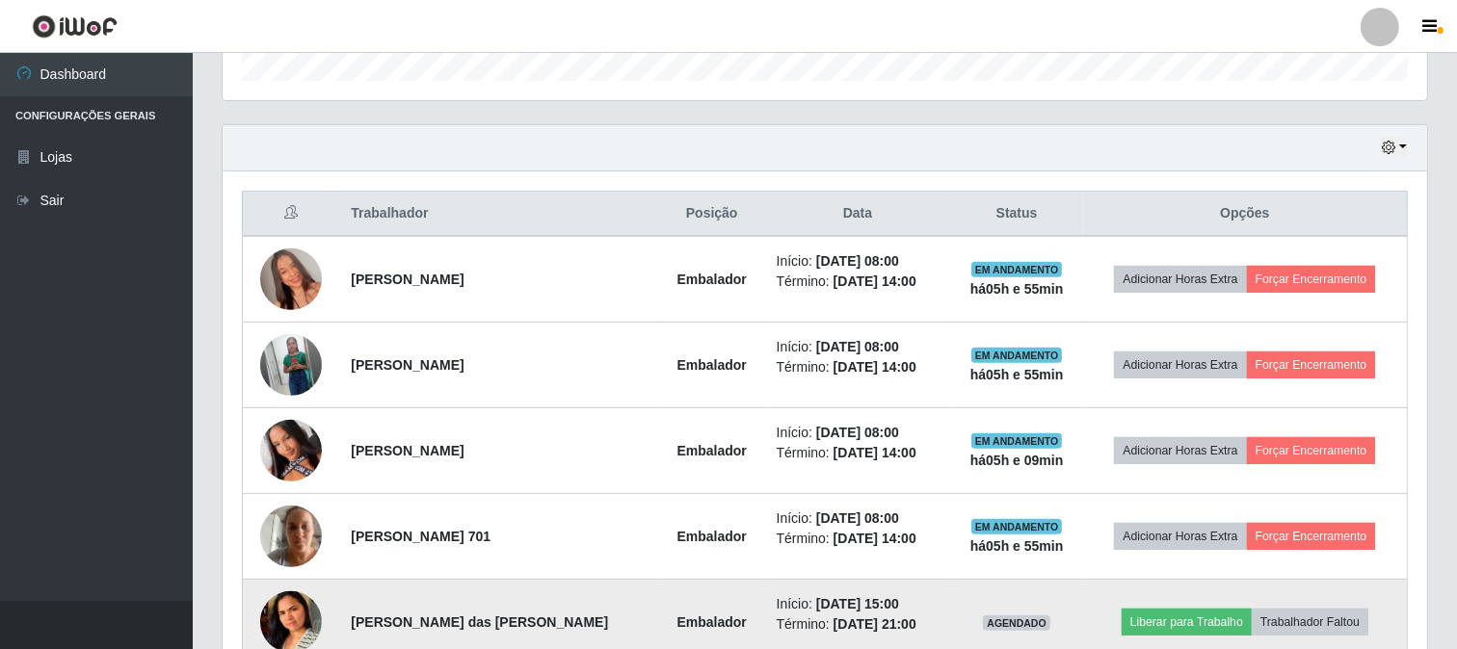
scroll to position [715, 0]
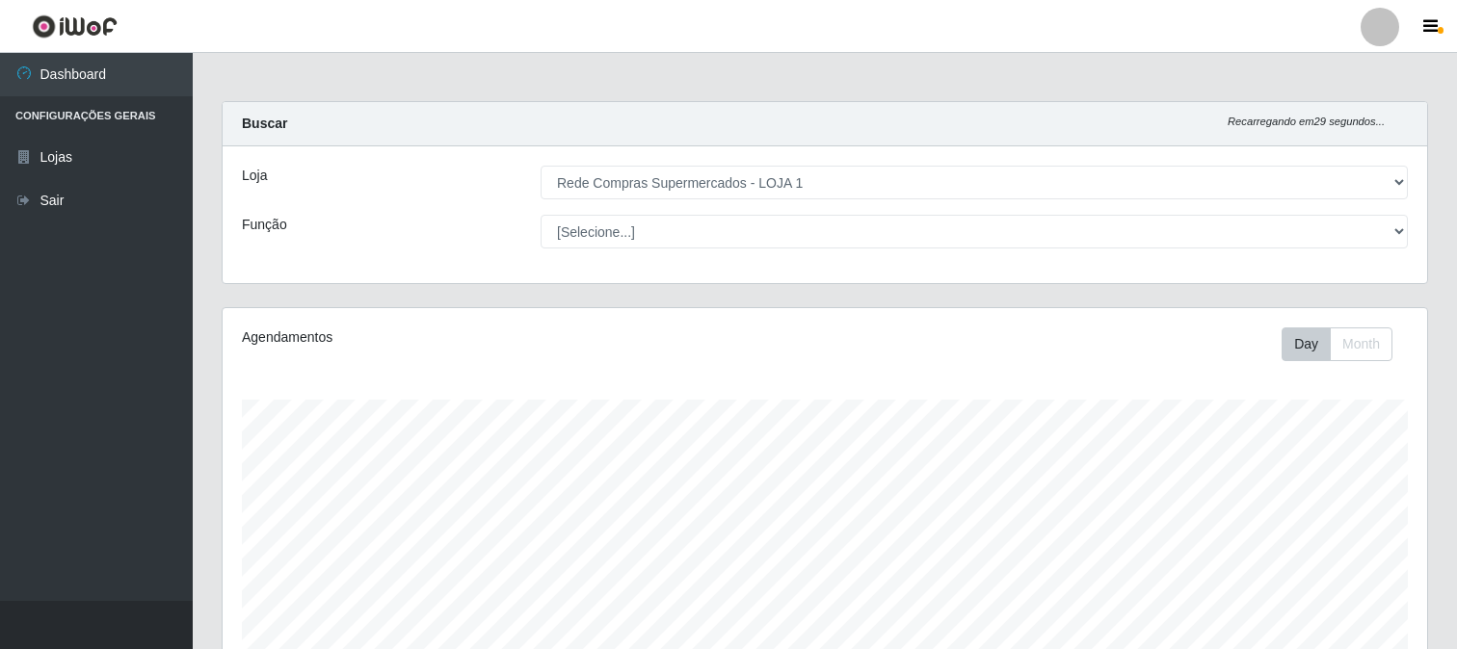
select select "158"
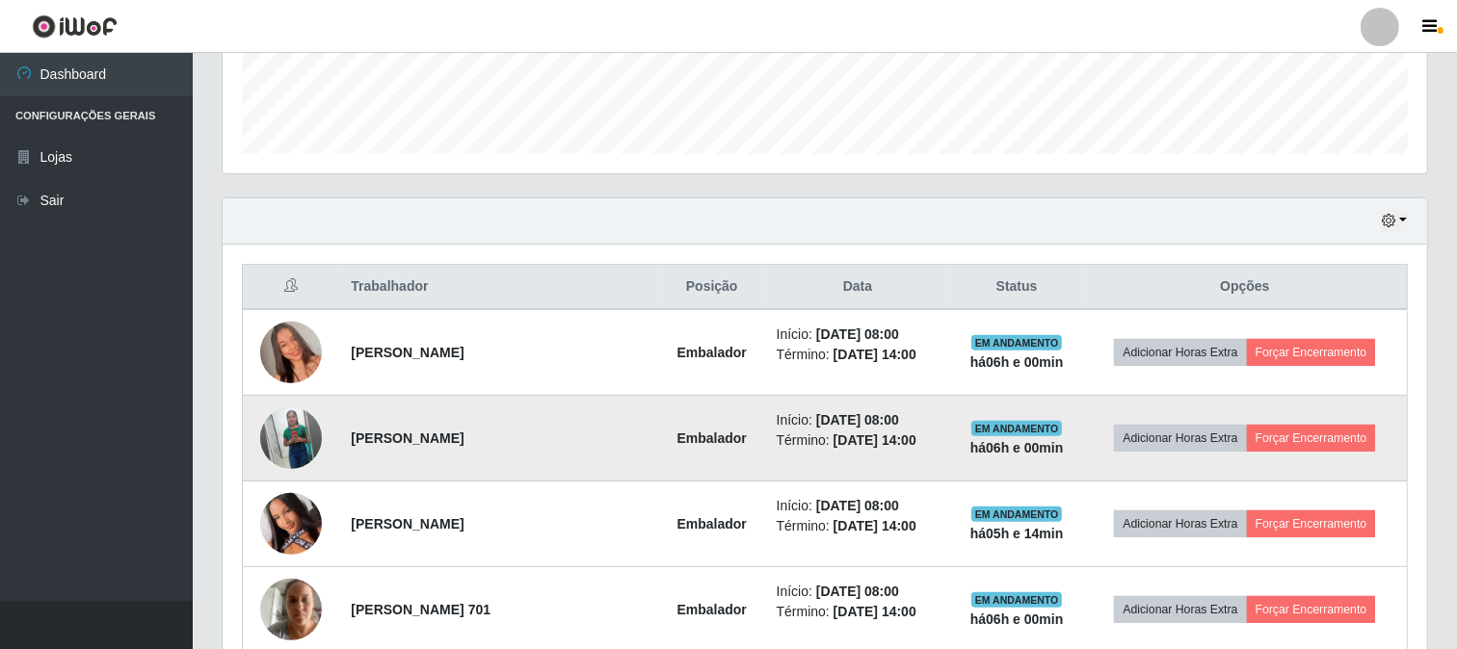
scroll to position [749, 0]
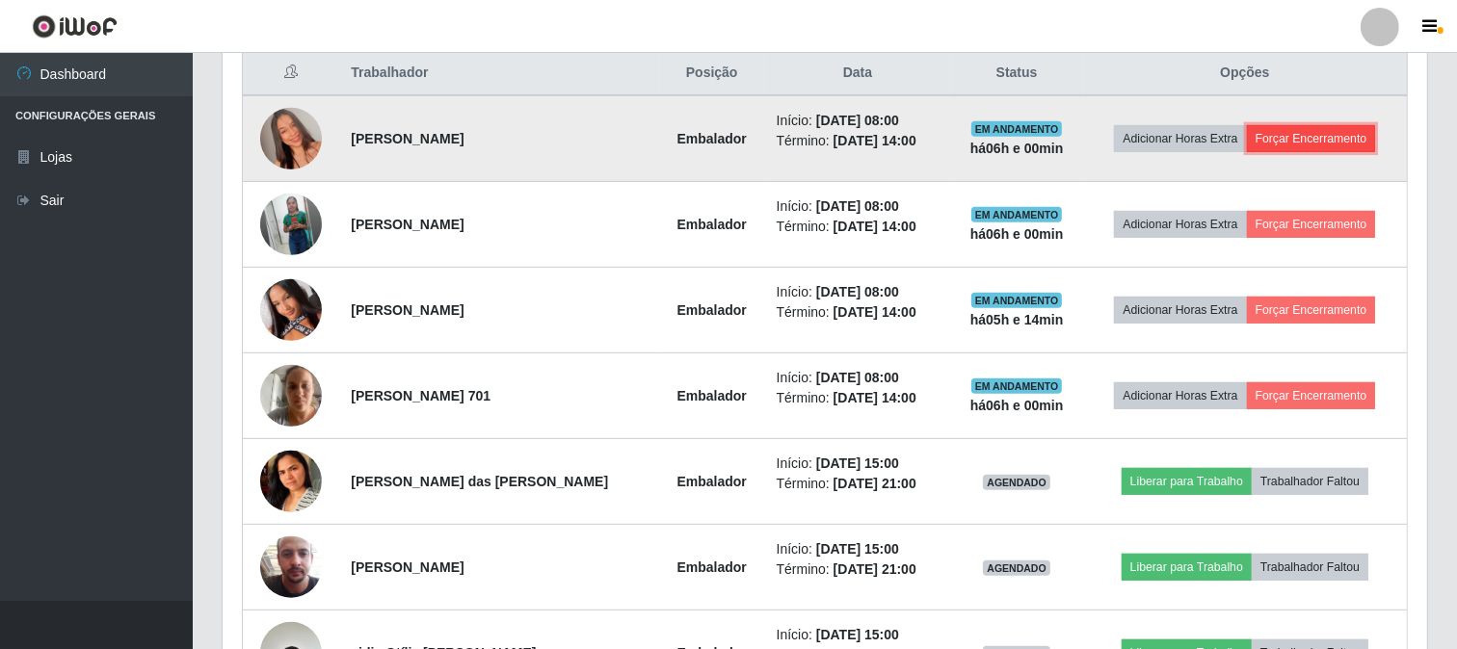
click at [1291, 127] on button "Forçar Encerramento" at bounding box center [1311, 138] width 129 height 27
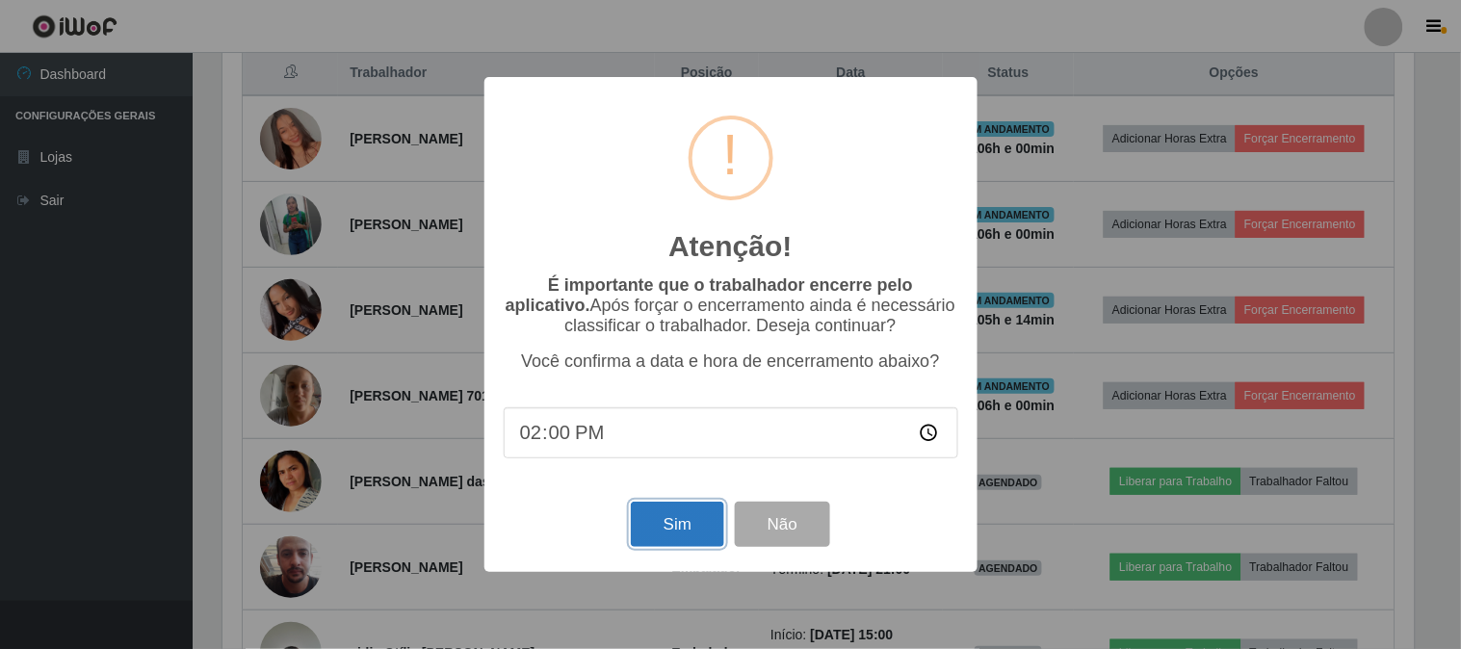
click at [676, 534] on button "Sim" at bounding box center [677, 524] width 93 height 45
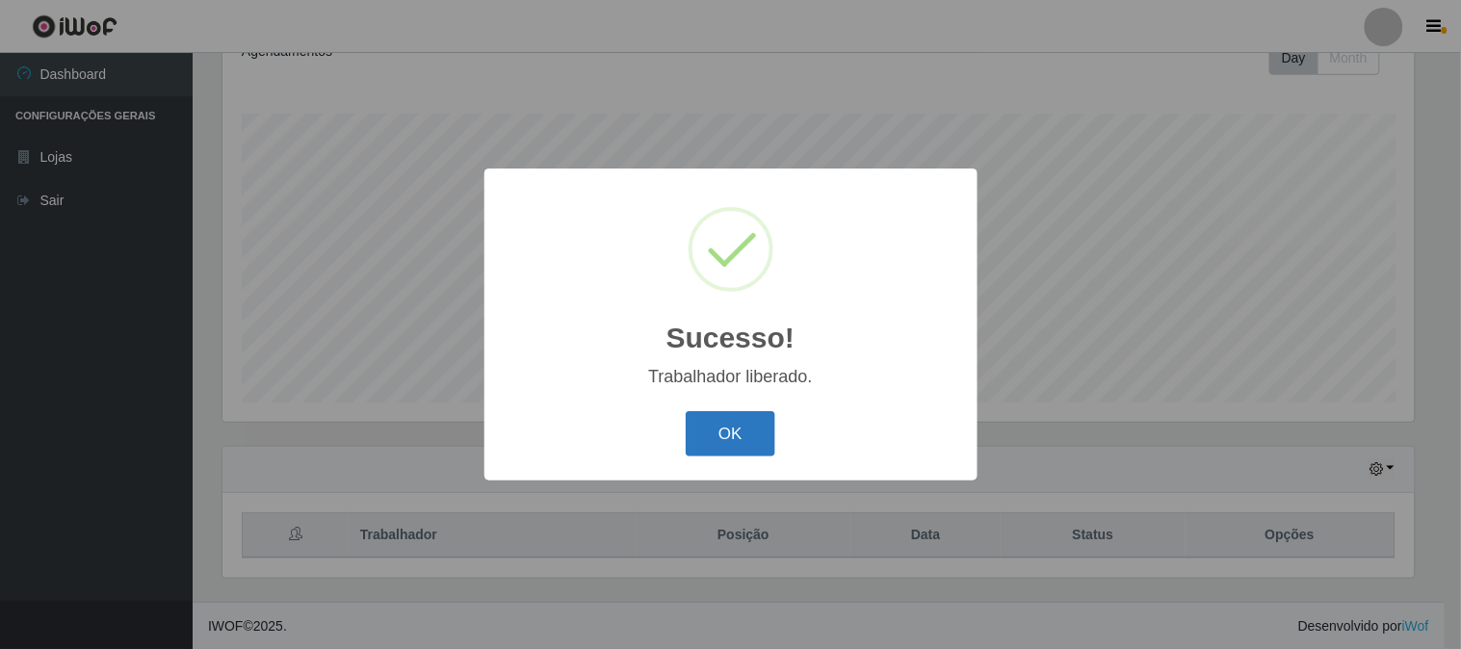
click at [749, 444] on button "OK" at bounding box center [731, 433] width 90 height 45
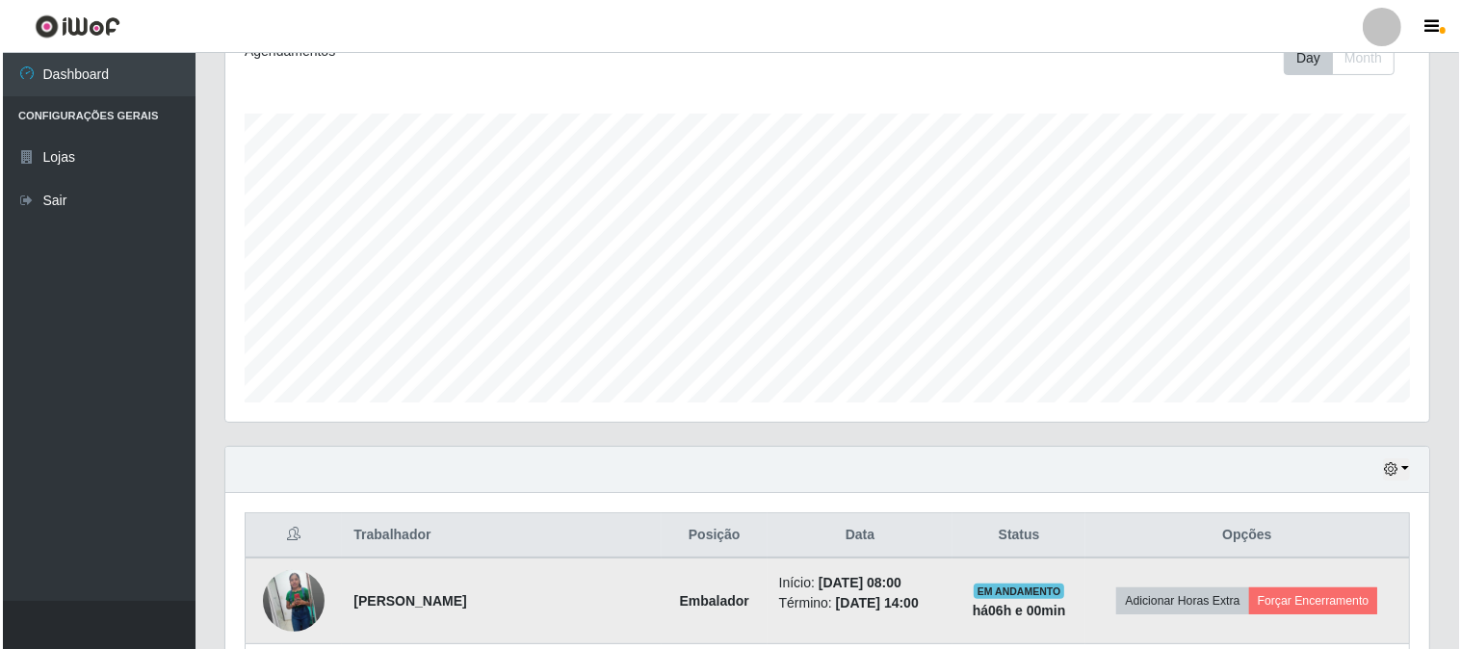
scroll to position [393, 0]
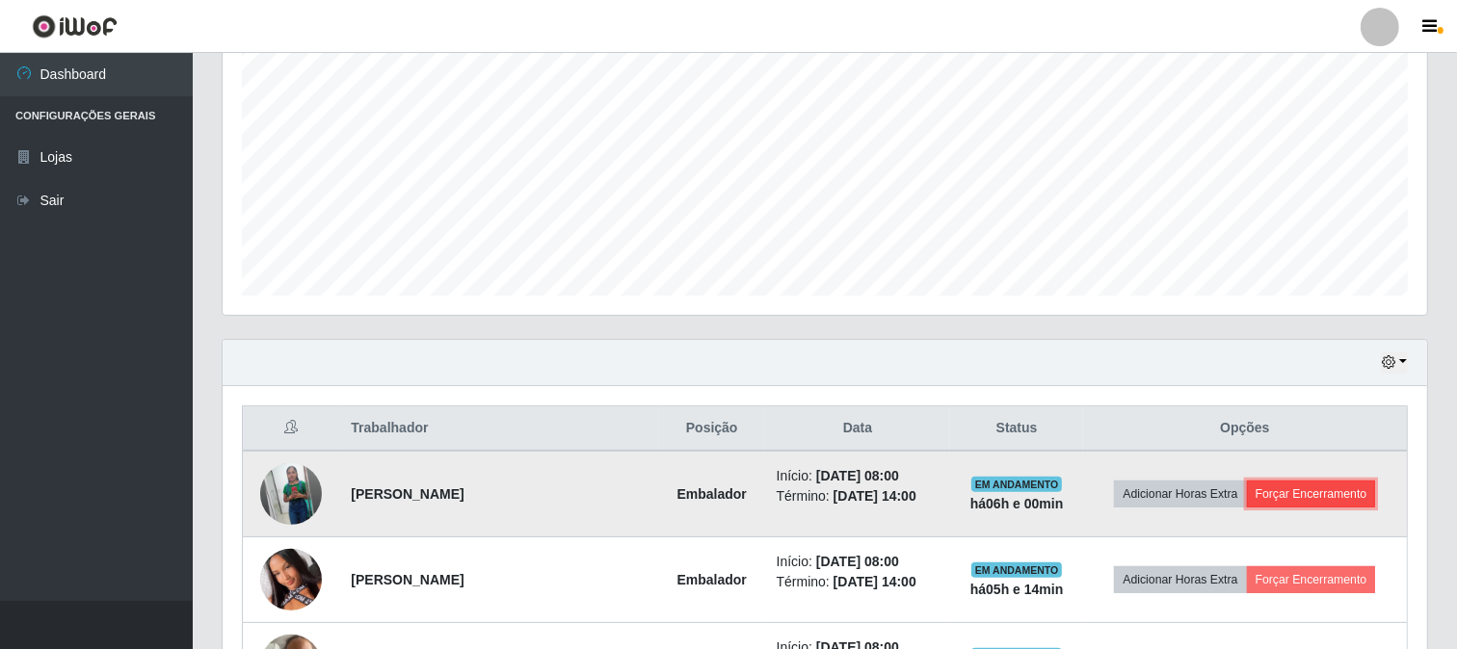
click at [1317, 495] on button "Forçar Encerramento" at bounding box center [1311, 494] width 129 height 27
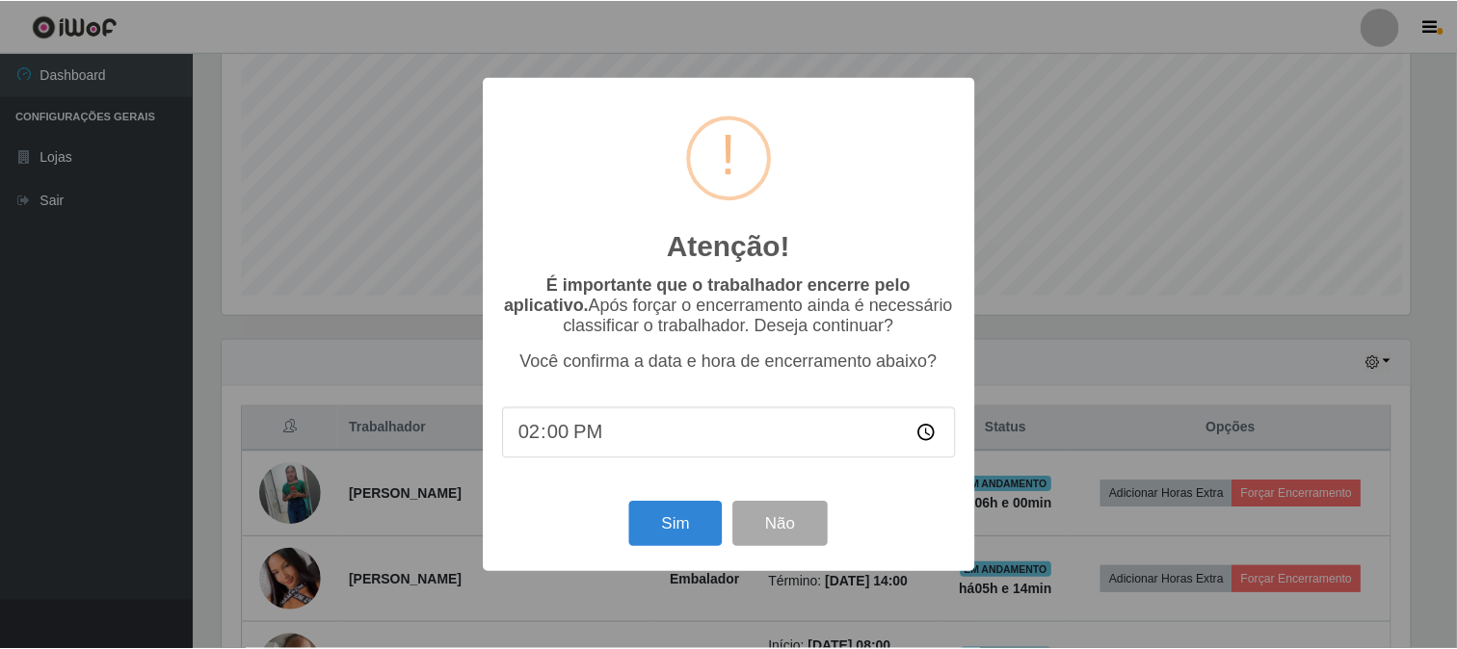
scroll to position [399, 1192]
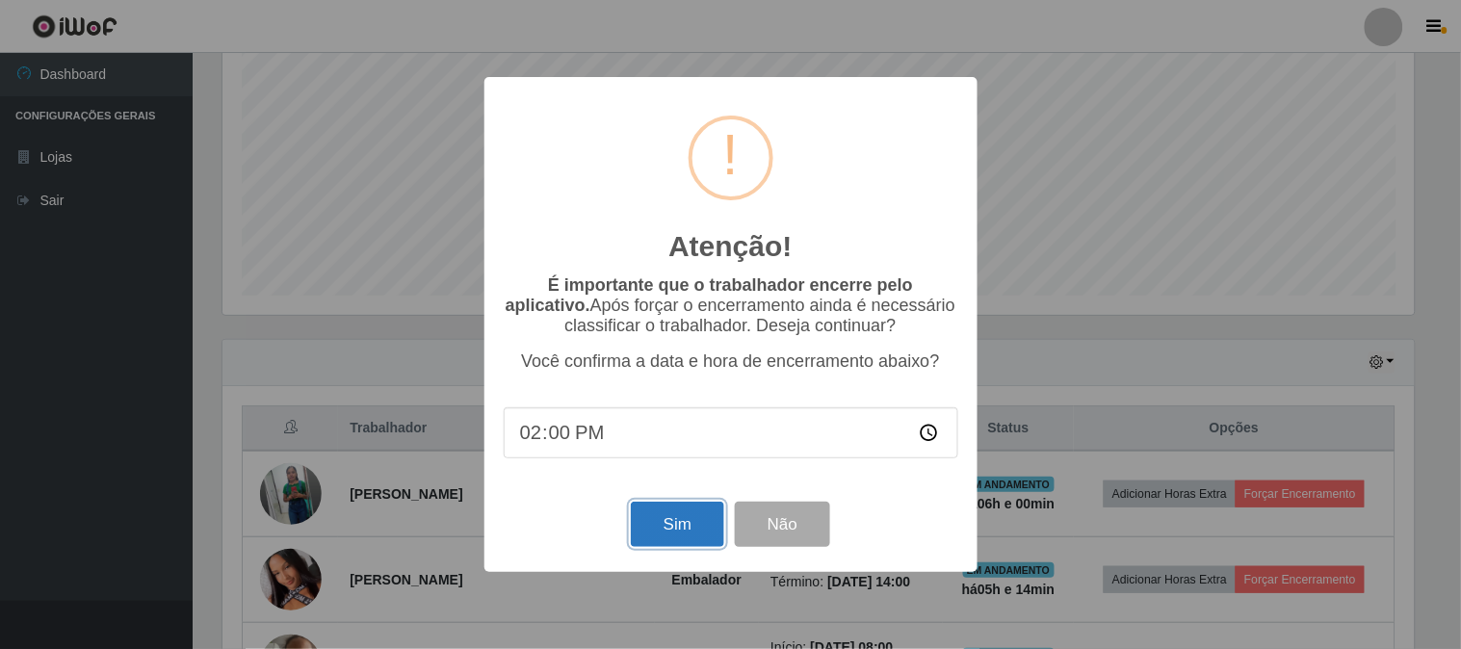
click at [687, 536] on button "Sim" at bounding box center [677, 524] width 93 height 45
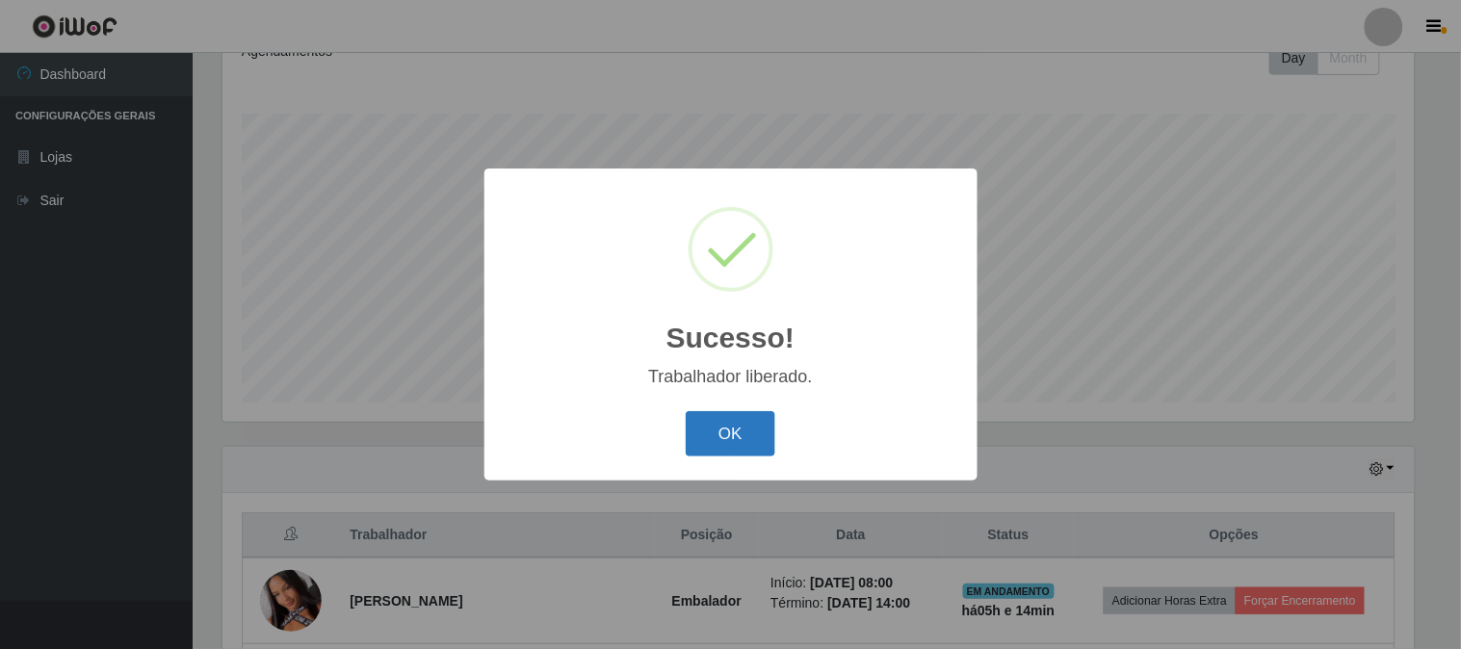
click at [736, 434] on button "OK" at bounding box center [731, 433] width 90 height 45
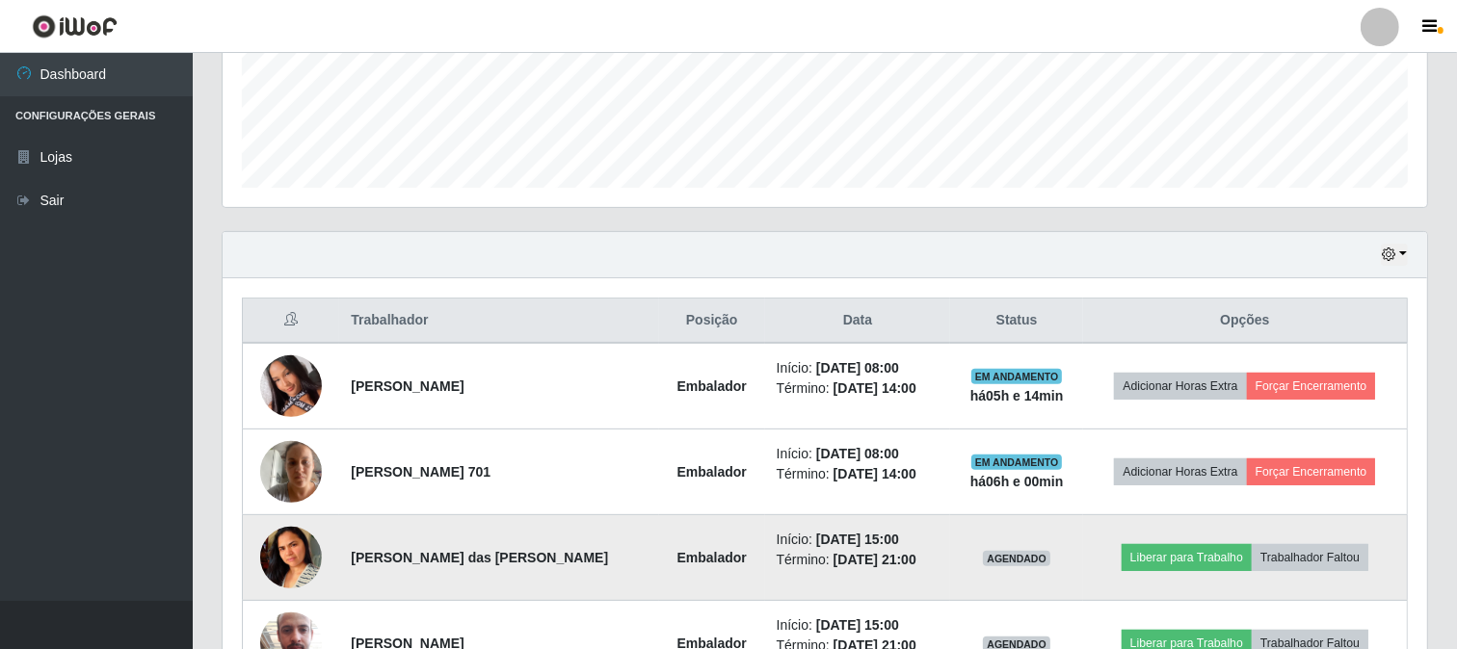
scroll to position [608, 0]
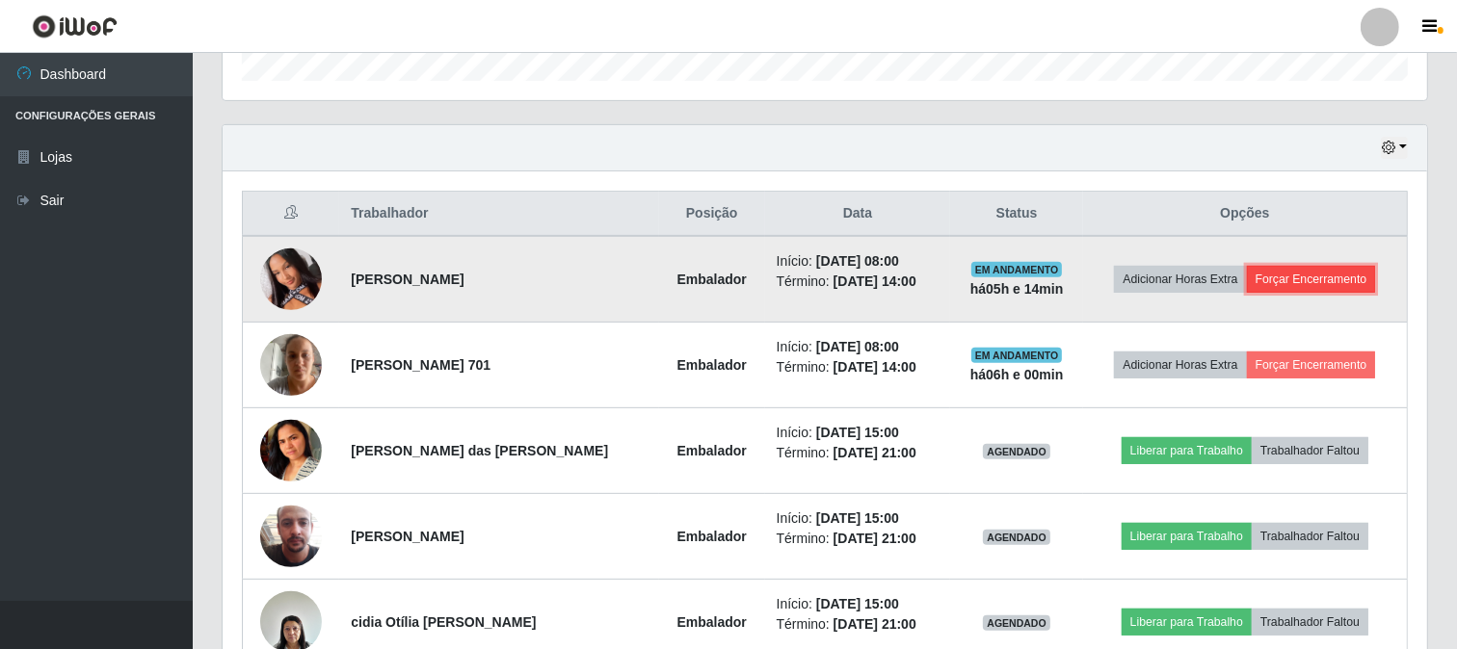
click at [1296, 273] on button "Forçar Encerramento" at bounding box center [1311, 279] width 129 height 27
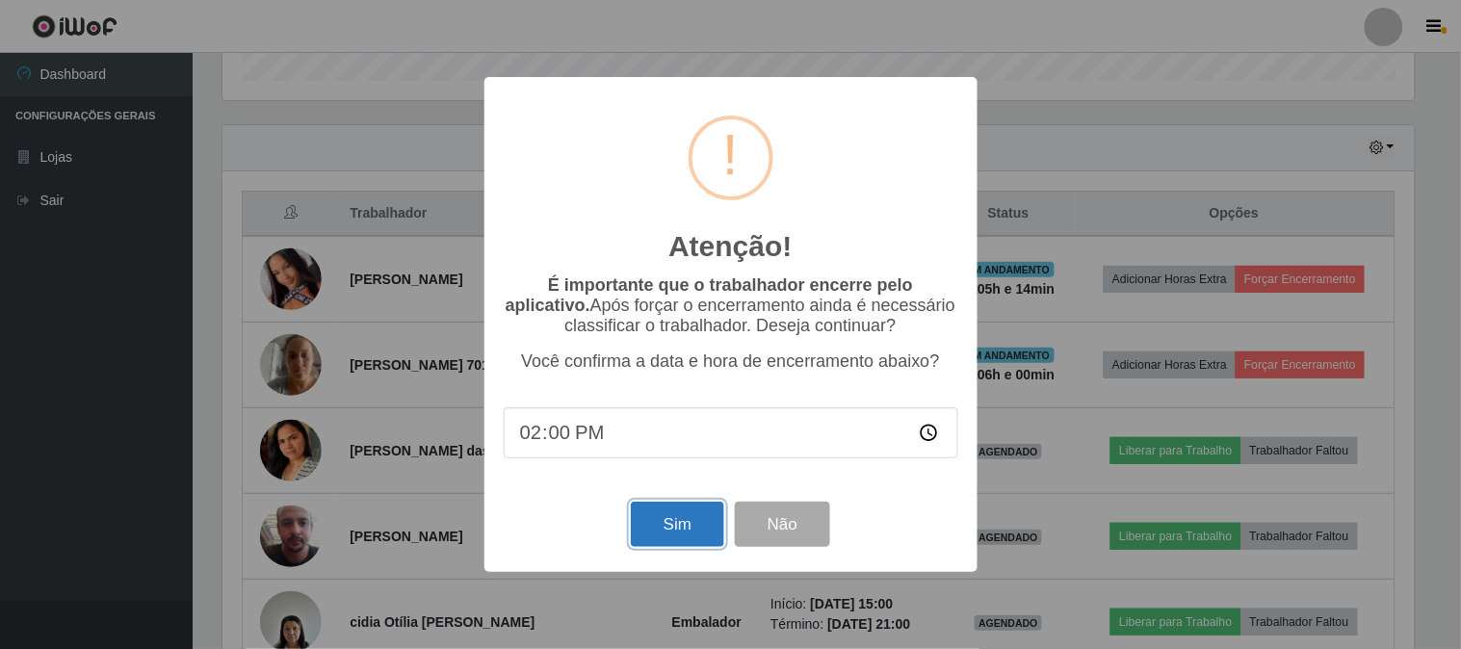
click at [676, 523] on button "Sim" at bounding box center [677, 524] width 93 height 45
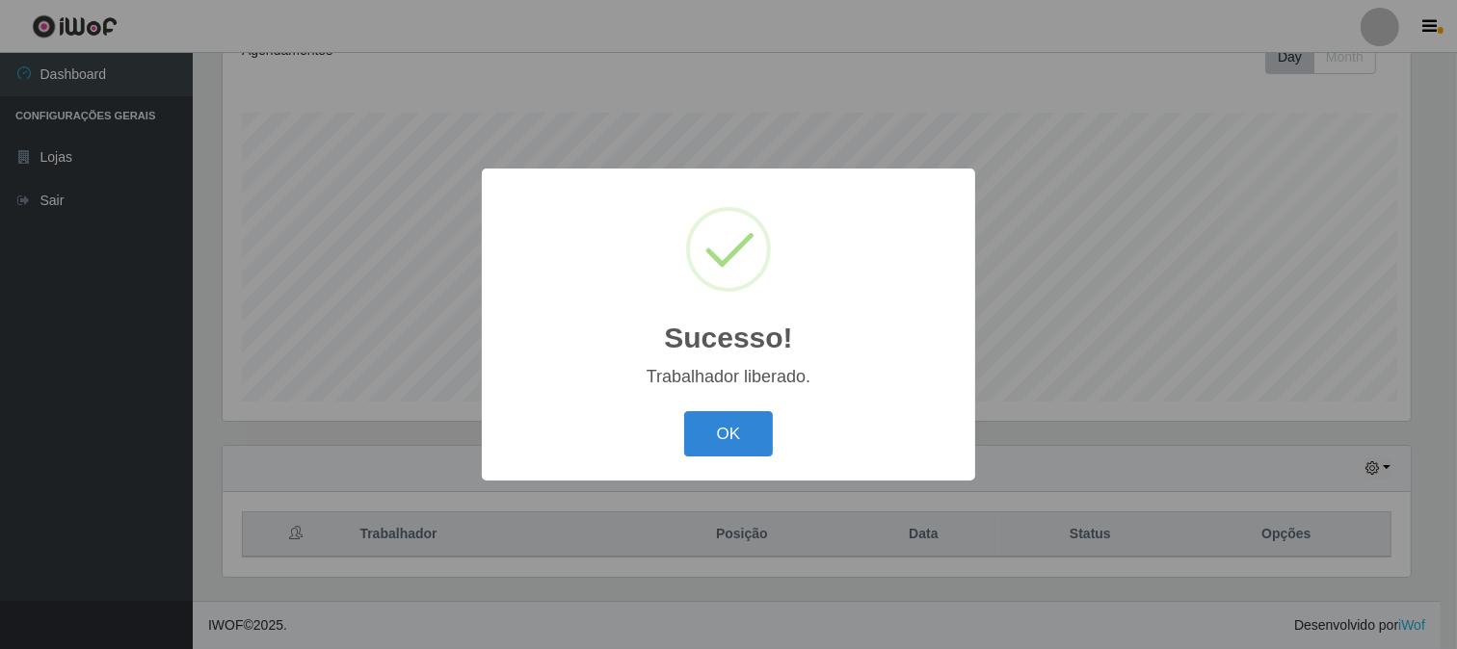
scroll to position [0, 0]
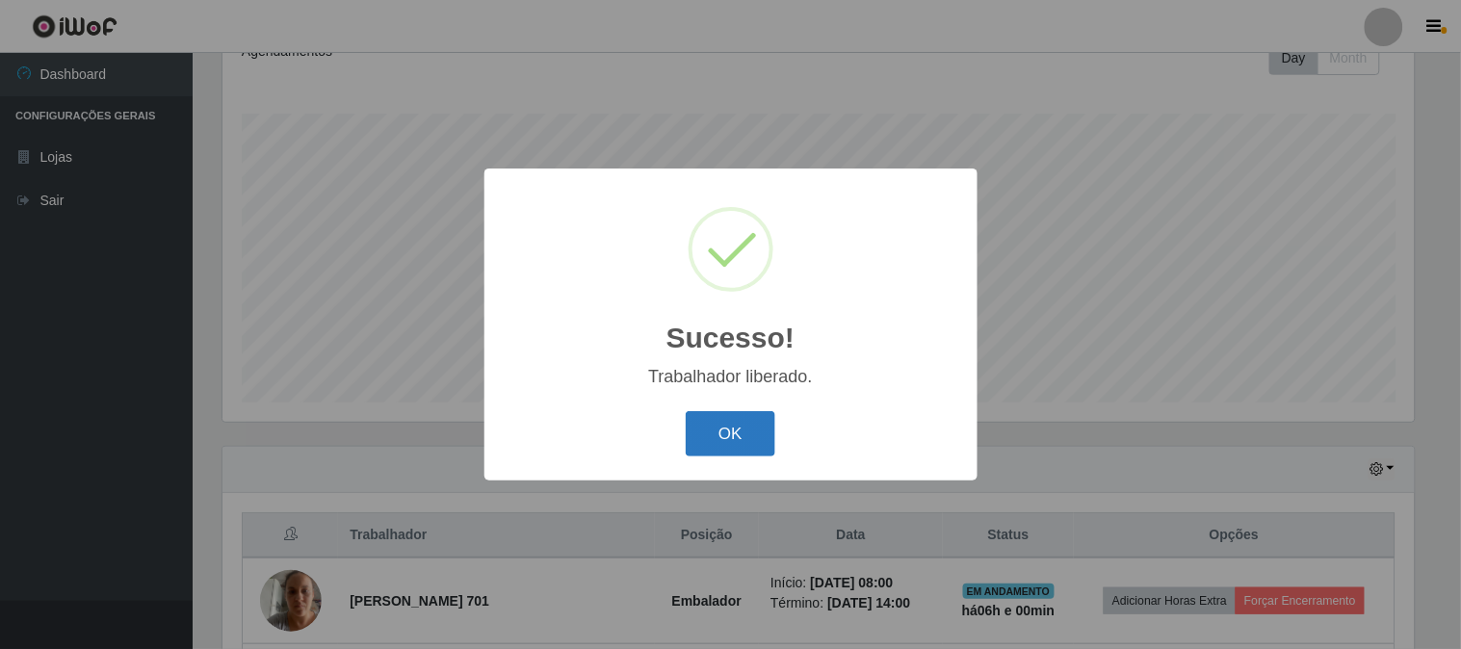
click at [738, 435] on button "OK" at bounding box center [731, 433] width 90 height 45
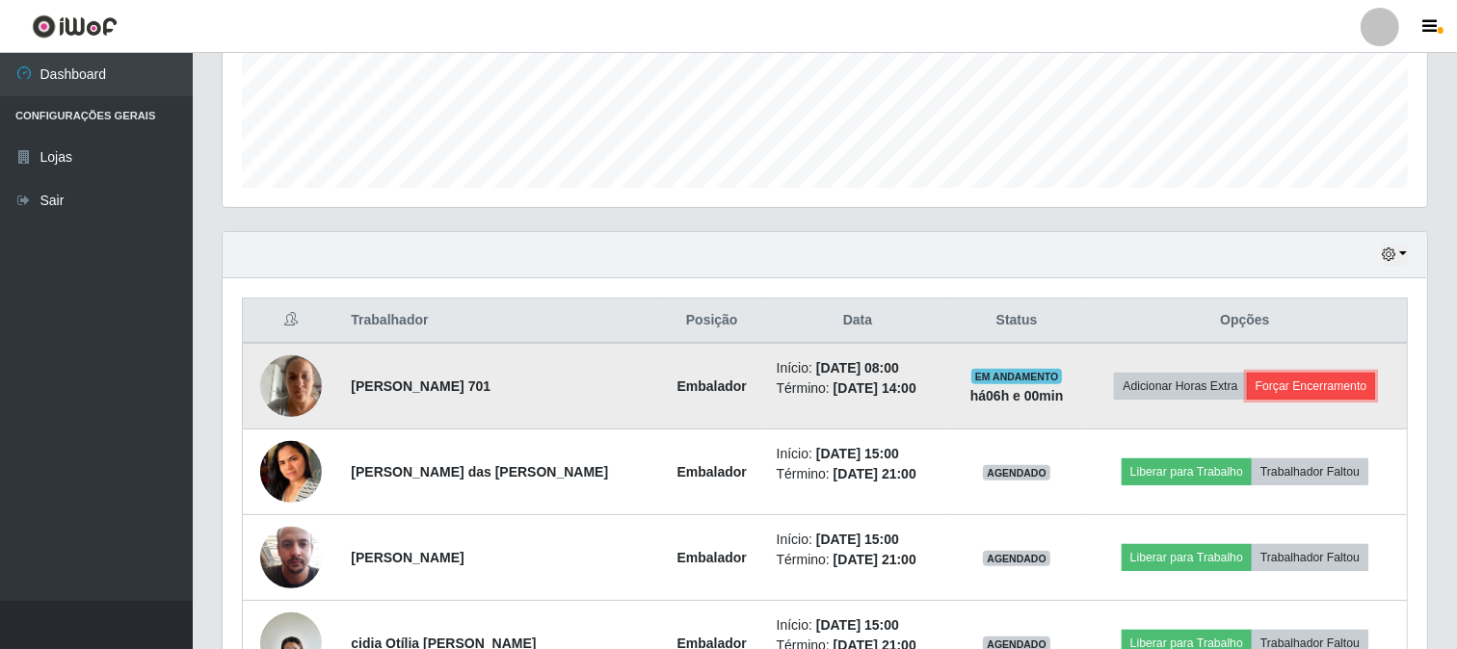
click at [1335, 385] on button "Forçar Encerramento" at bounding box center [1311, 386] width 129 height 27
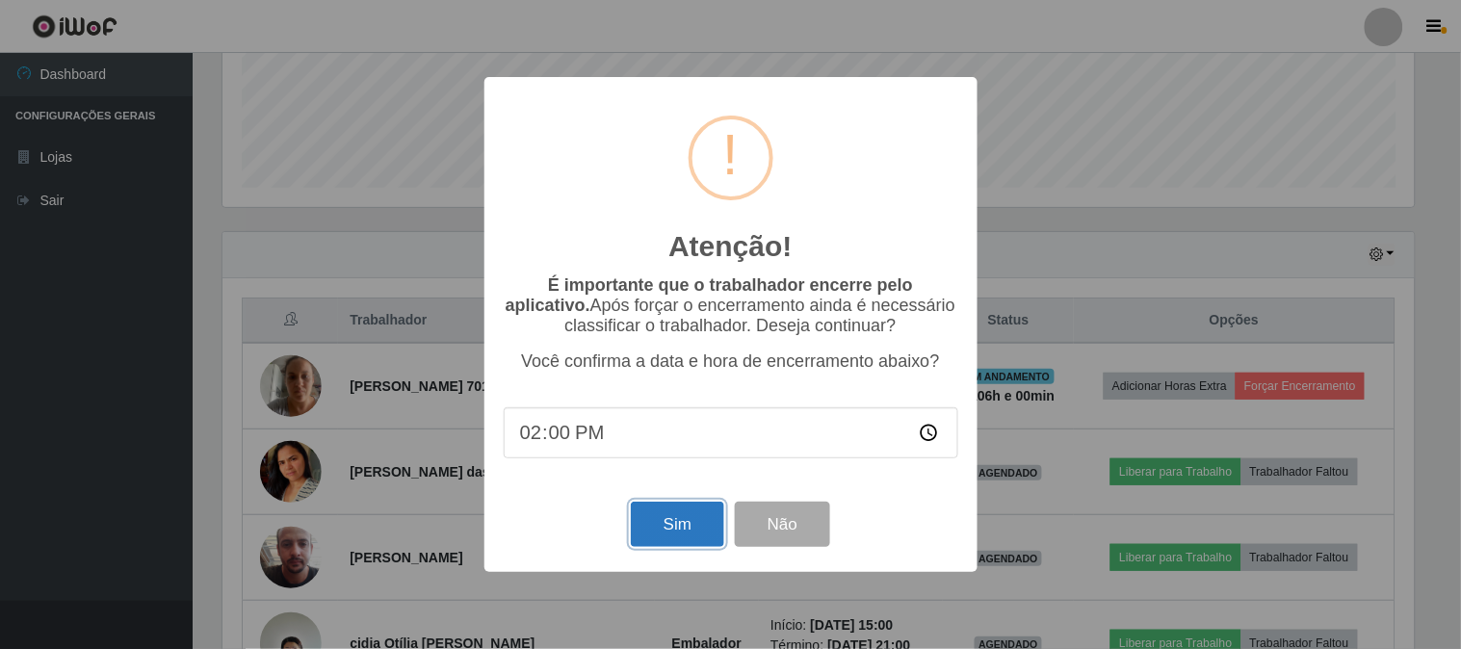
click at [661, 537] on button "Sim" at bounding box center [677, 524] width 93 height 45
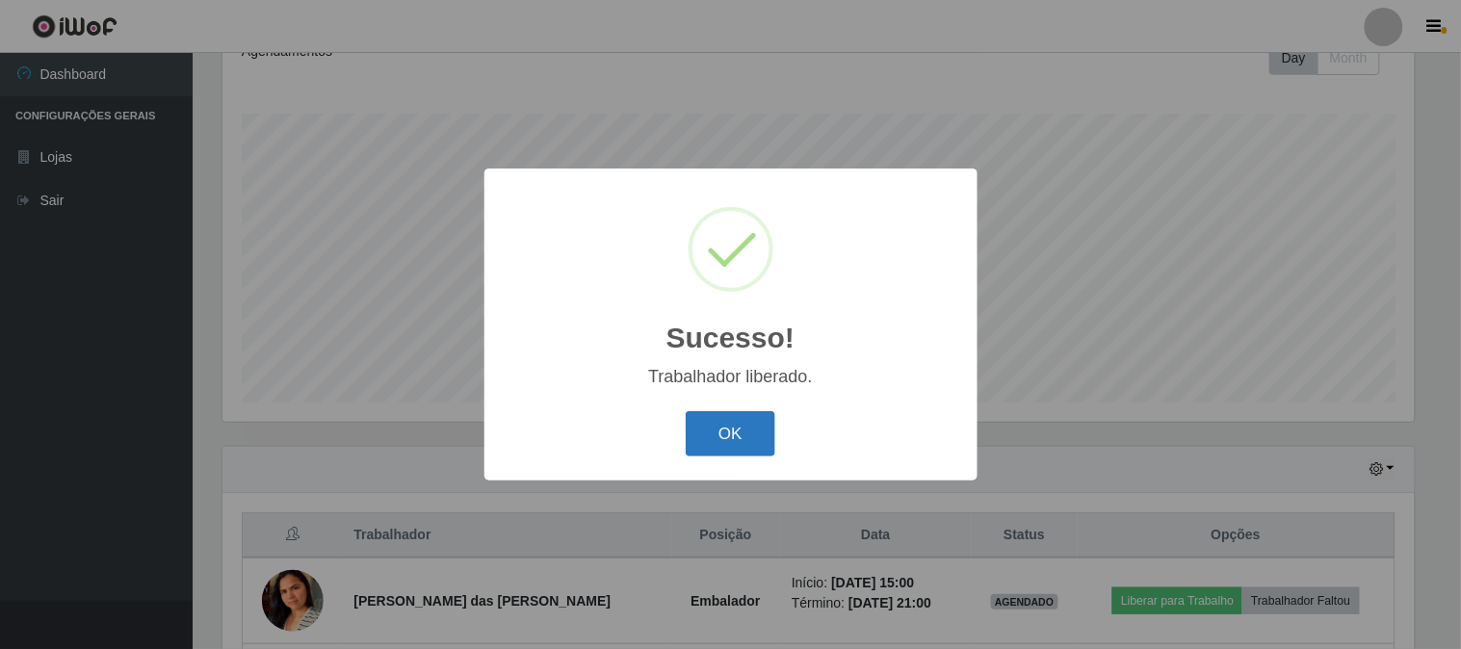
click at [749, 434] on button "OK" at bounding box center [731, 433] width 90 height 45
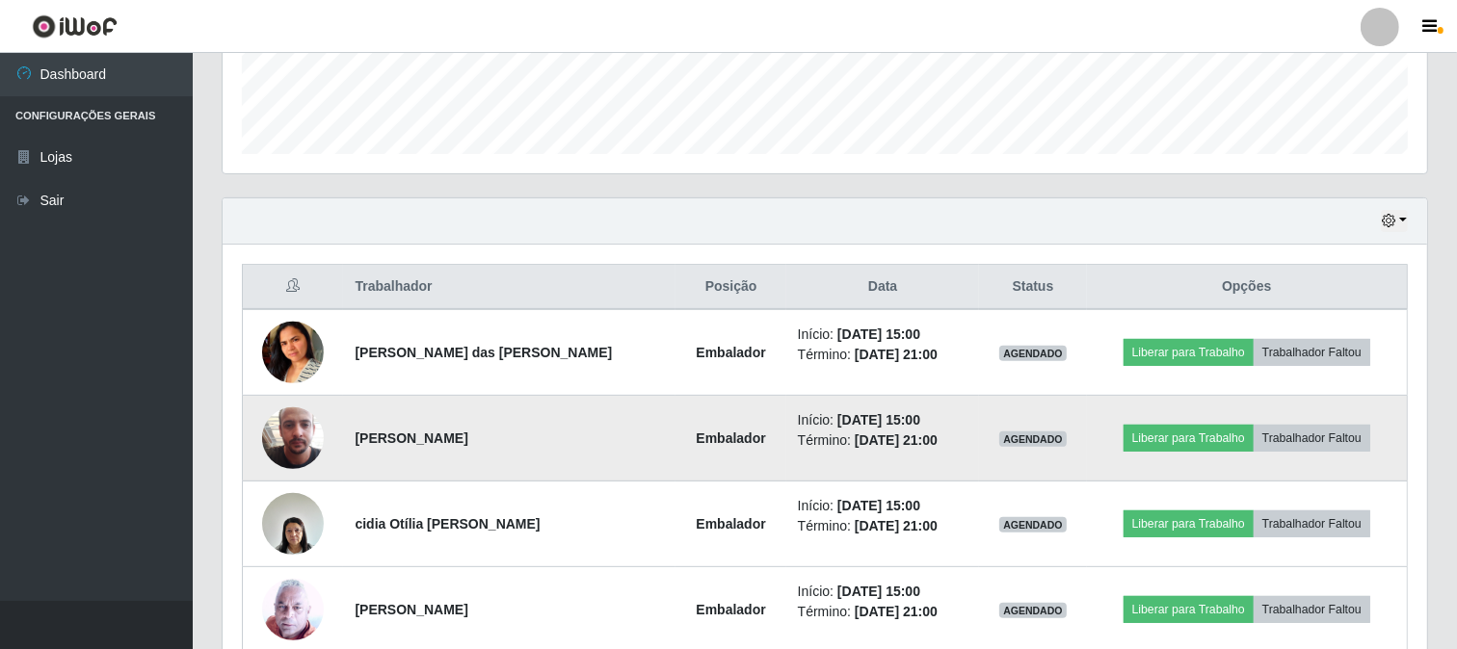
scroll to position [642, 0]
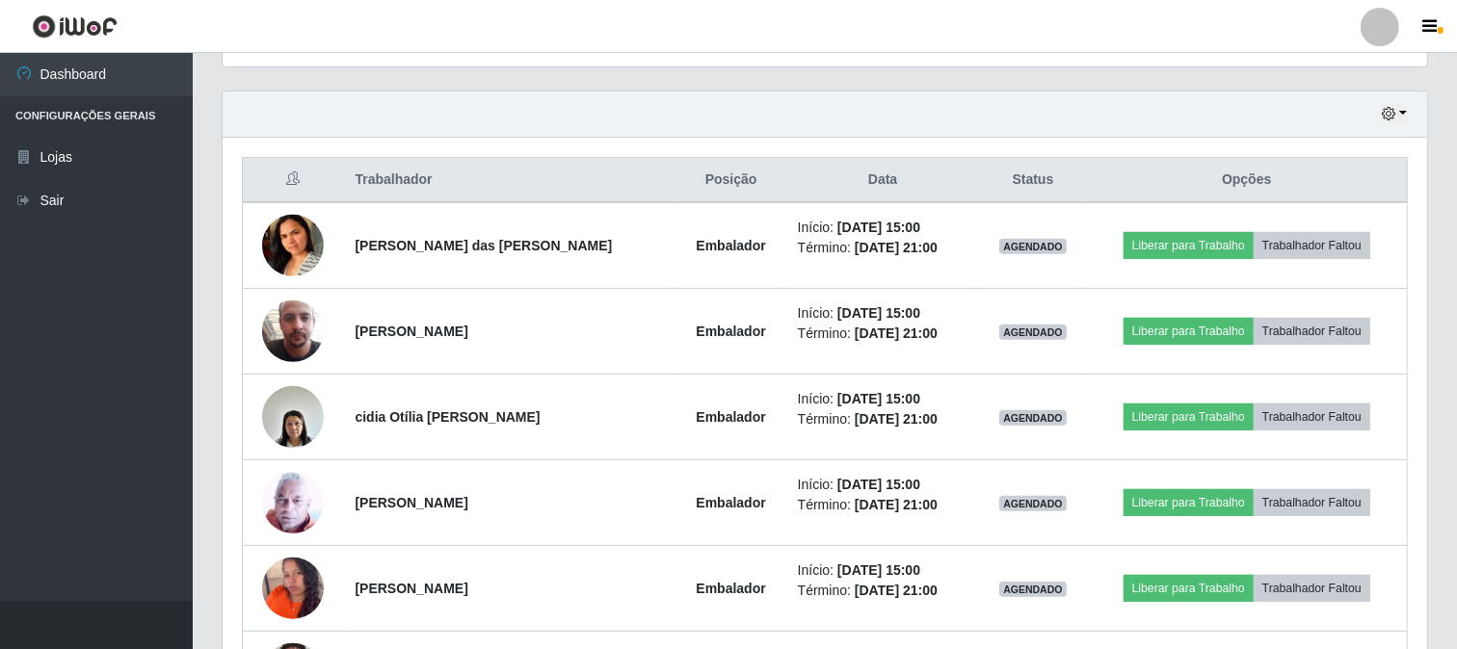
click at [1352, 176] on th "Opções" at bounding box center [1247, 180] width 321 height 45
